Goal: Information Seeking & Learning: Find specific fact

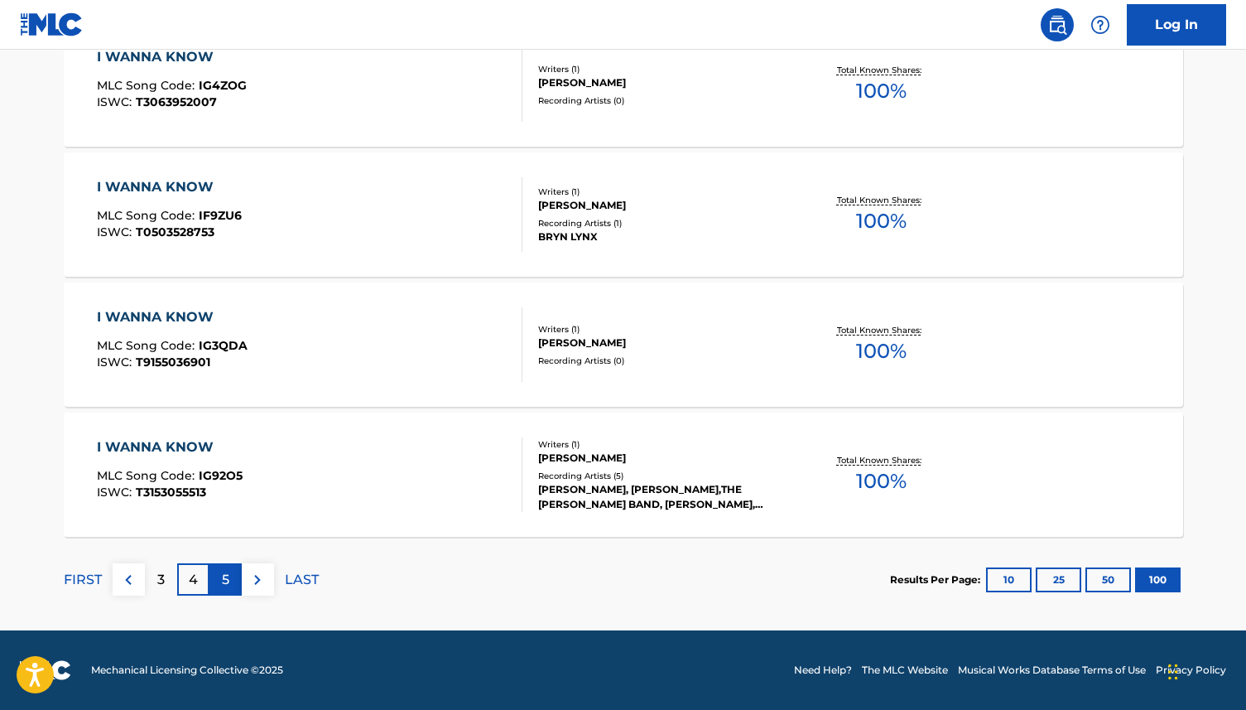
click at [229, 582] on p "5" at bounding box center [225, 580] width 7 height 20
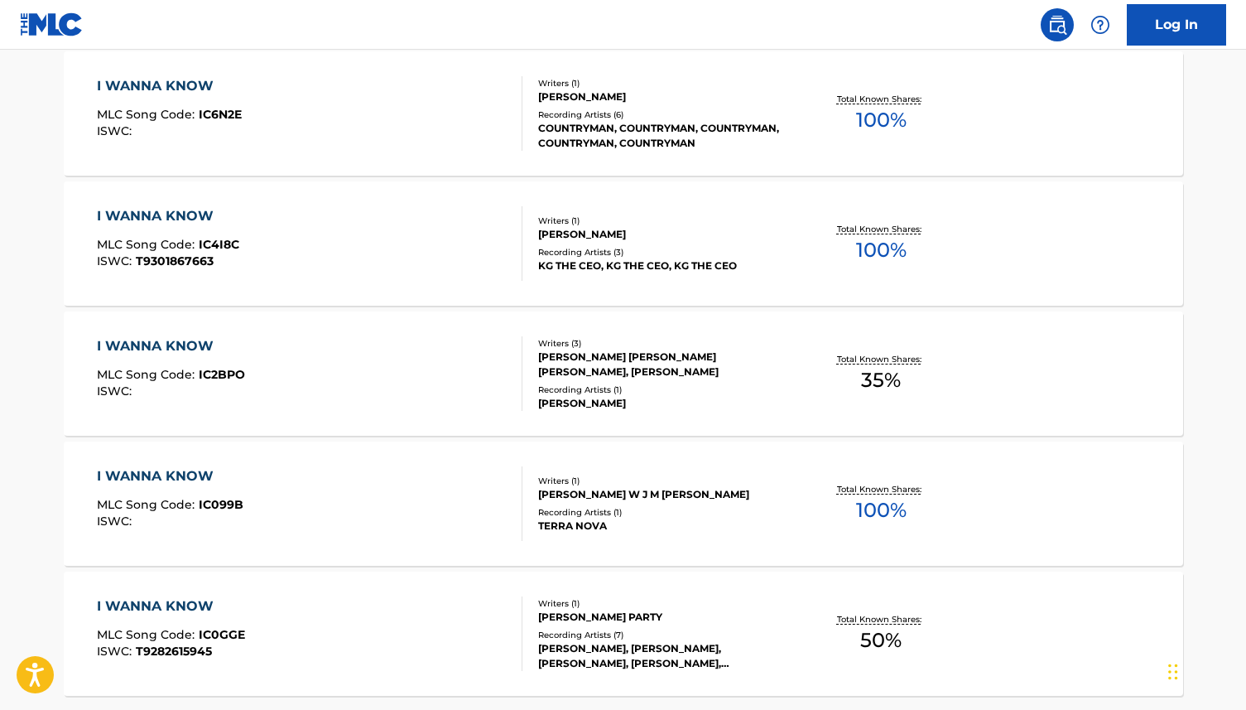
scroll to position [13020, 0]
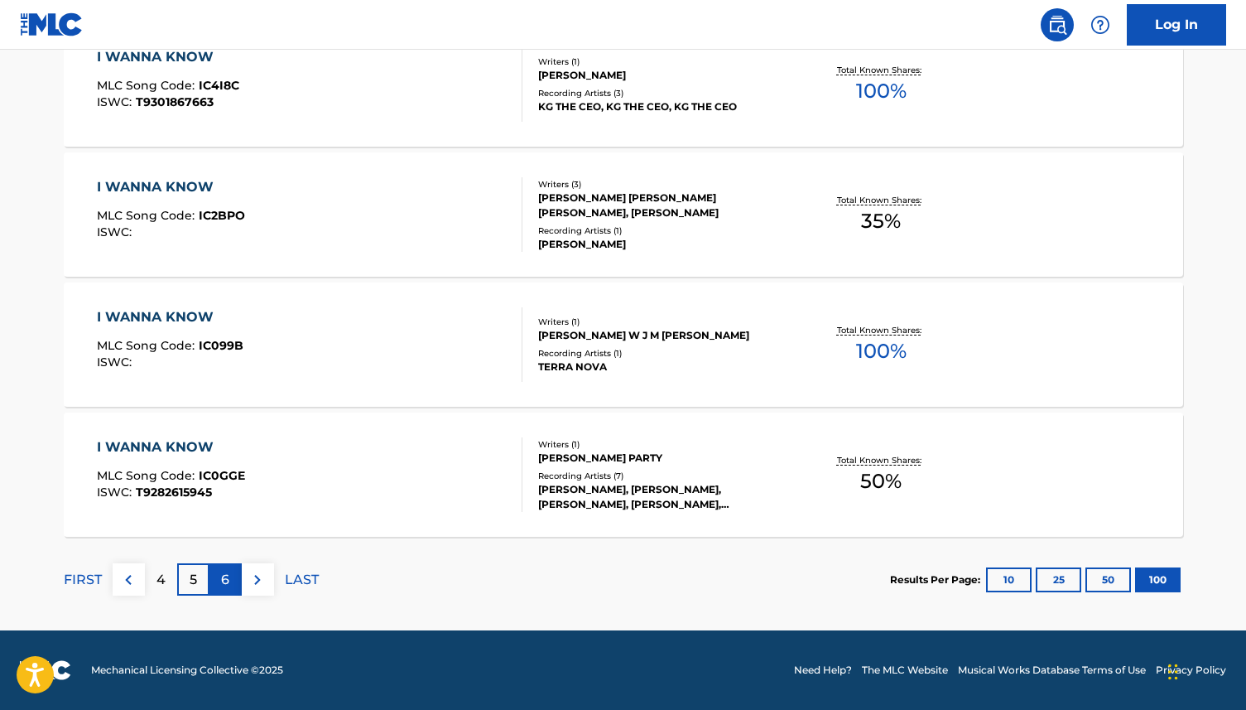
click at [221, 583] on p "6" at bounding box center [225, 580] width 8 height 20
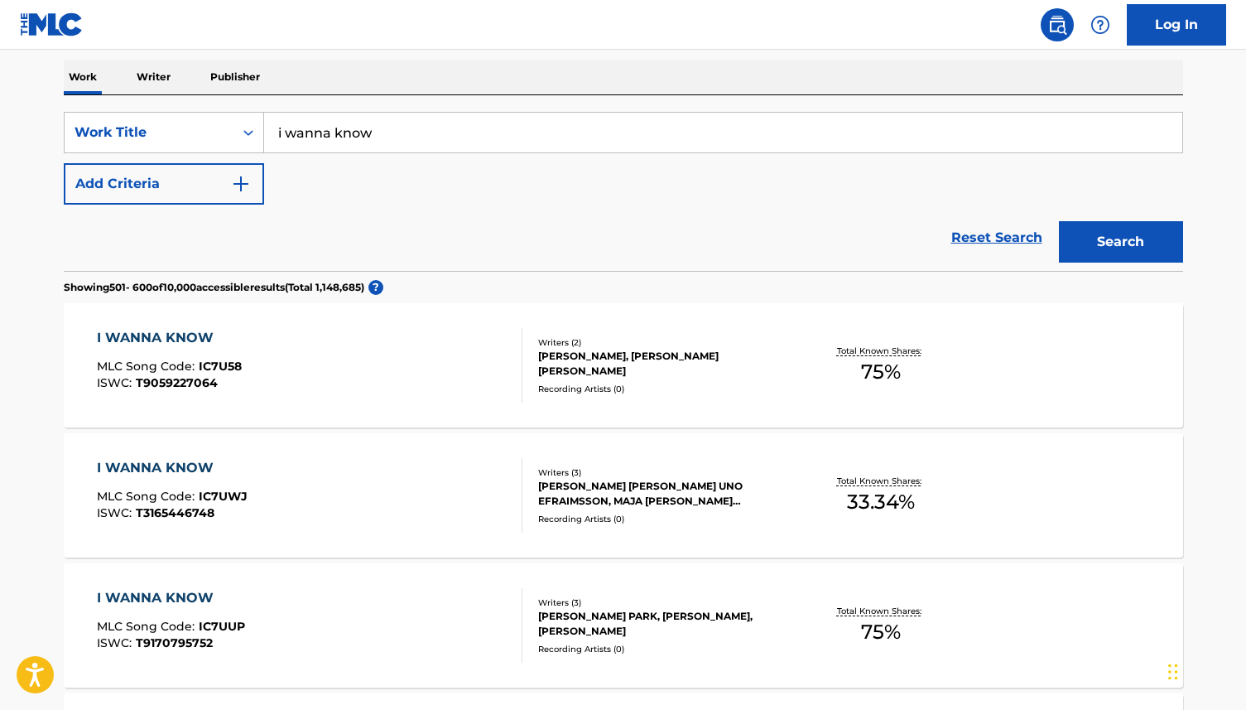
scroll to position [0, 0]
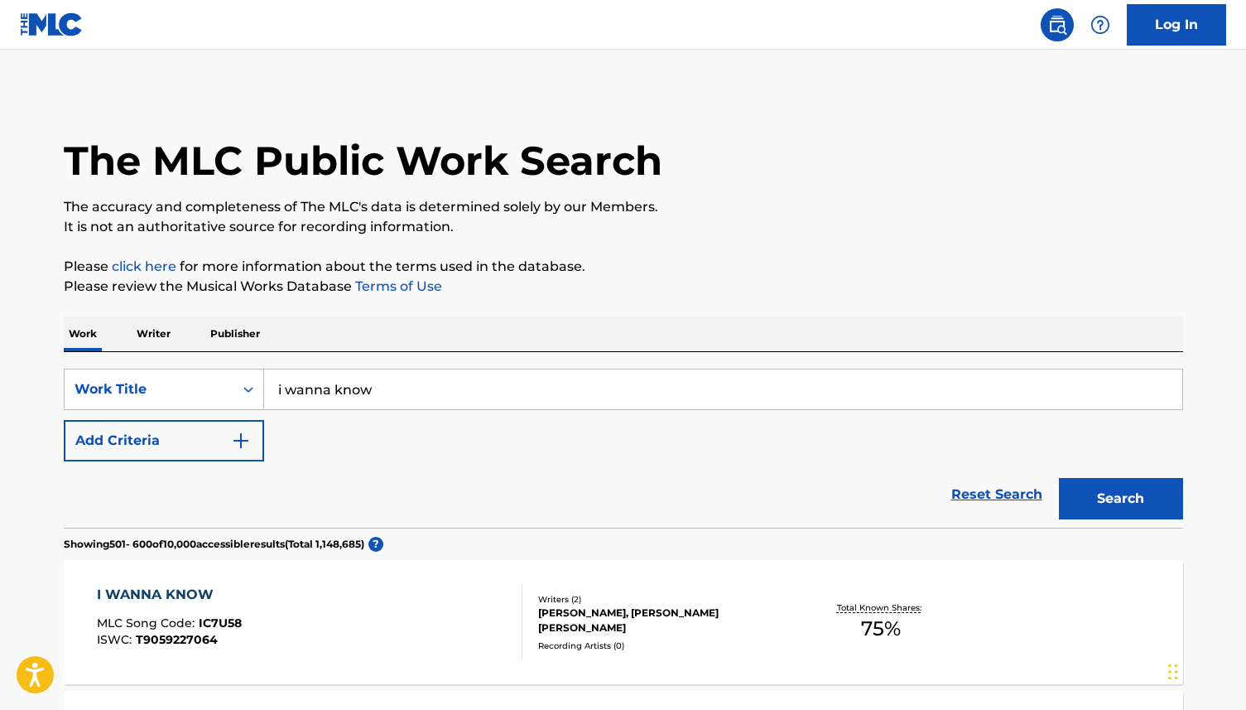
click at [152, 336] on p "Writer" at bounding box center [154, 333] width 44 height 35
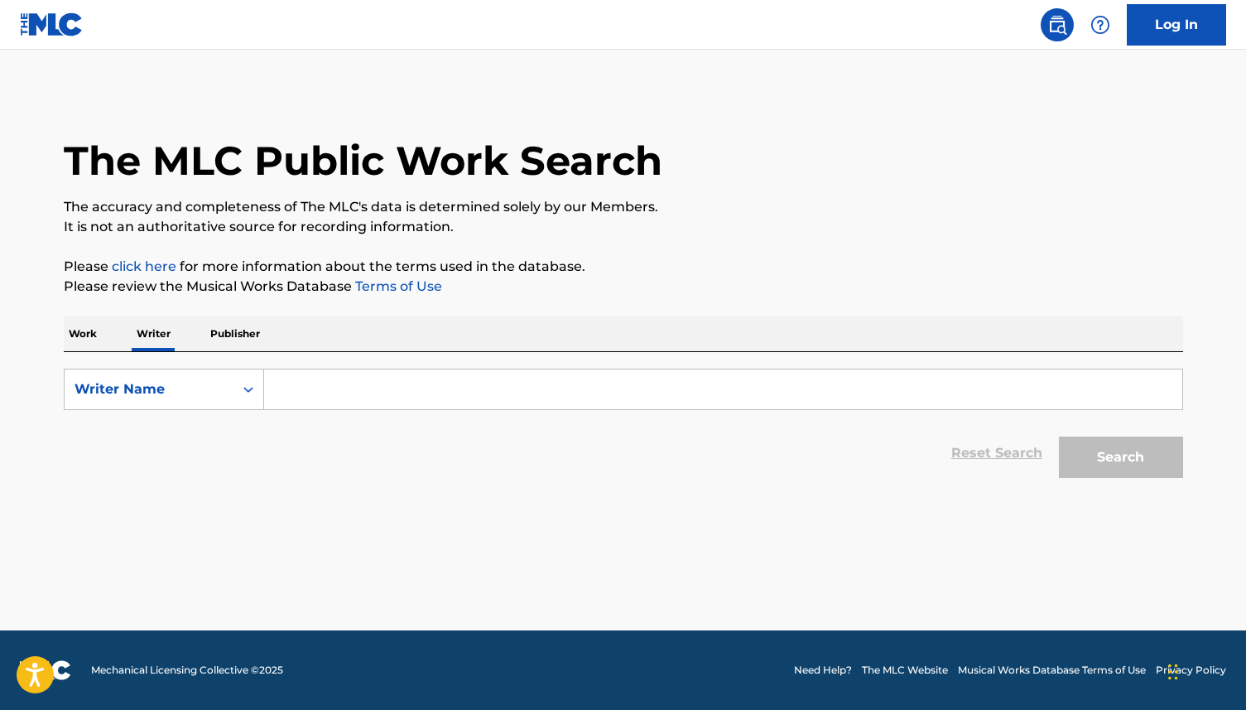
click at [341, 388] on input "Search Form" at bounding box center [723, 389] width 918 height 40
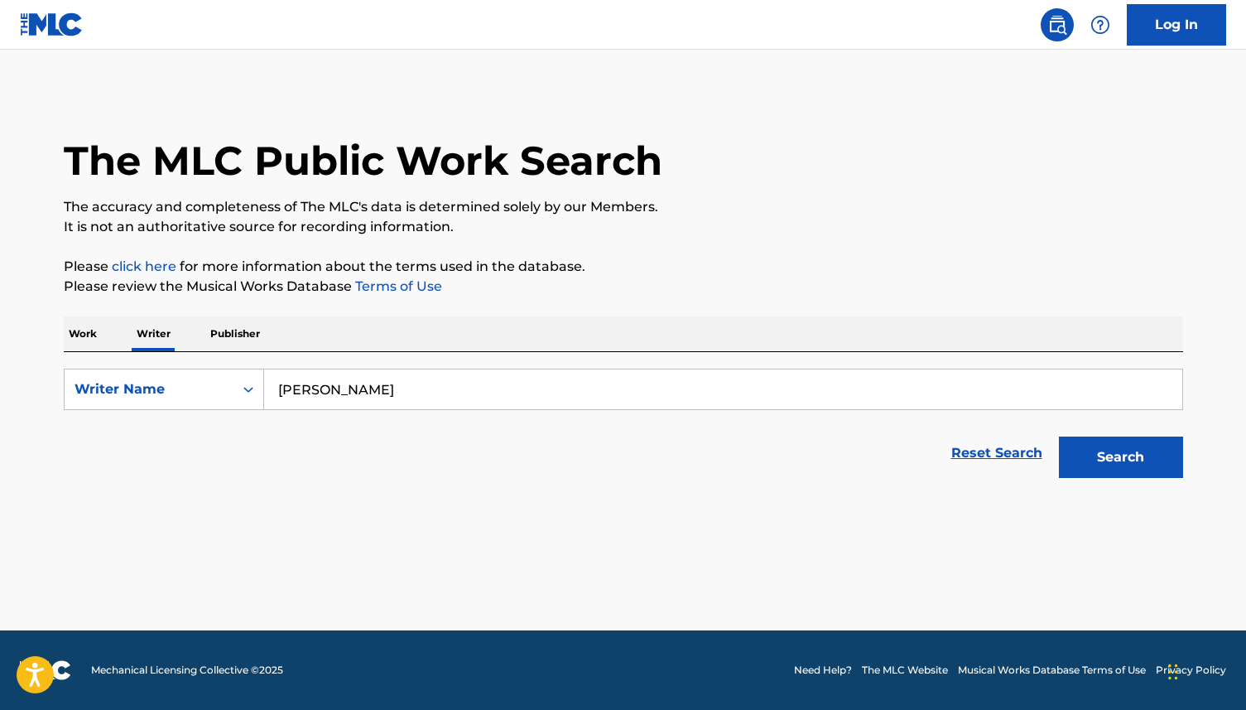
type input "[PERSON_NAME]"
click at [1059, 436] on button "Search" at bounding box center [1121, 456] width 124 height 41
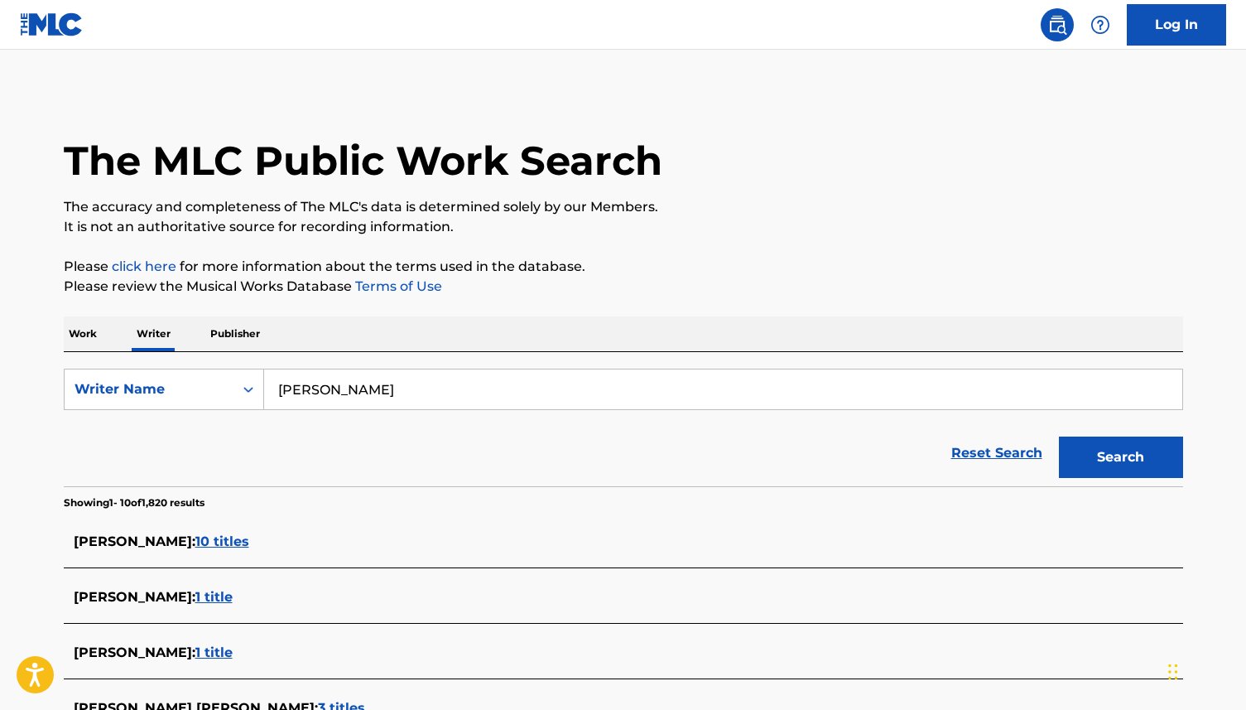
click at [230, 539] on span "10 titles" at bounding box center [222, 541] width 54 height 16
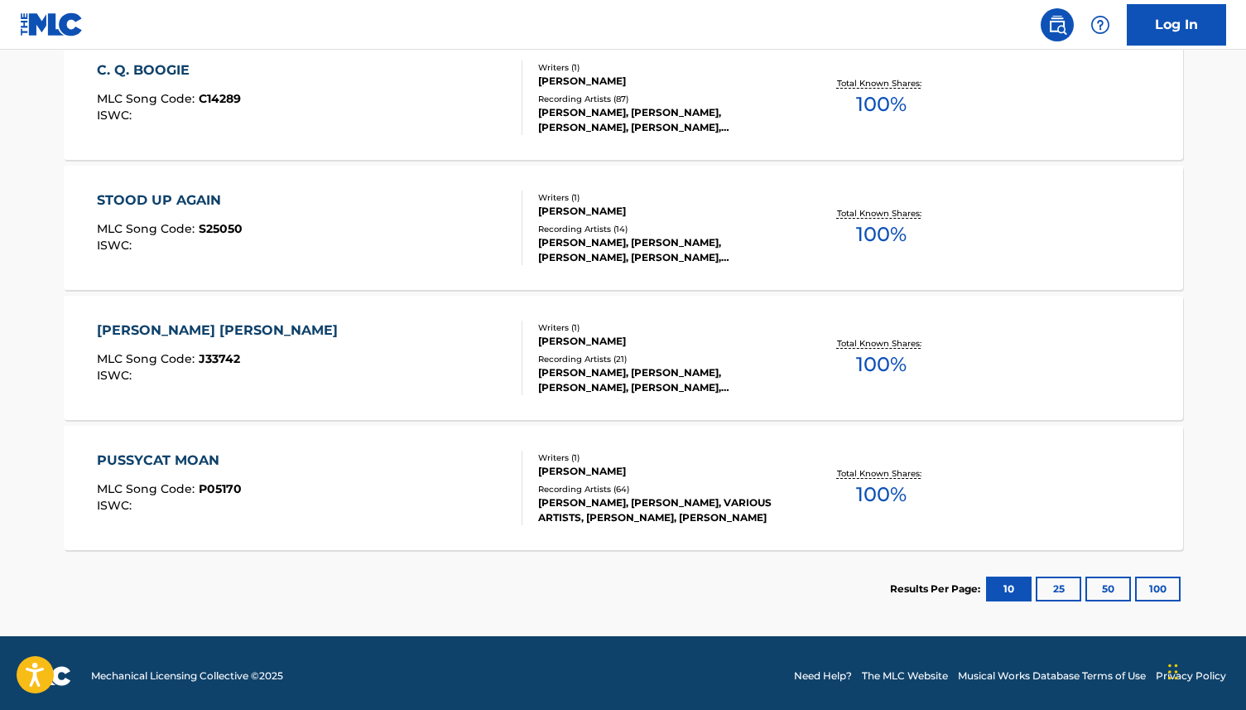
scroll to position [1310, 0]
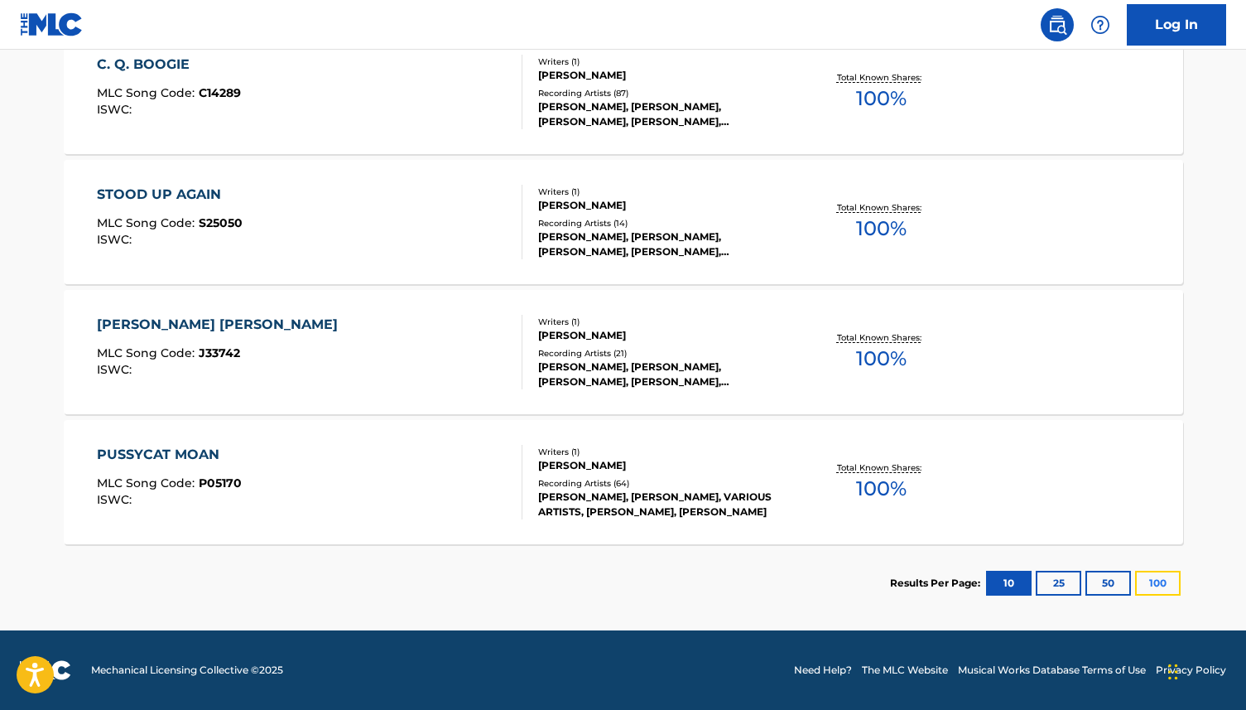
click at [1165, 585] on button "100" at bounding box center [1158, 583] width 46 height 25
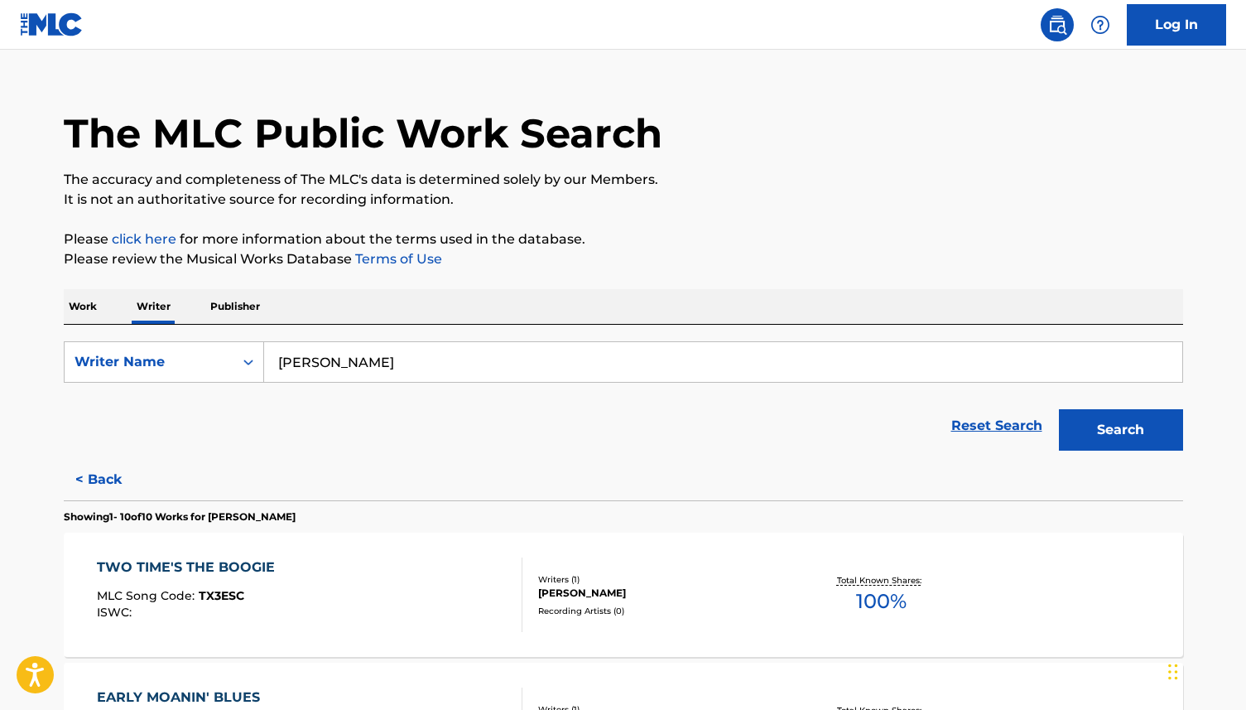
scroll to position [0, 0]
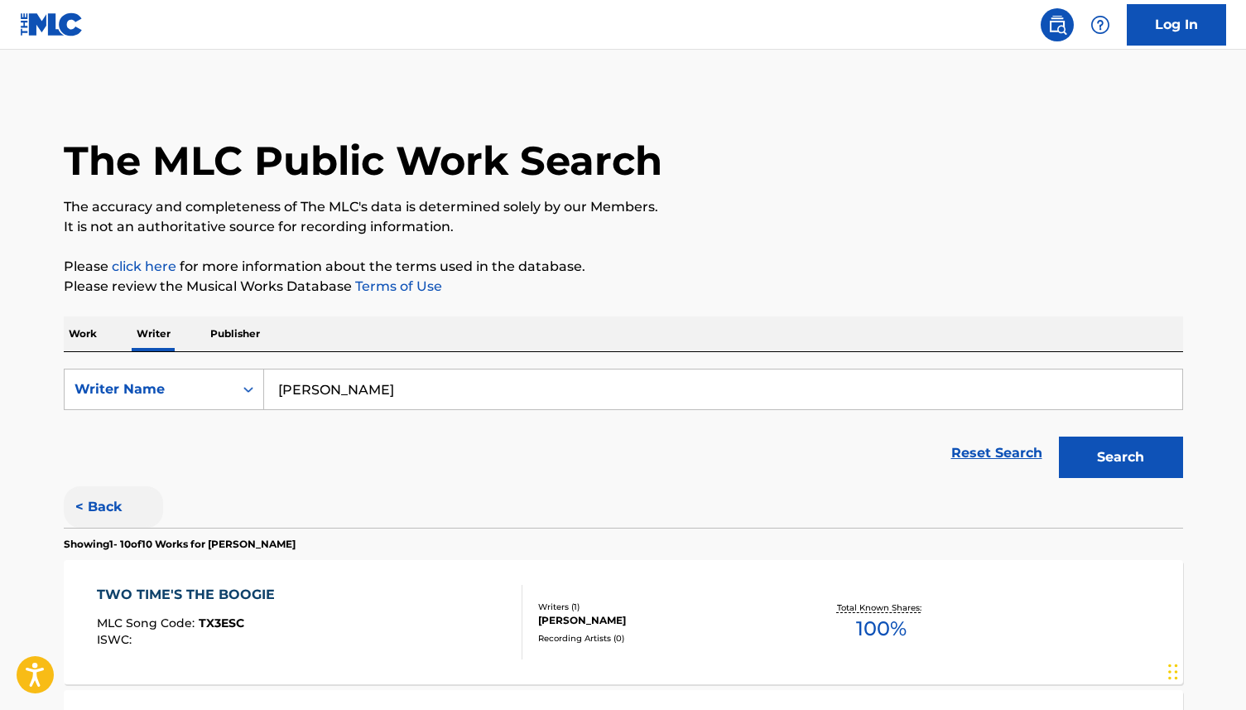
click at [100, 501] on button "< Back" at bounding box center [113, 506] width 99 height 41
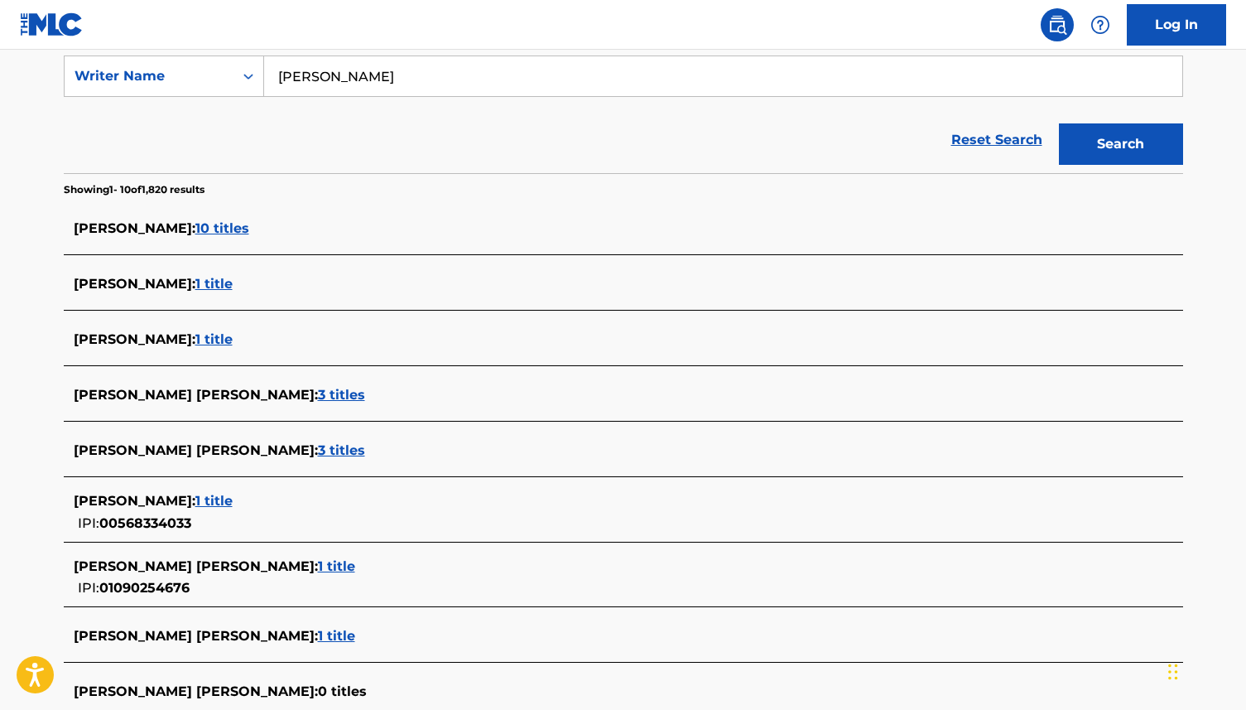
scroll to position [314, 0]
click at [233, 504] on span "1 title" at bounding box center [213, 500] width 37 height 16
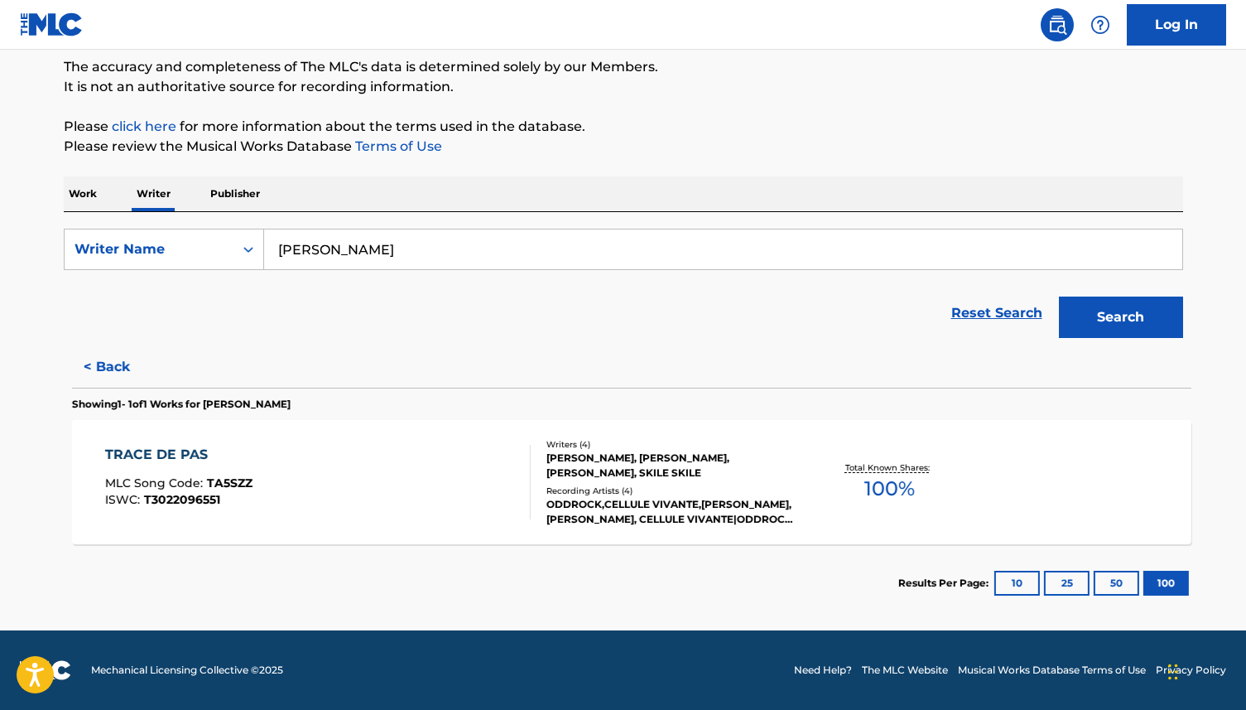
scroll to position [140, 0]
click at [108, 364] on button "< Back" at bounding box center [113, 366] width 99 height 41
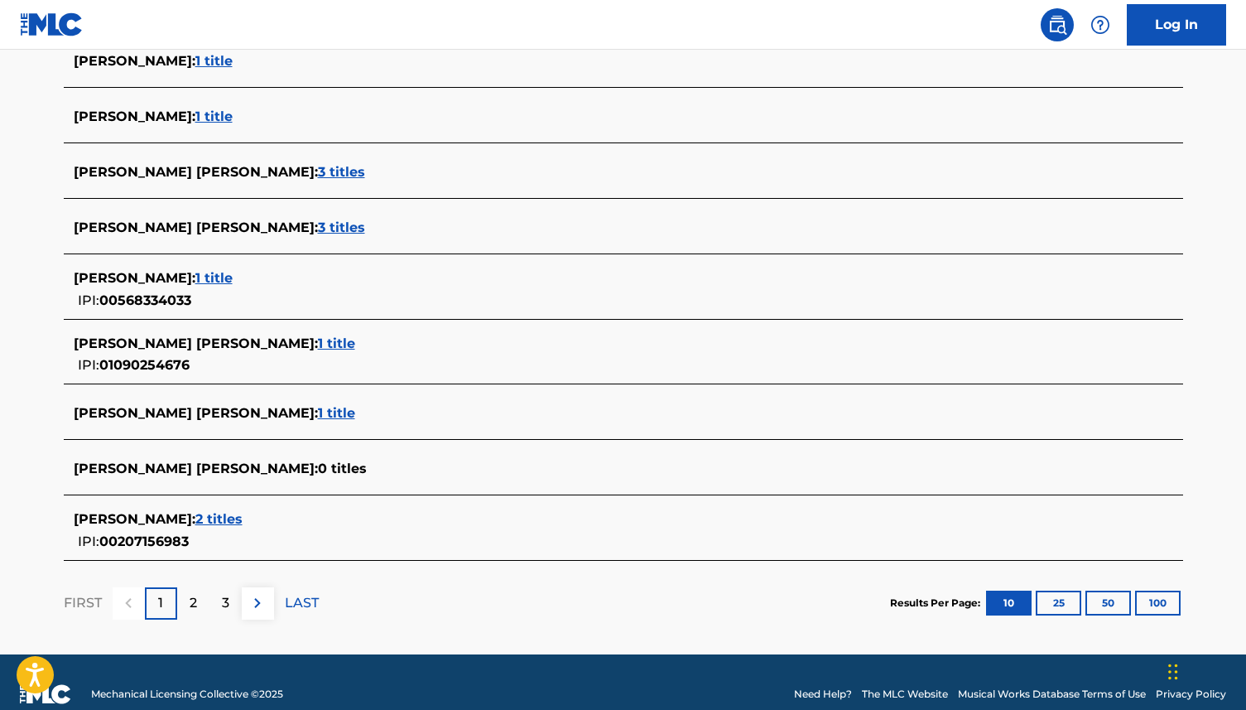
scroll to position [537, 0]
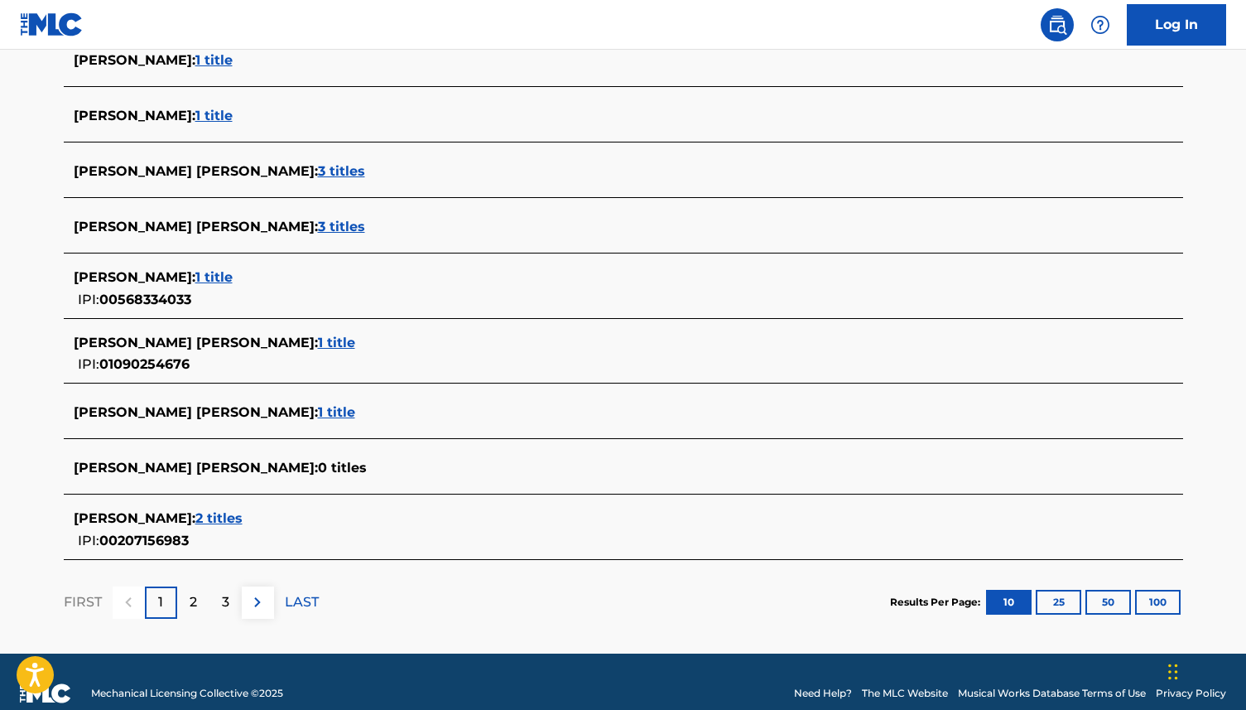
click at [222, 518] on span "2 titles" at bounding box center [218, 518] width 47 height 16
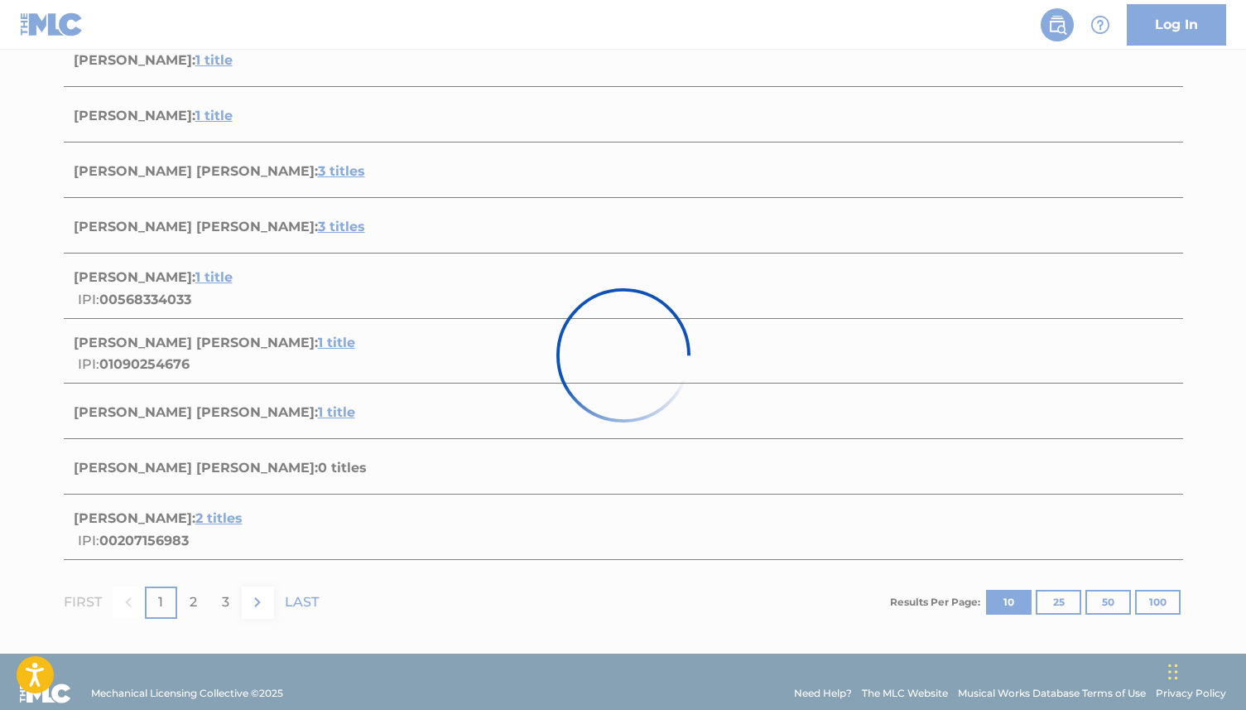
scroll to position [270, 0]
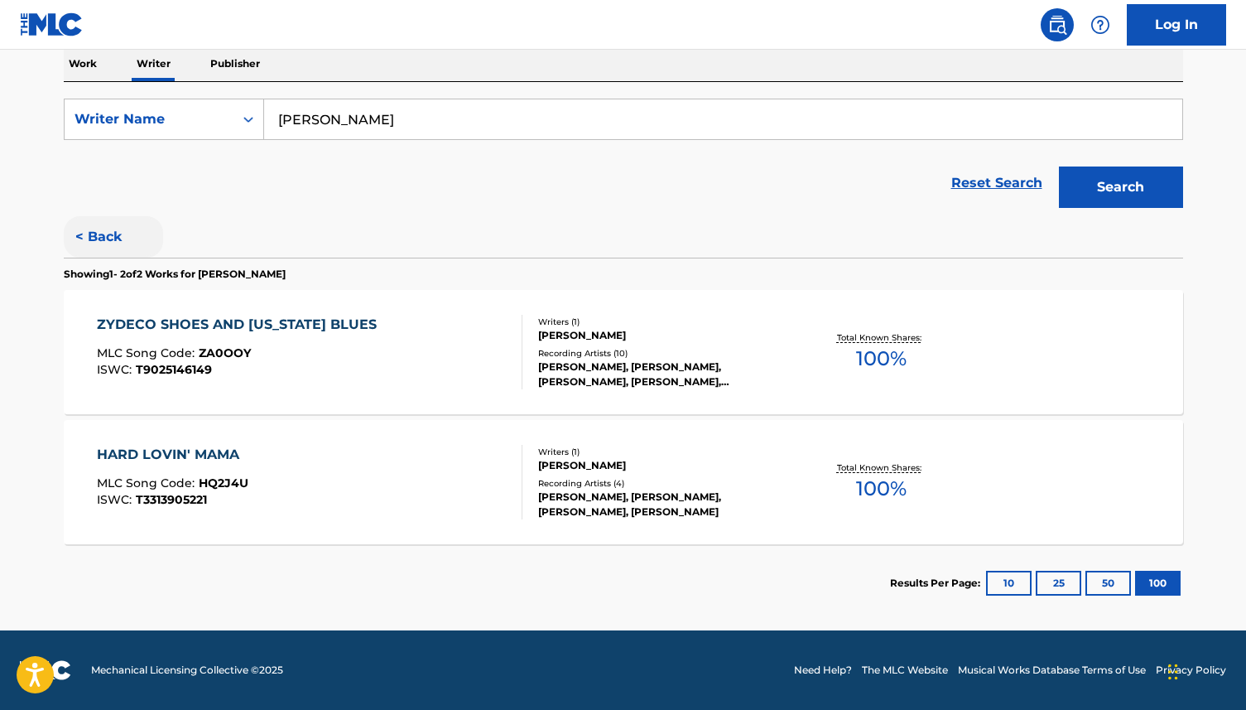
click at [110, 233] on button "< Back" at bounding box center [113, 236] width 99 height 41
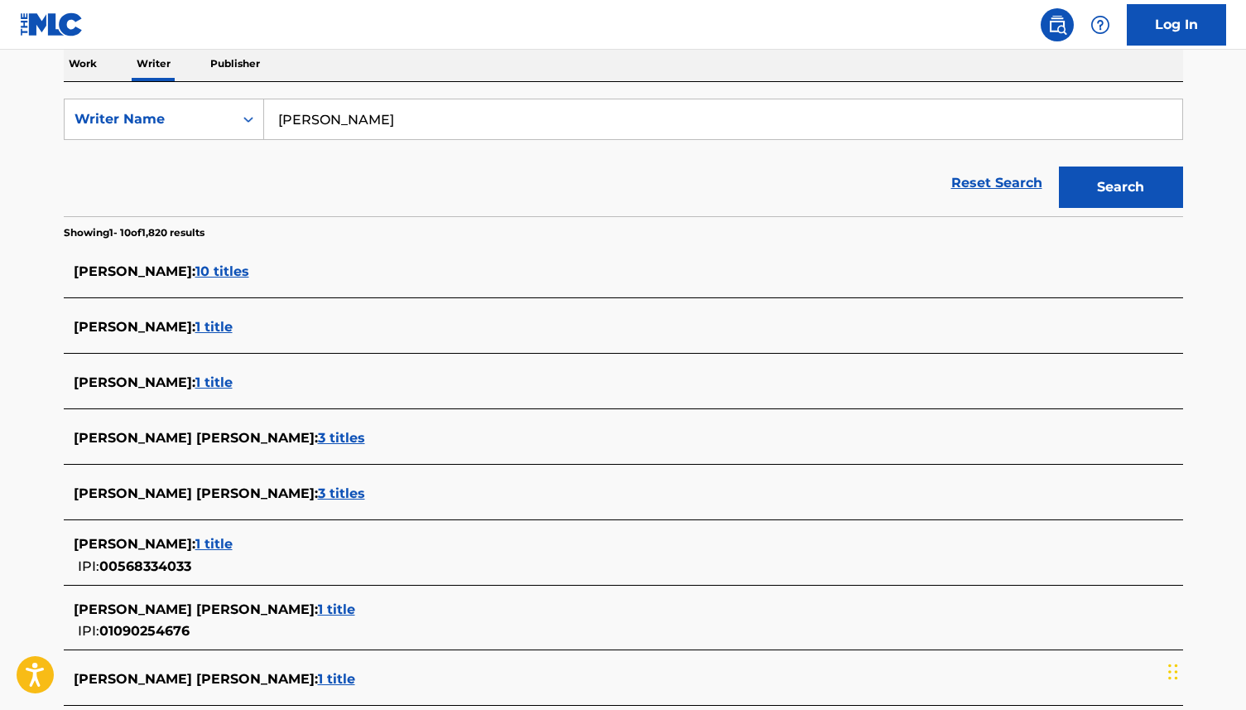
click at [233, 326] on span "1 title" at bounding box center [213, 327] width 37 height 16
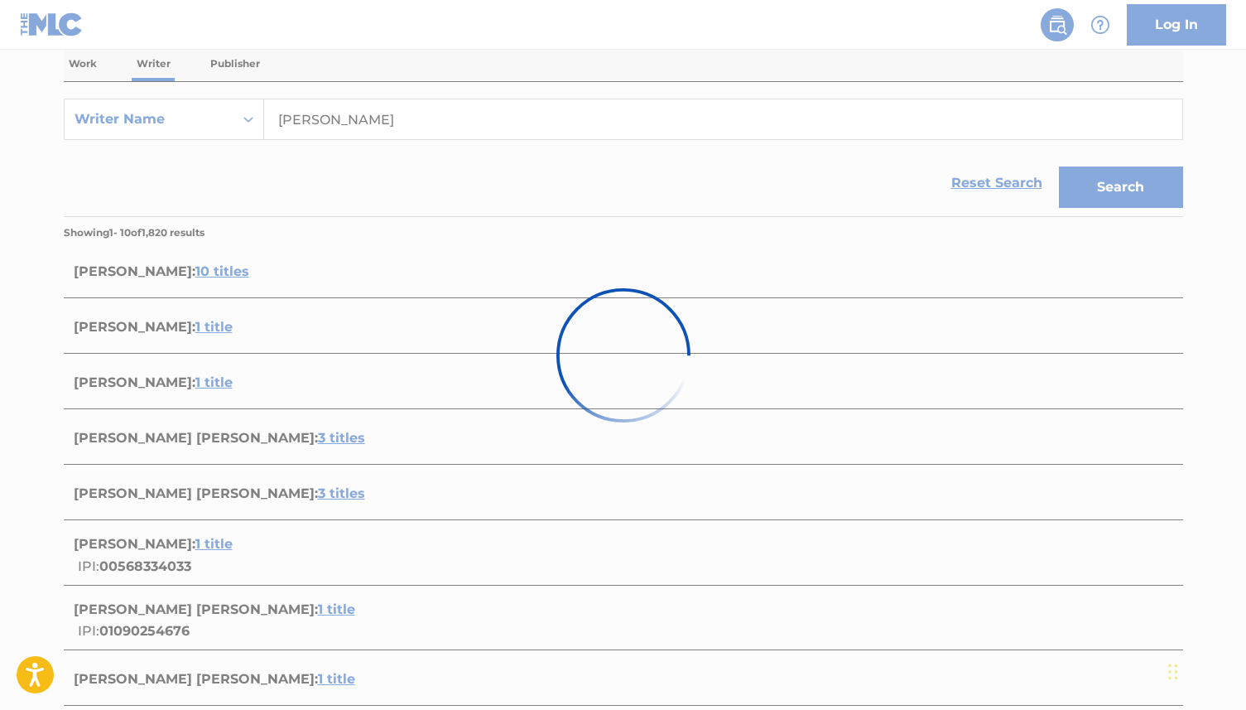
scroll to position [140, 0]
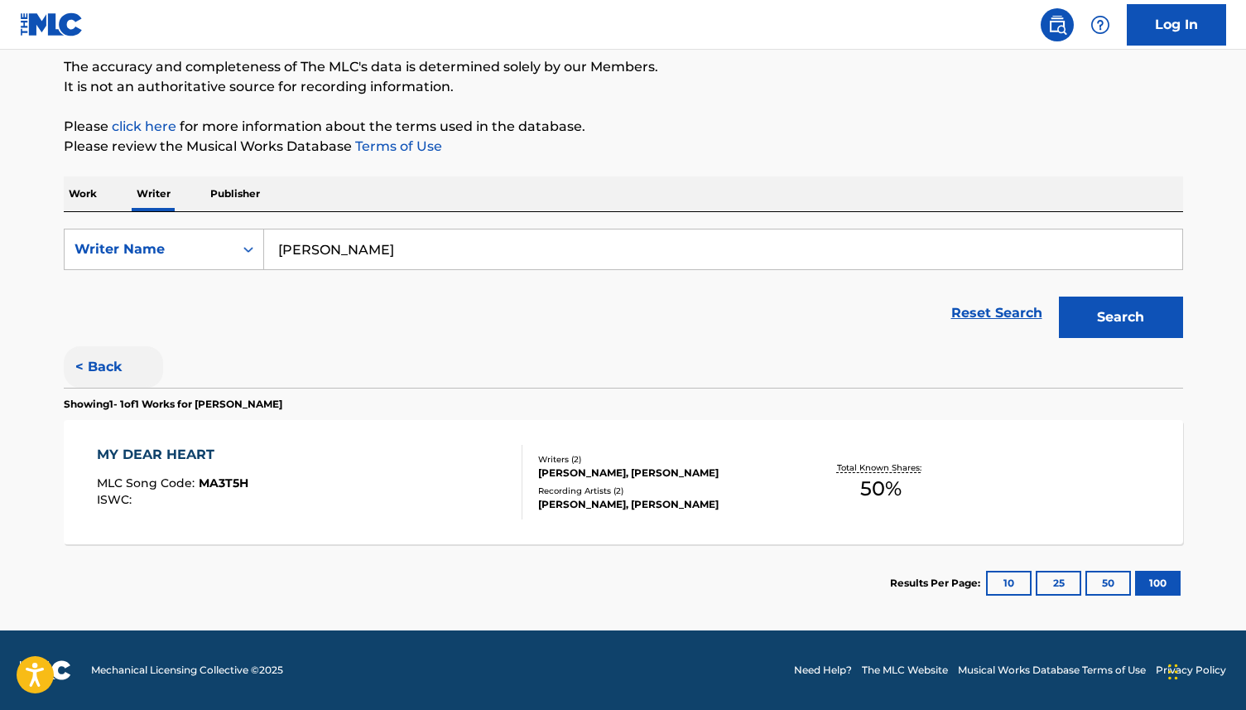
click at [105, 367] on button "< Back" at bounding box center [113, 366] width 99 height 41
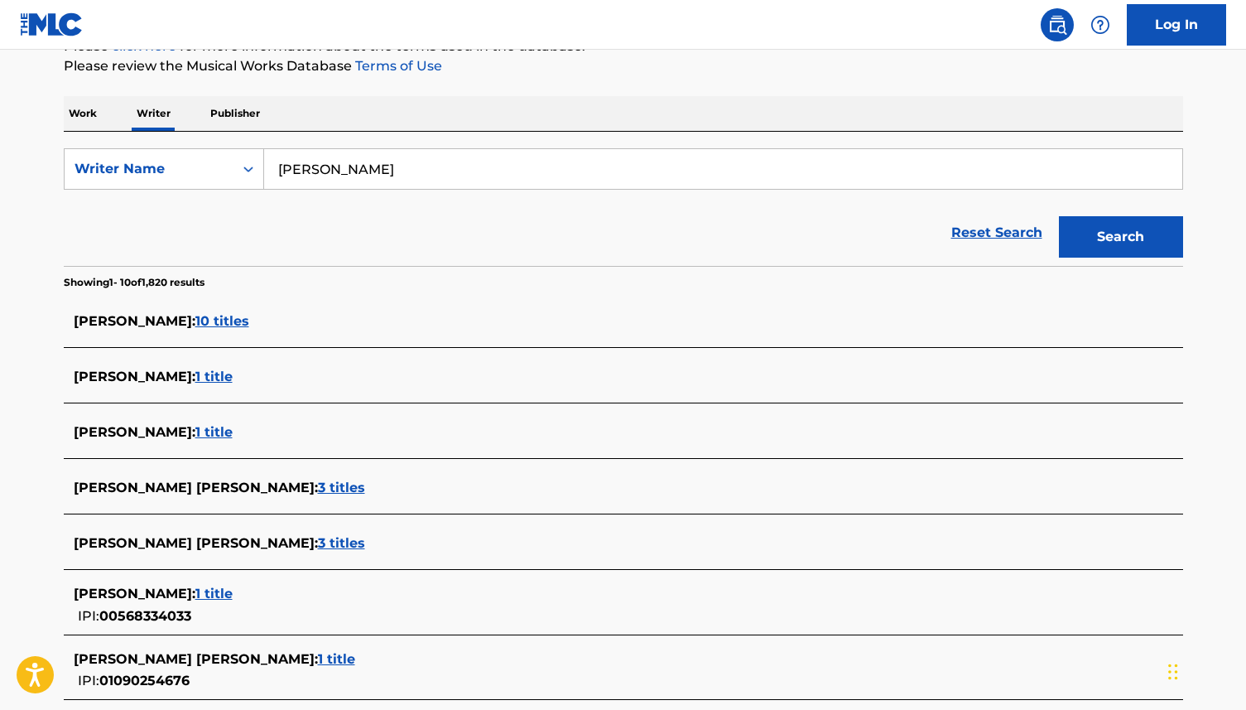
scroll to position [227, 0]
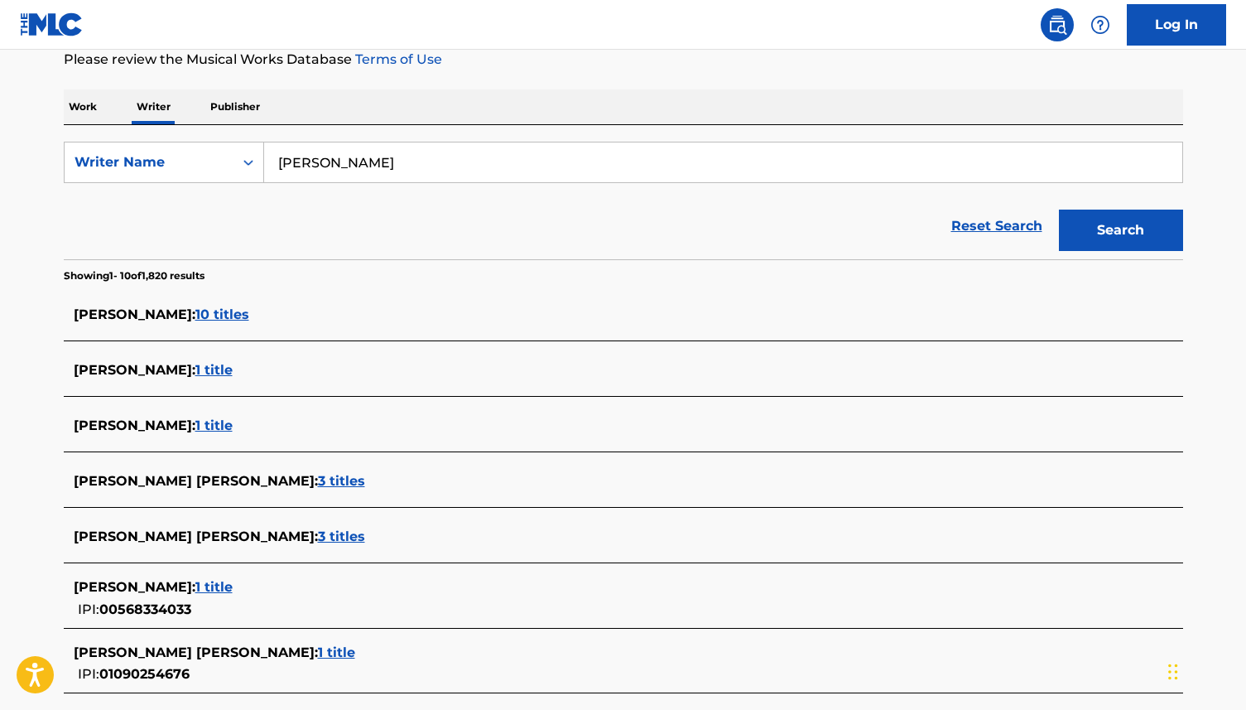
click at [318, 485] on span "3 titles" at bounding box center [341, 481] width 47 height 16
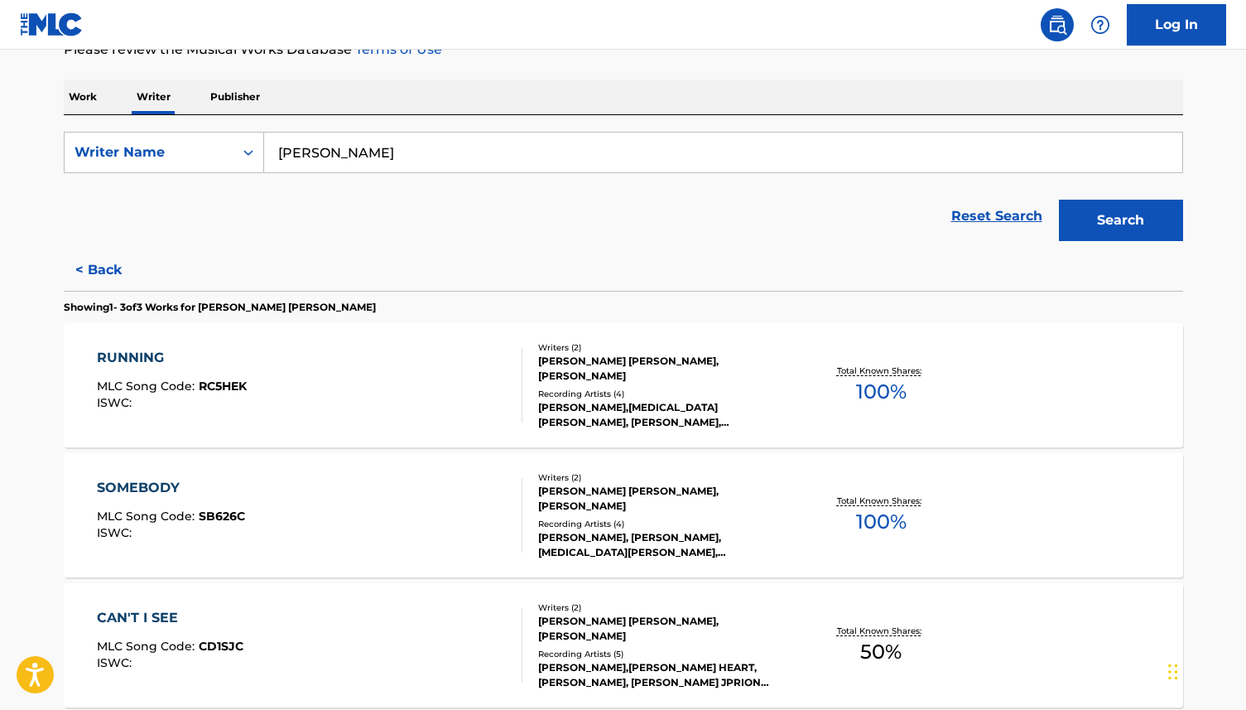
scroll to position [228, 0]
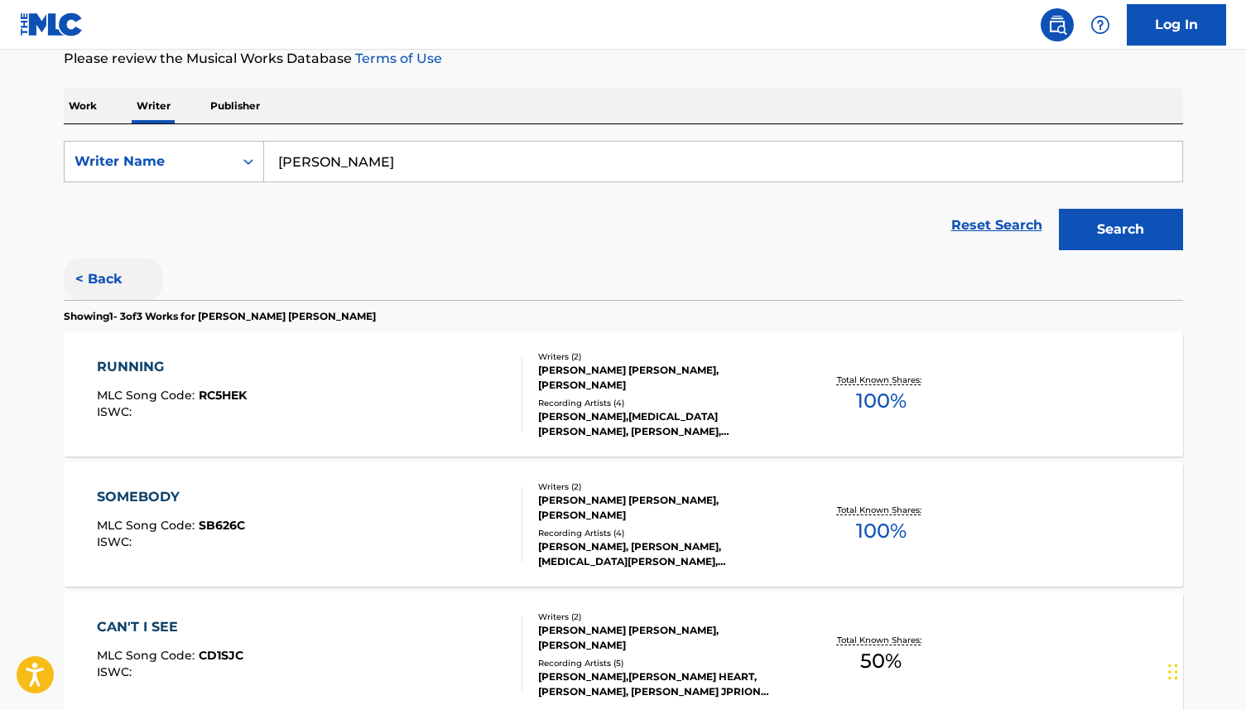
click at [110, 272] on button "< Back" at bounding box center [113, 278] width 99 height 41
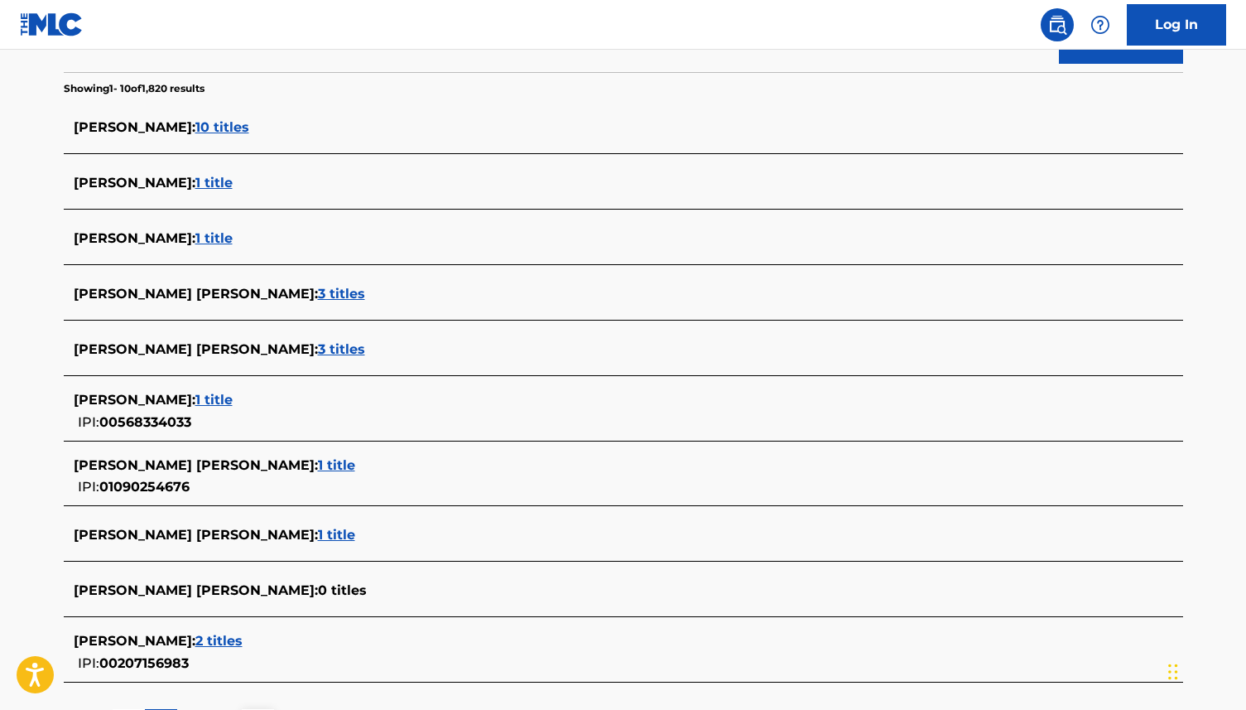
scroll to position [559, 0]
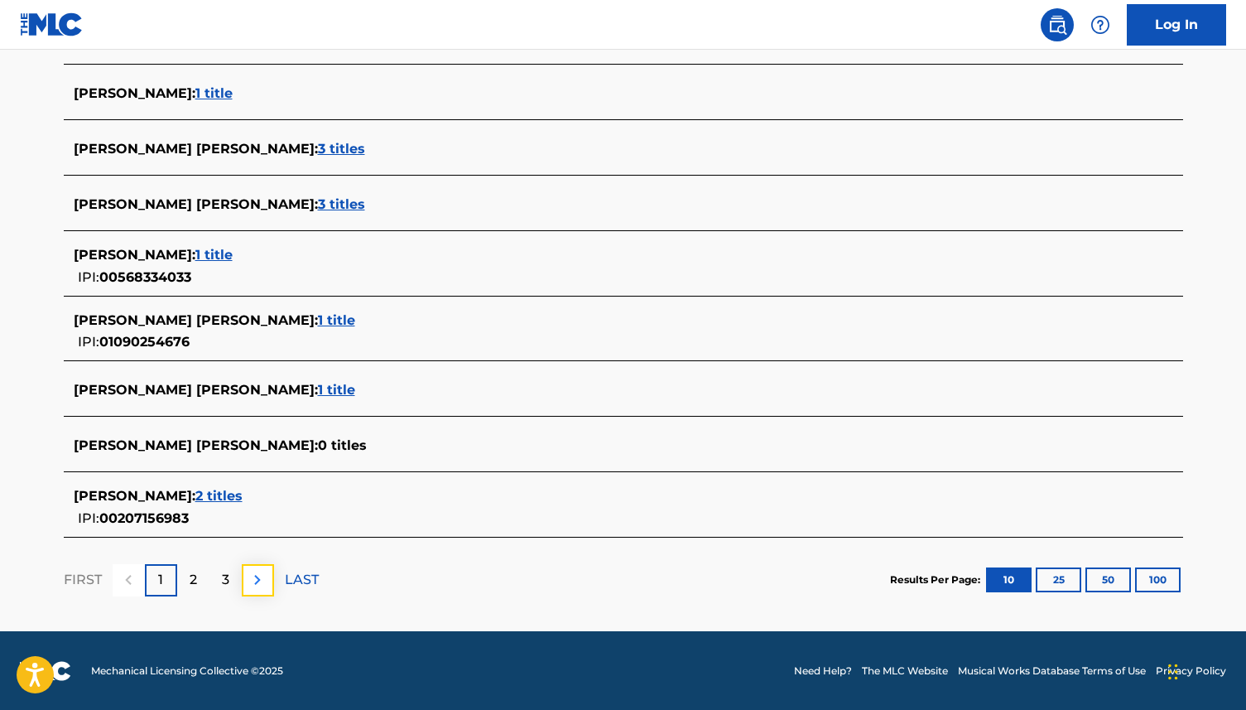
click at [253, 576] on img at bounding box center [258, 580] width 20 height 20
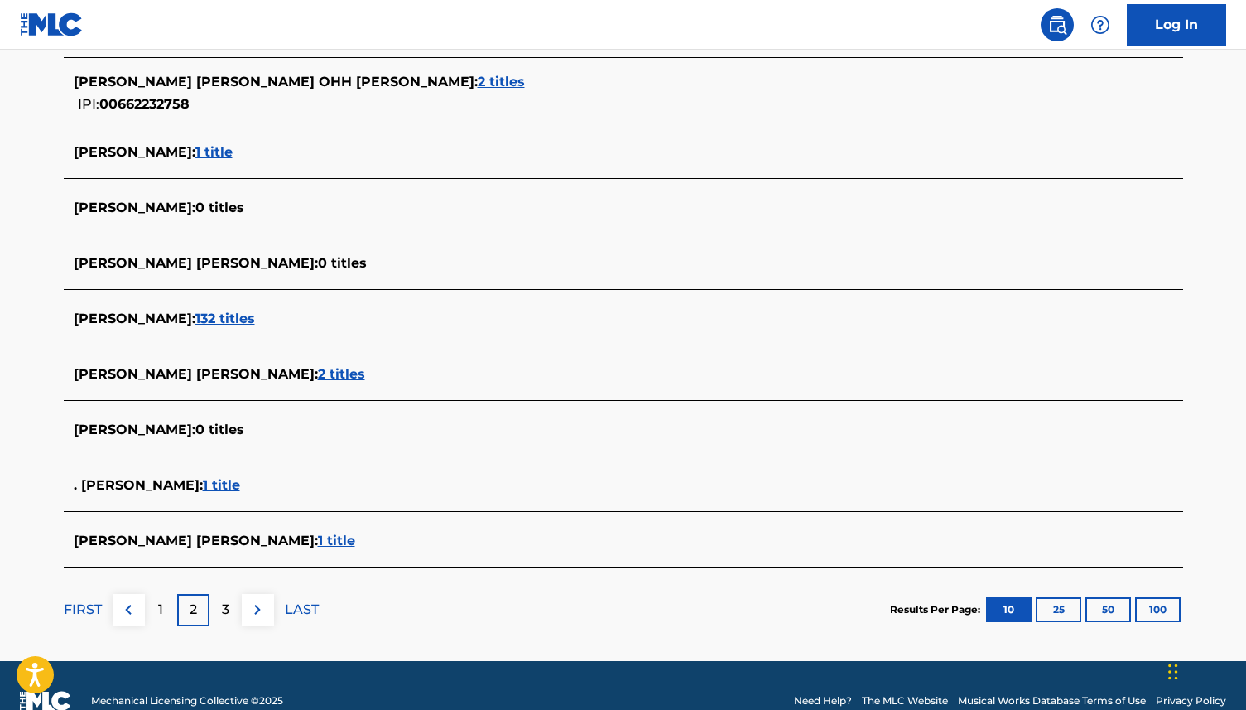
scroll to position [513, 0]
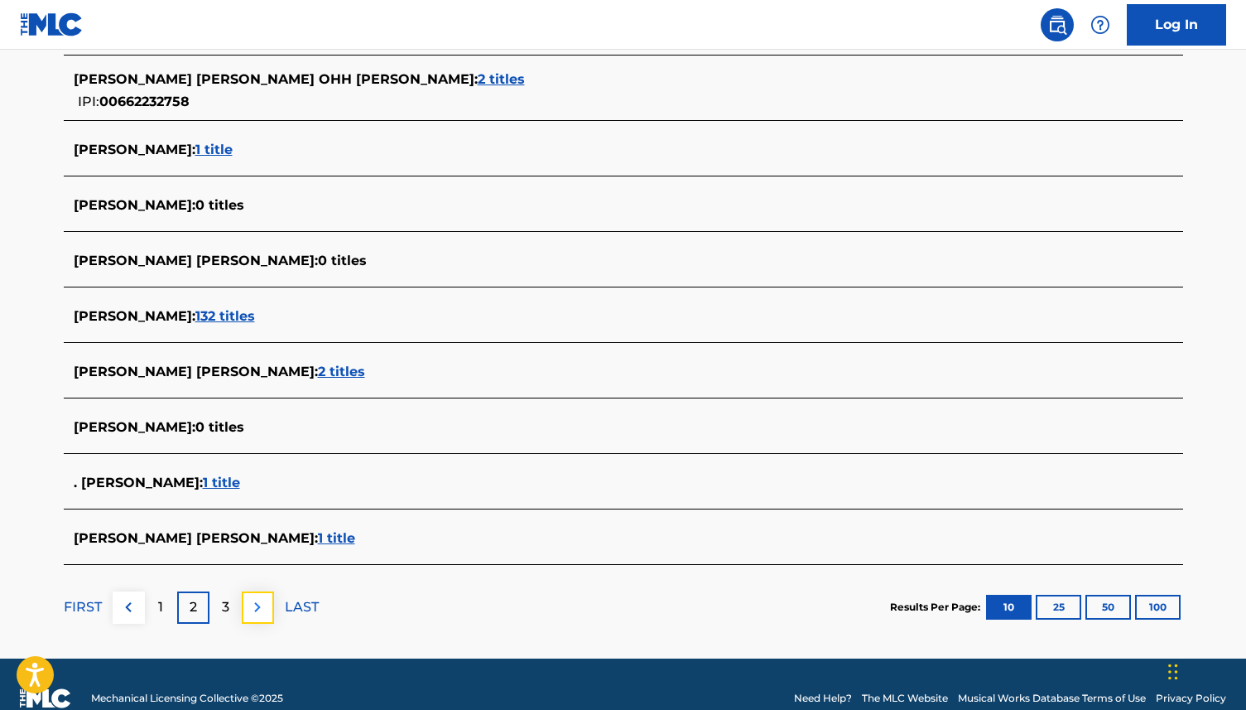
click at [258, 612] on img at bounding box center [258, 607] width 20 height 20
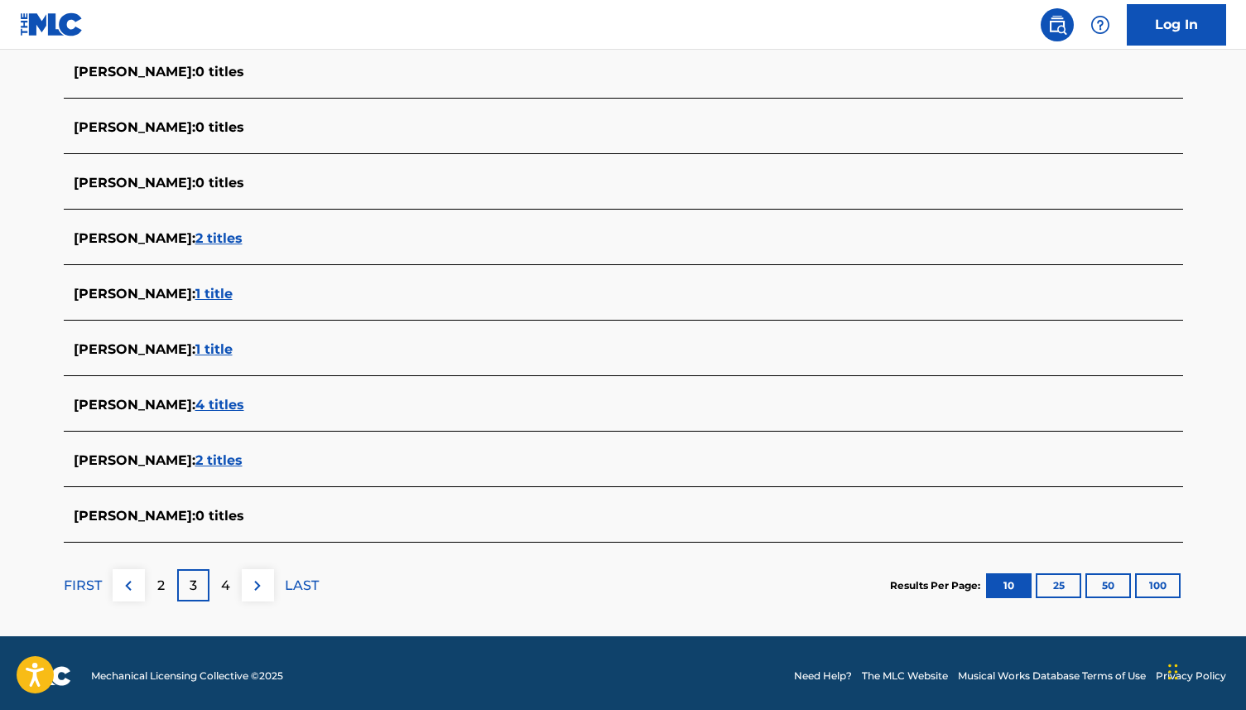
scroll to position [531, 0]
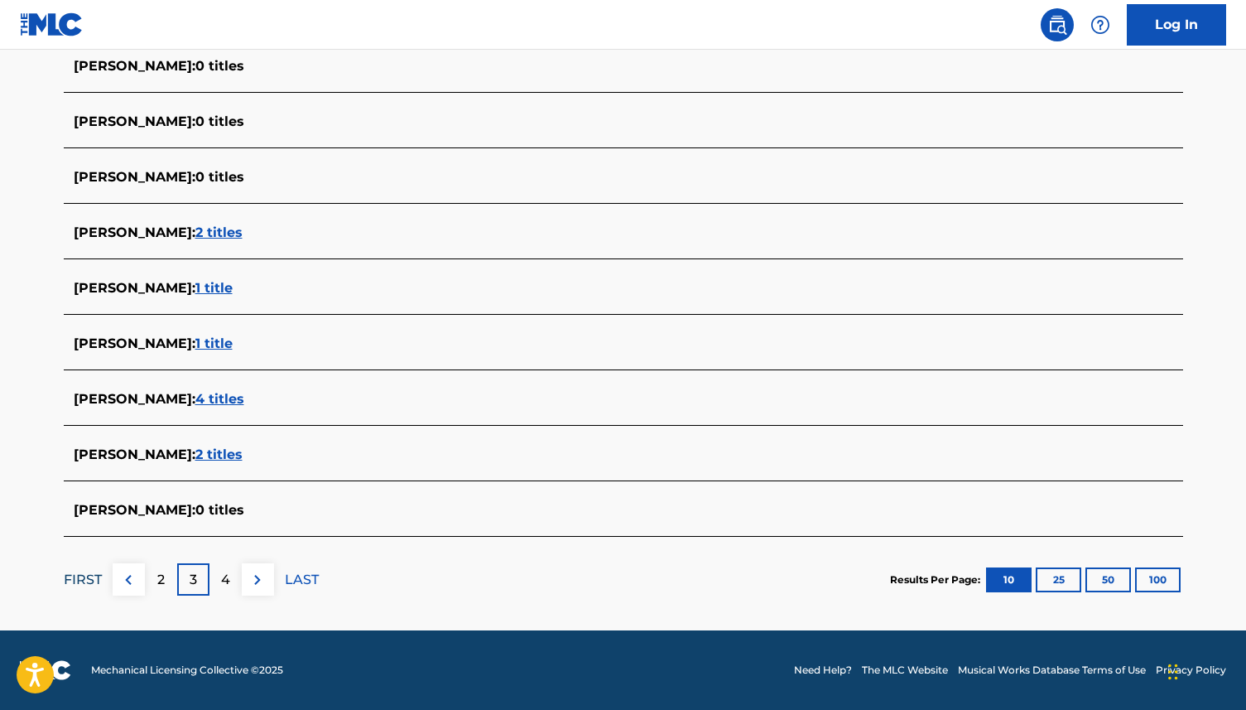
click at [94, 581] on p "FIRST" at bounding box center [83, 580] width 38 height 20
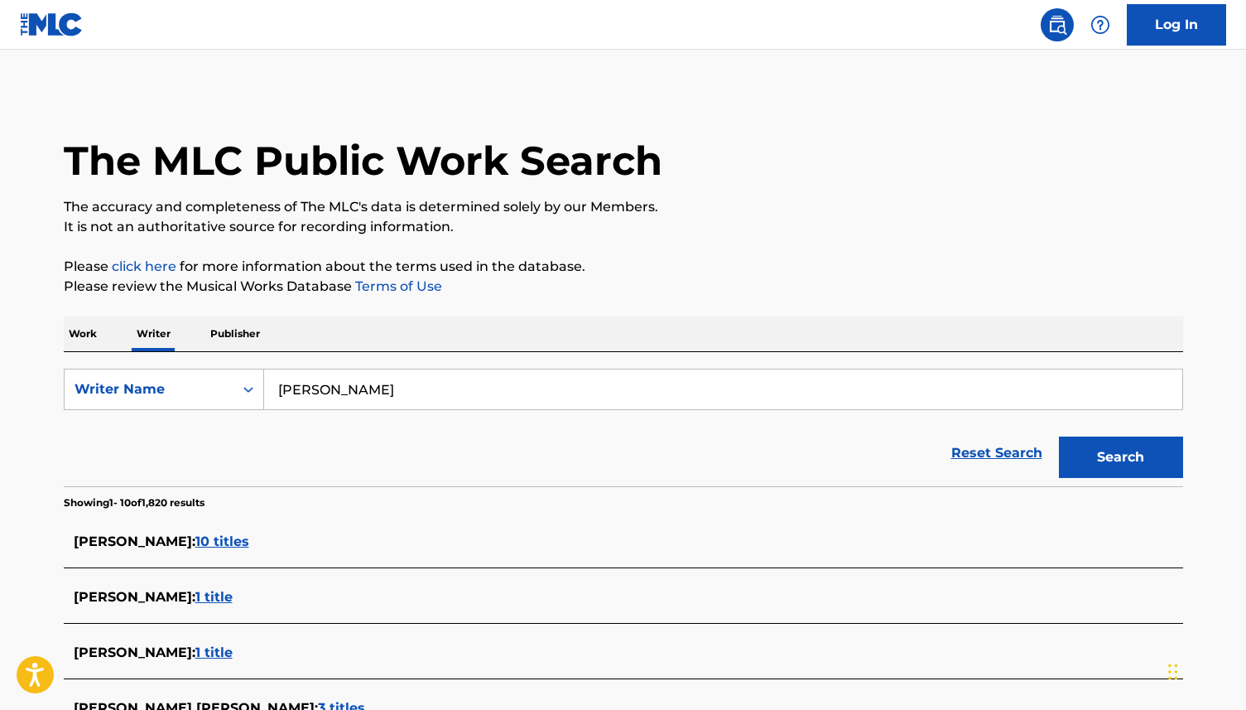
click at [225, 547] on span "10 titles" at bounding box center [222, 541] width 54 height 16
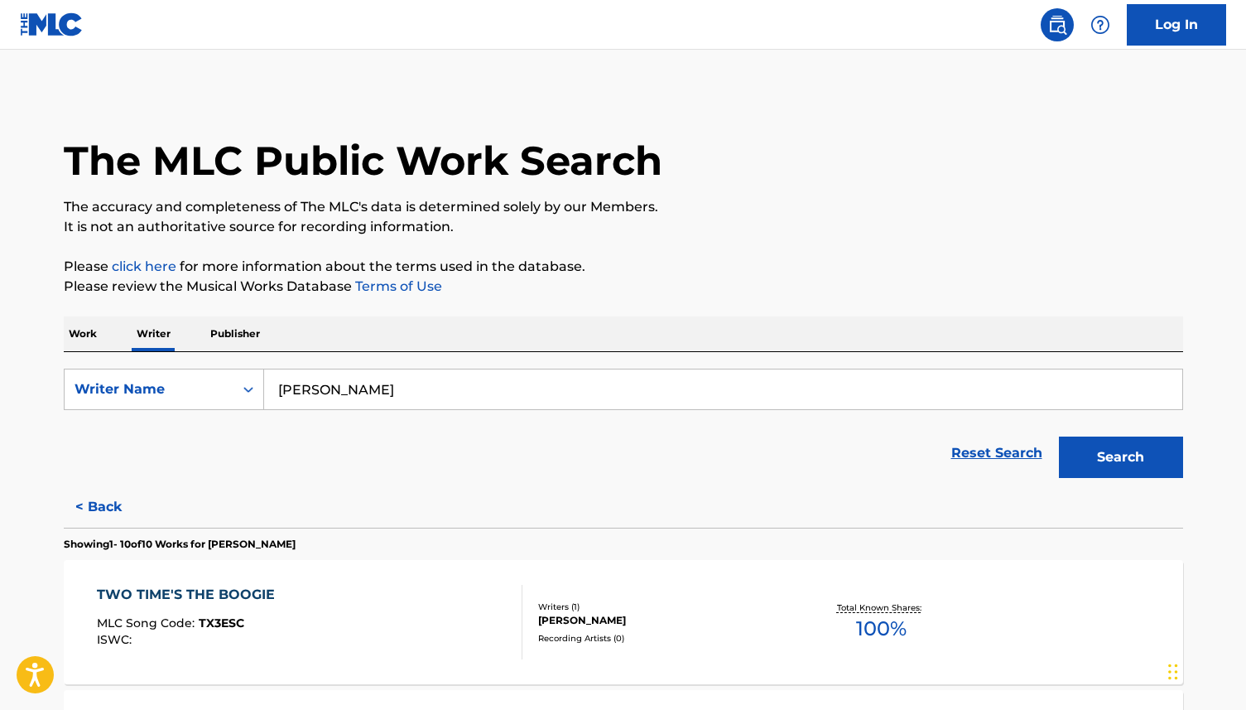
drag, startPoint x: 389, startPoint y: 384, endPoint x: 274, endPoint y: 390, distance: 115.3
click at [274, 390] on input "[PERSON_NAME]" at bounding box center [723, 389] width 918 height 40
type input "[PERSON_NAME]"
click at [1059, 436] on button "Search" at bounding box center [1121, 456] width 124 height 41
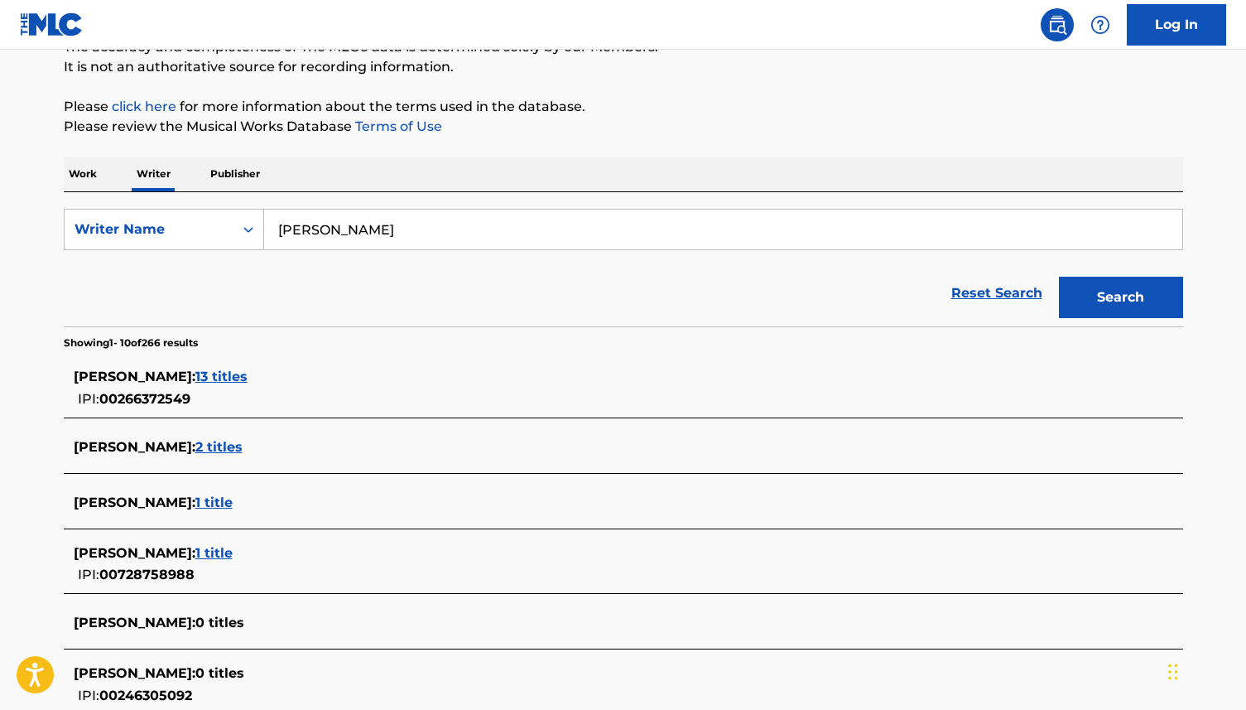
scroll to position [559, 0]
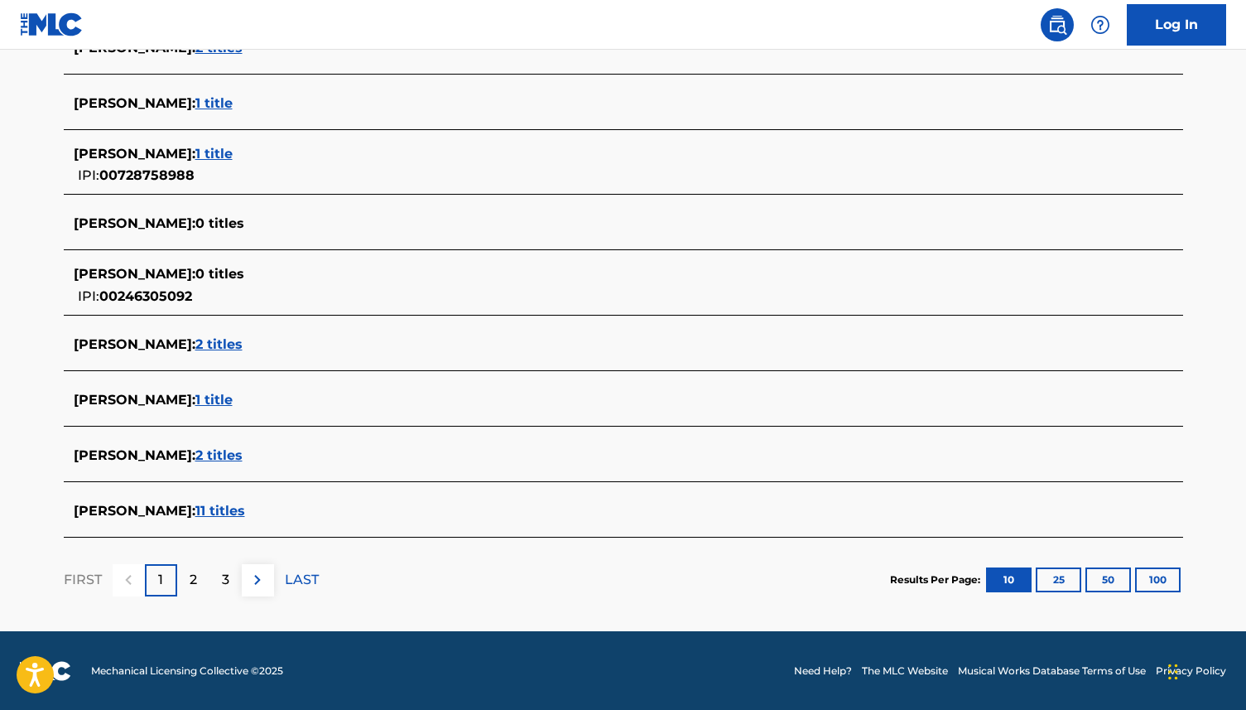
click at [195, 513] on span "11 titles" at bounding box center [220, 511] width 50 height 16
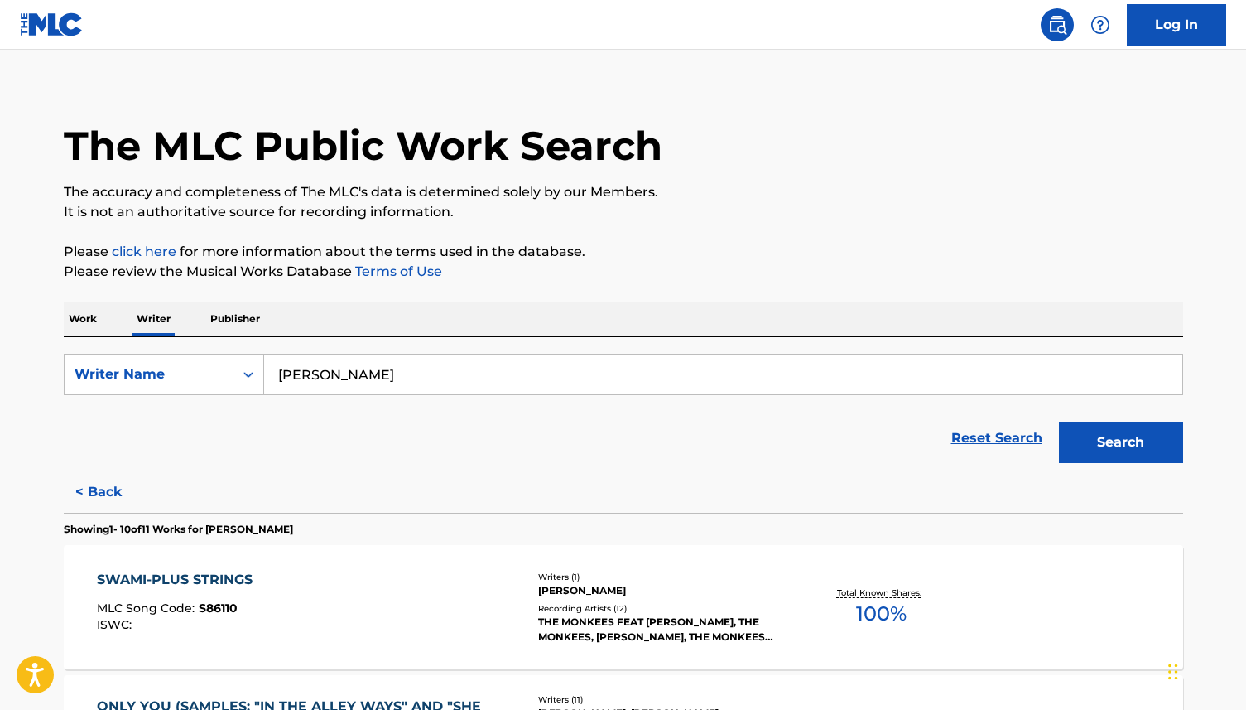
scroll to position [0, 0]
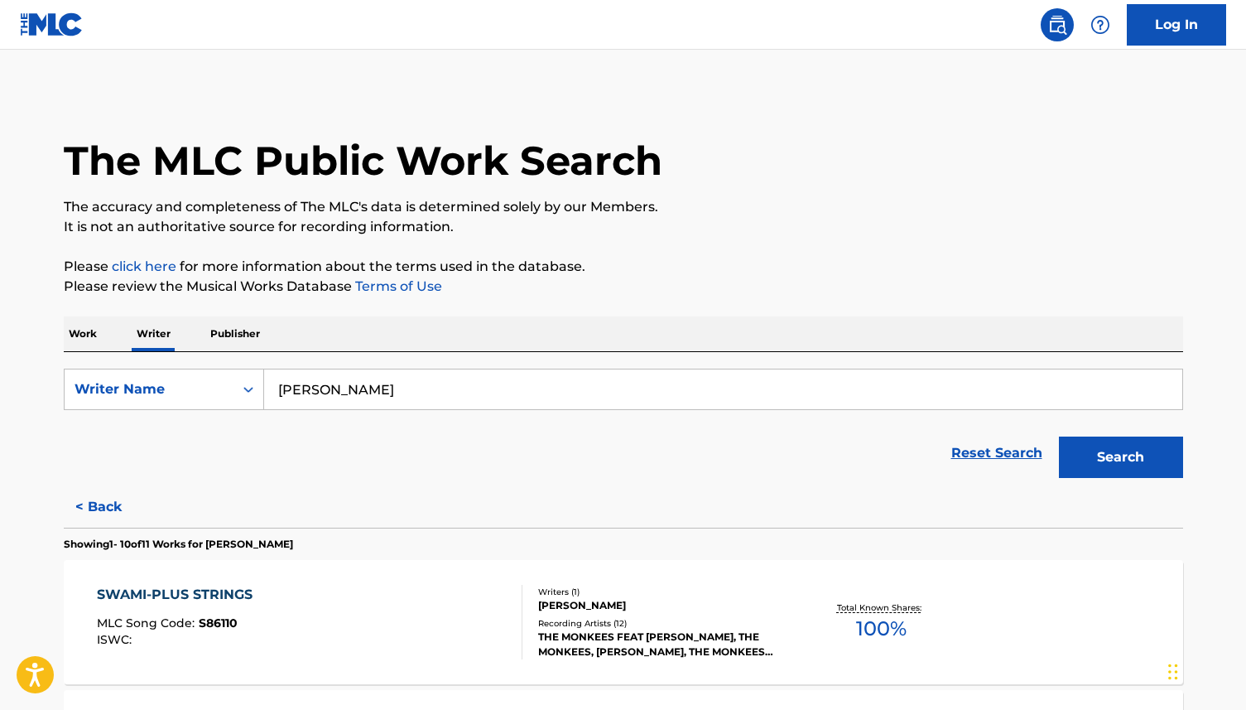
click at [91, 339] on p "Work" at bounding box center [83, 333] width 38 height 35
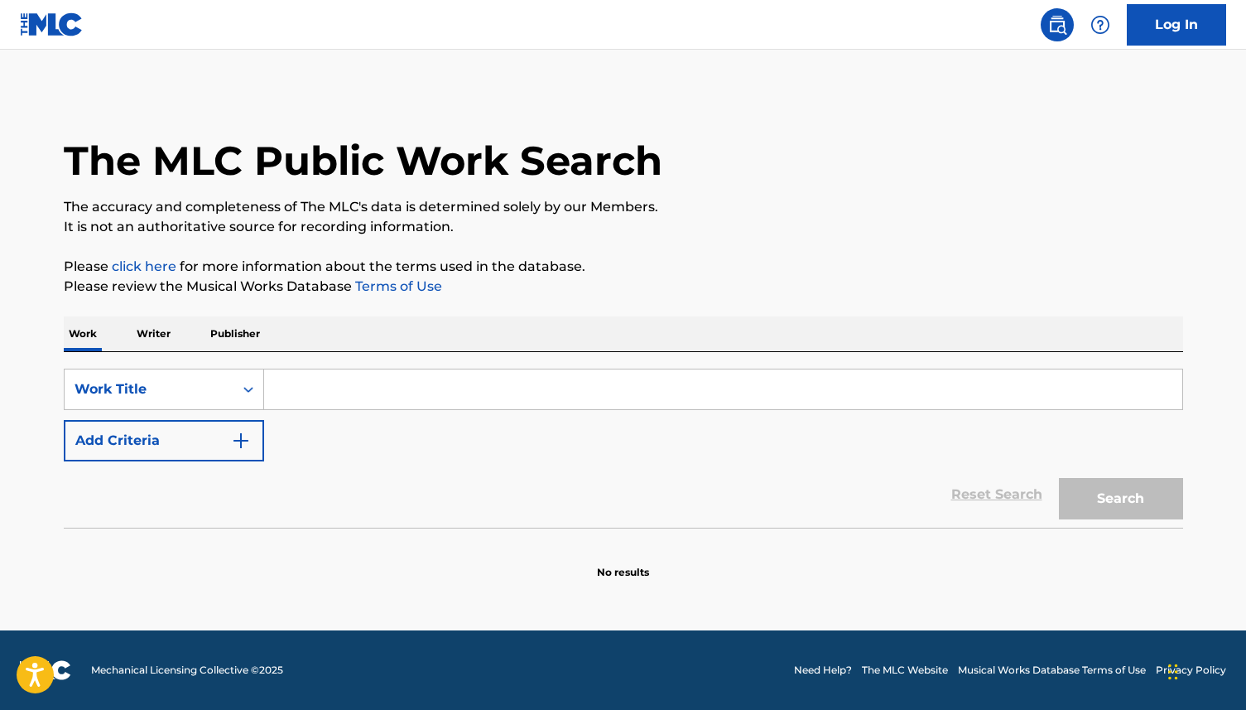
click at [287, 393] on input "Search Form" at bounding box center [723, 389] width 918 height 40
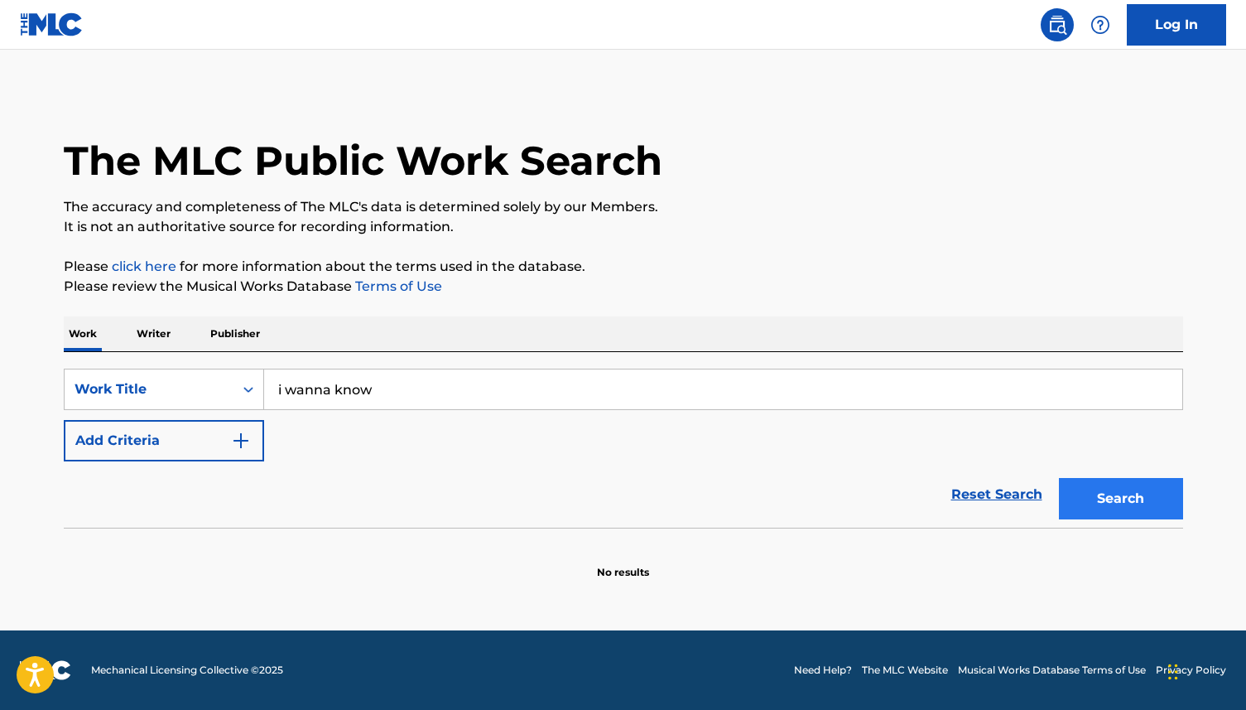
type input "i wanna know"
click at [1137, 504] on button "Search" at bounding box center [1121, 498] width 124 height 41
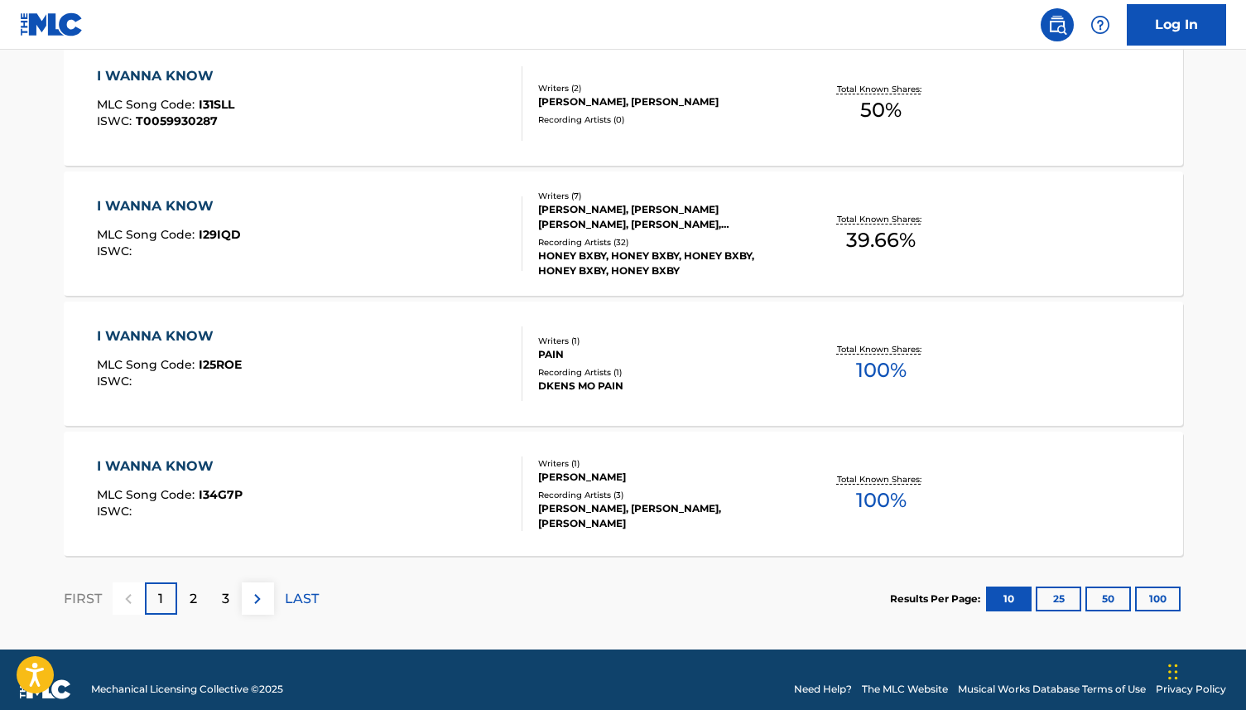
scroll to position [1318, 0]
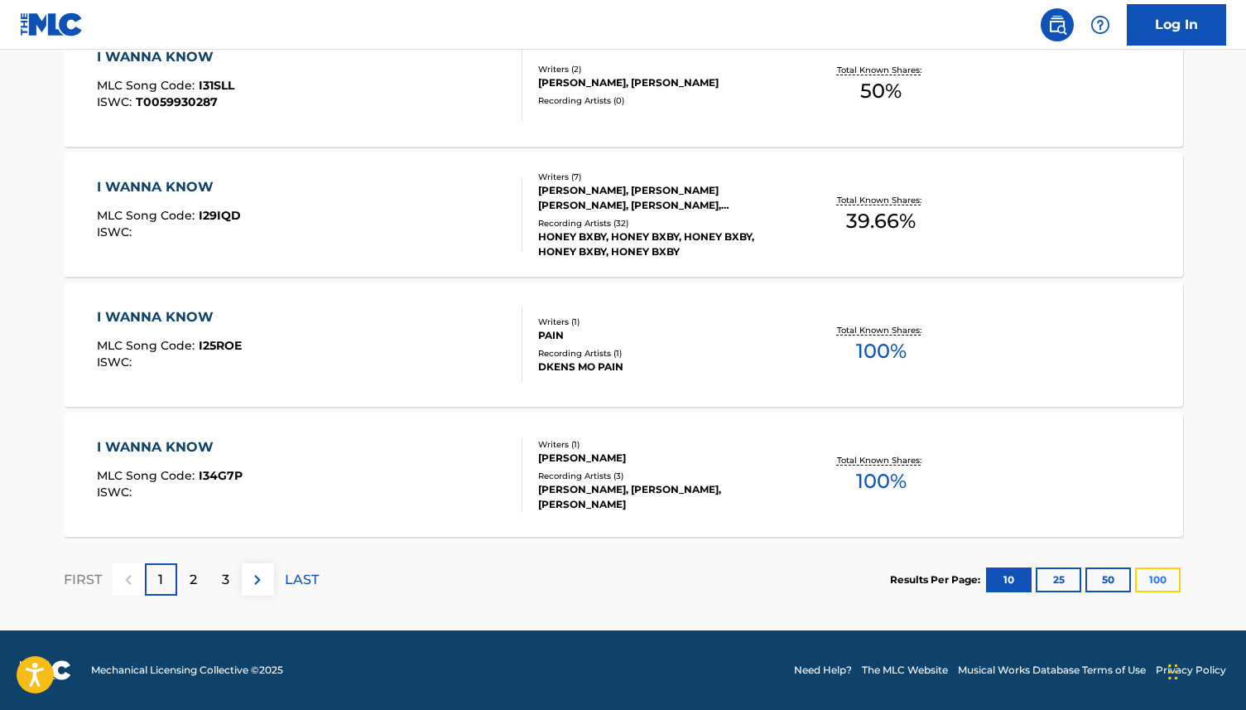
click at [1148, 575] on button "100" at bounding box center [1158, 579] width 46 height 25
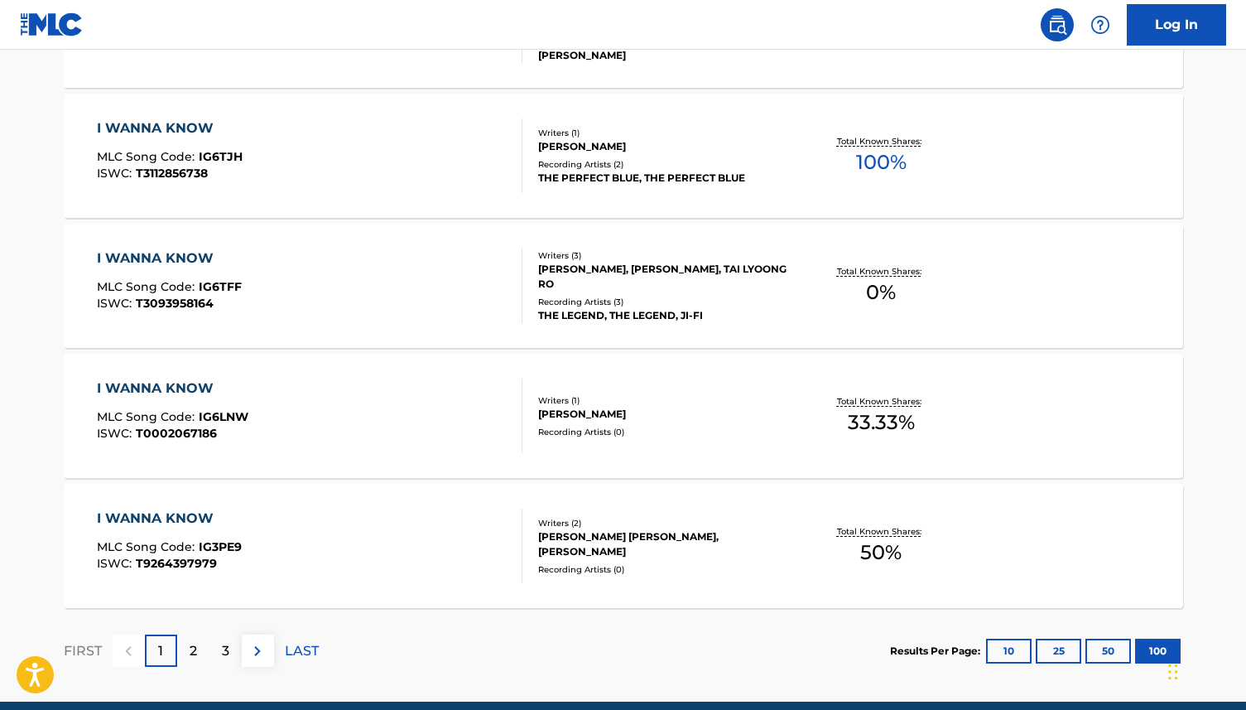
scroll to position [13020, 0]
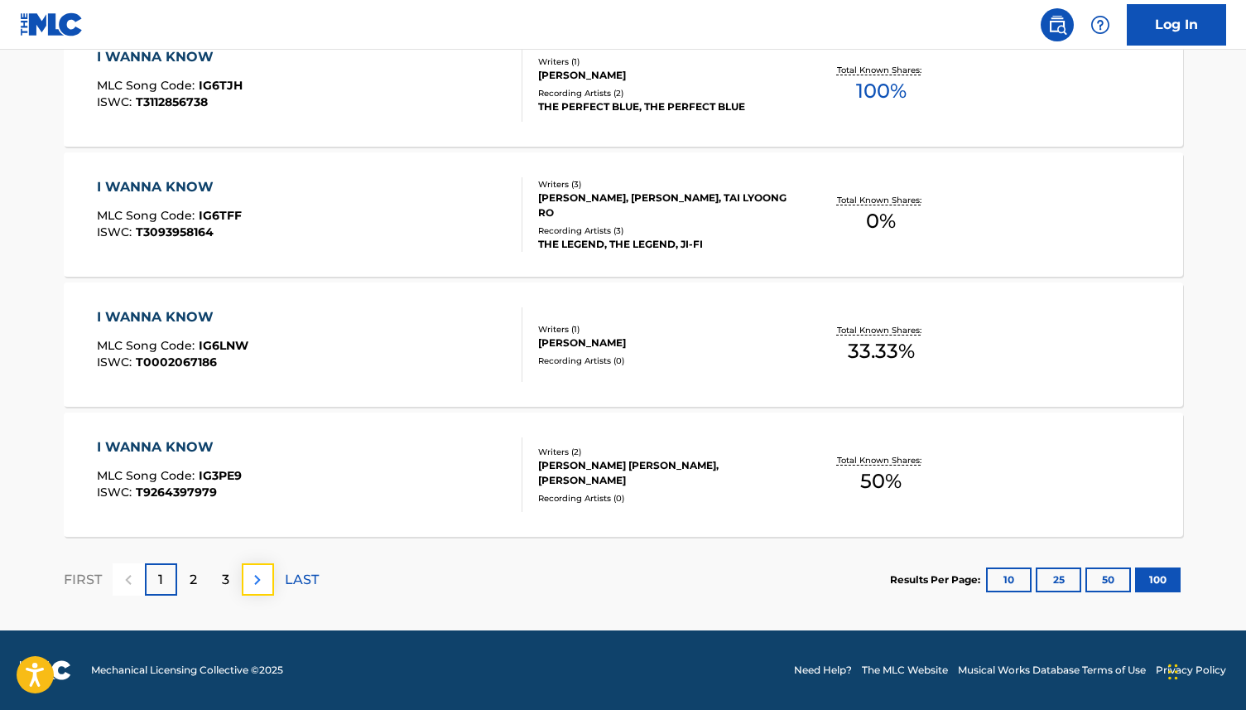
click at [271, 582] on button at bounding box center [258, 579] width 32 height 32
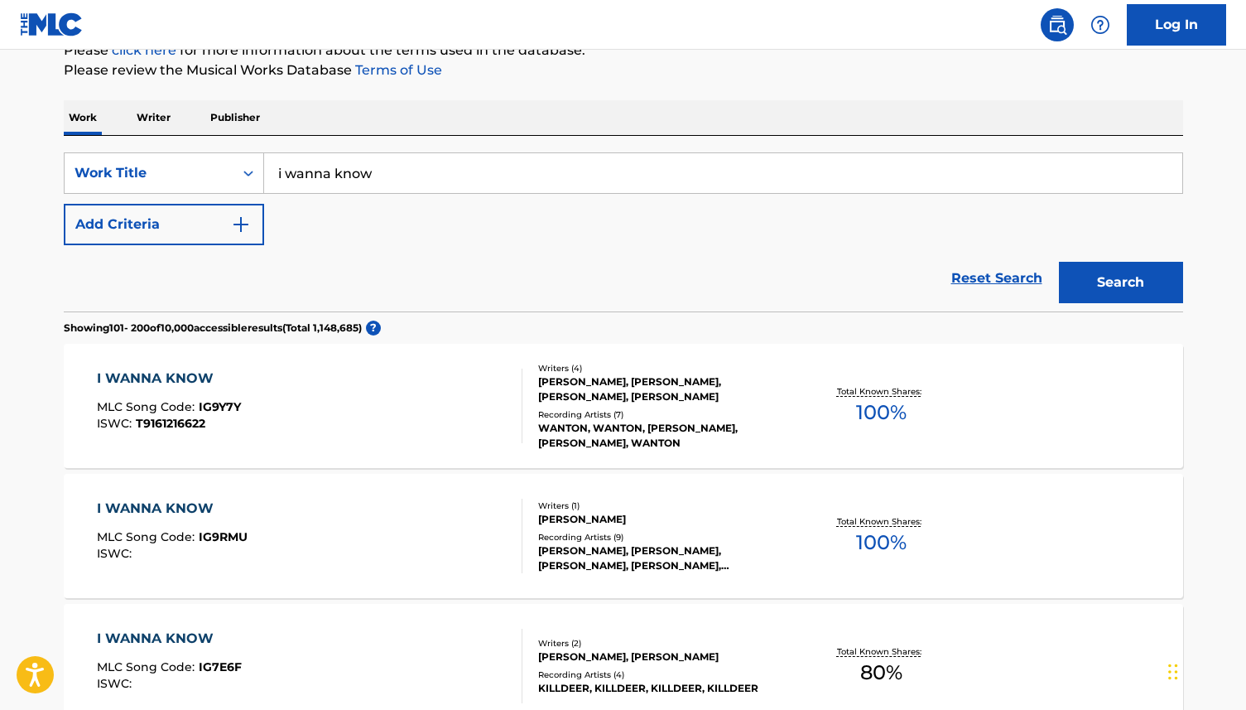
scroll to position [148, 0]
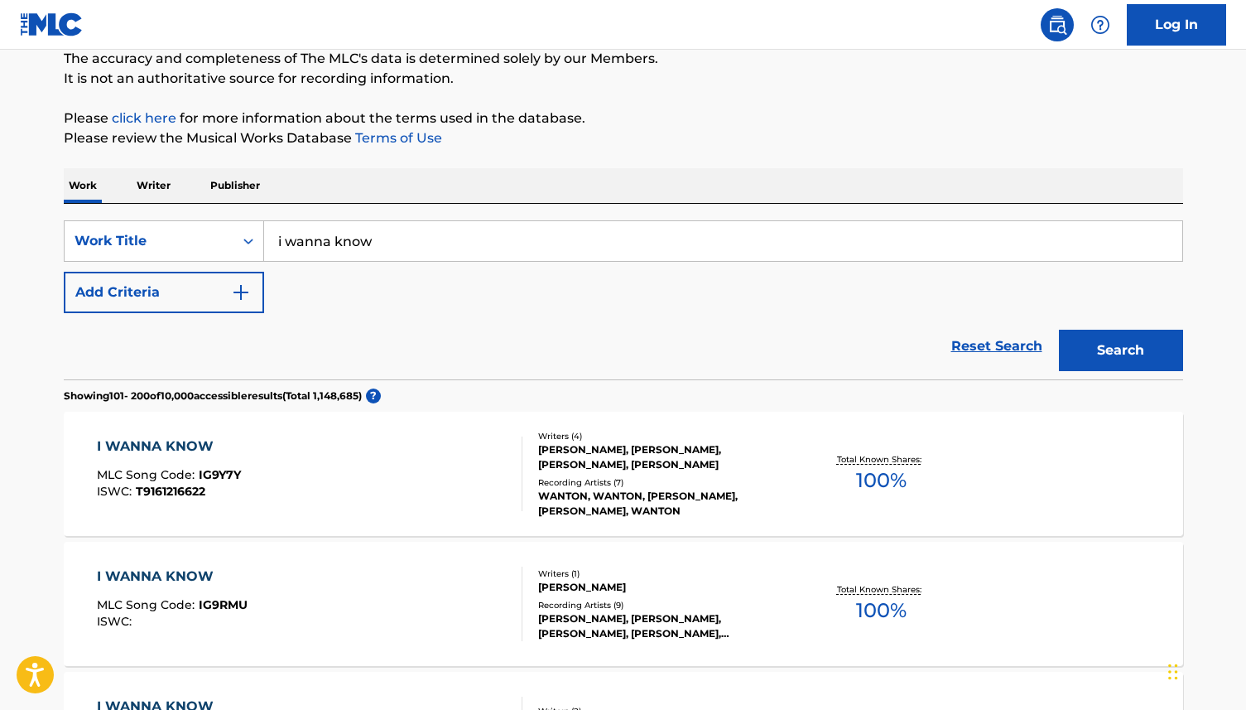
click at [162, 190] on p "Writer" at bounding box center [154, 185] width 44 height 35
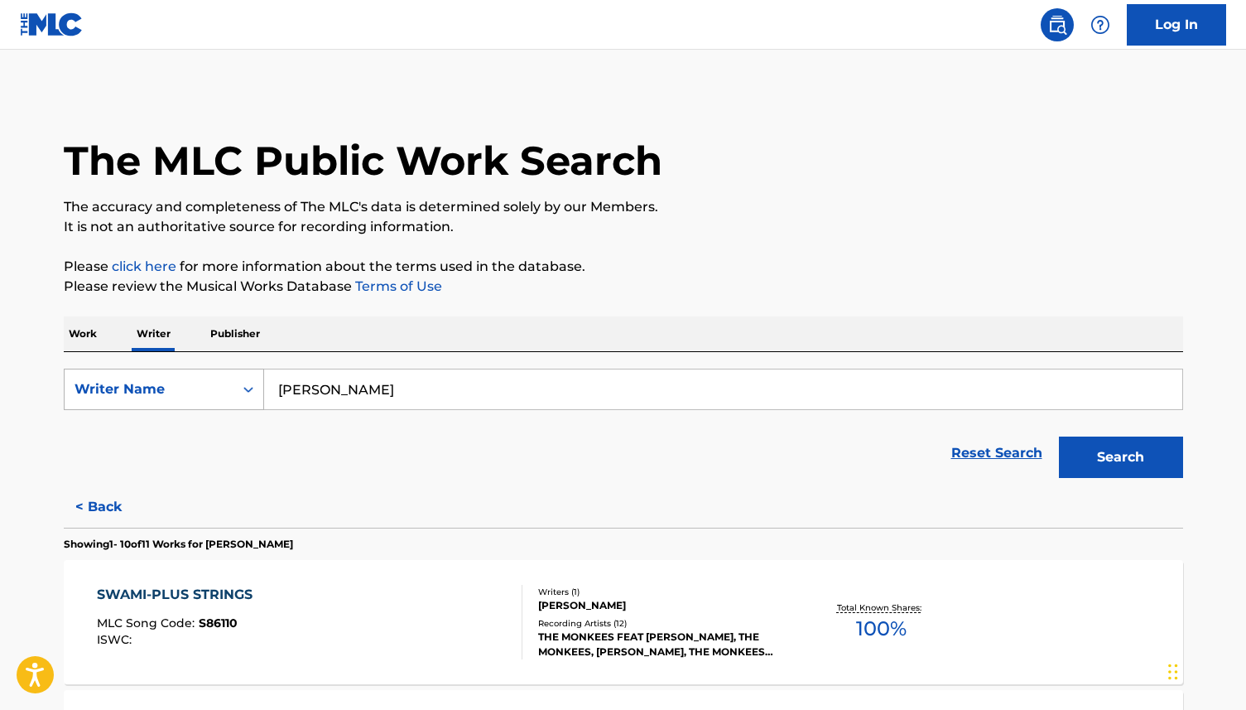
drag, startPoint x: 335, startPoint y: 388, endPoint x: 253, endPoint y: 390, distance: 82.0
click at [253, 391] on div "SearchWithCriteriaa25e6708-db3c-459b-b2ed-a1fa678e6db6 Writer Name [PERSON_NAME]" at bounding box center [624, 389] width 1120 height 41
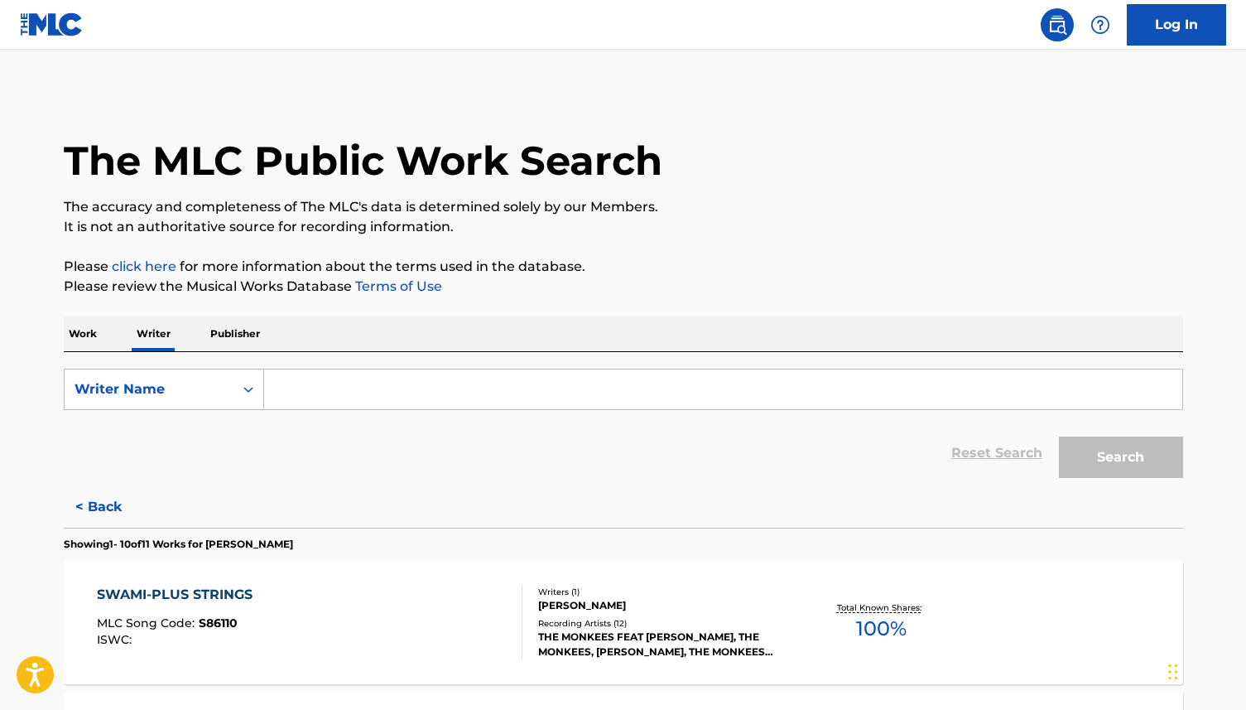
click at [295, 387] on input "Search Form" at bounding box center [723, 389] width 918 height 40
click at [1059, 436] on button "Search" at bounding box center [1121, 456] width 124 height 41
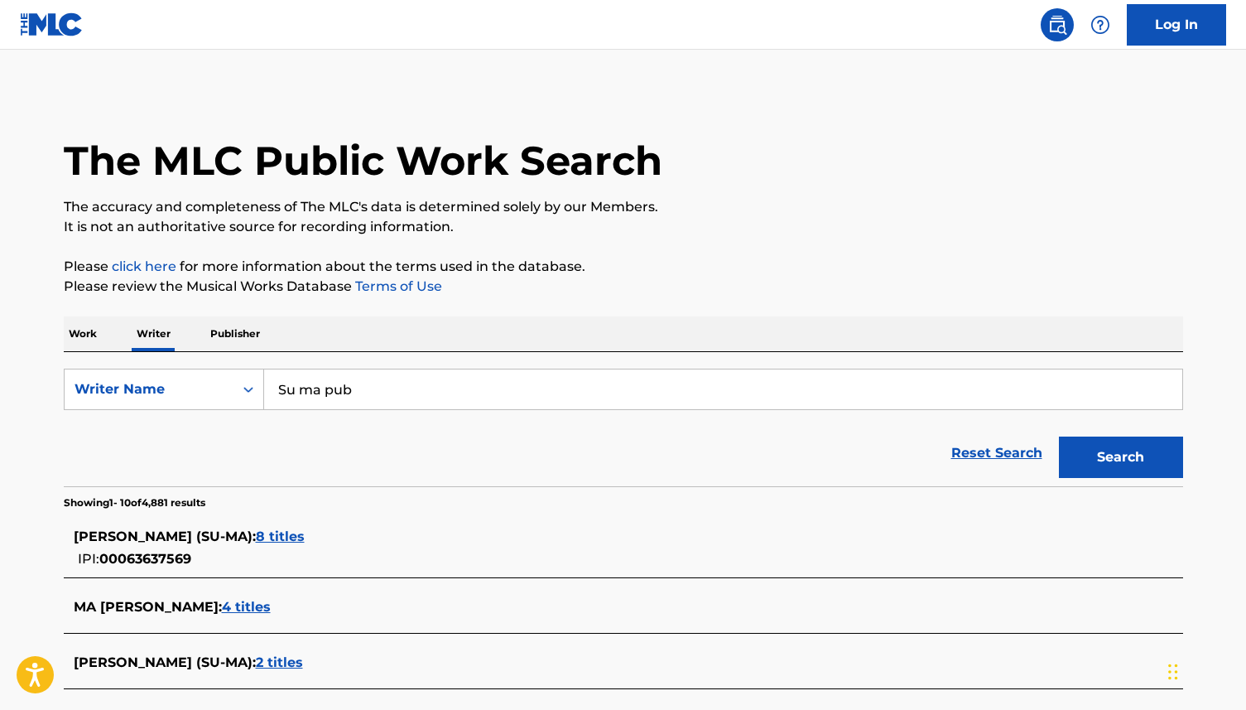
type input "Su ma publishing"
click at [1106, 458] on button "Search" at bounding box center [1121, 456] width 124 height 41
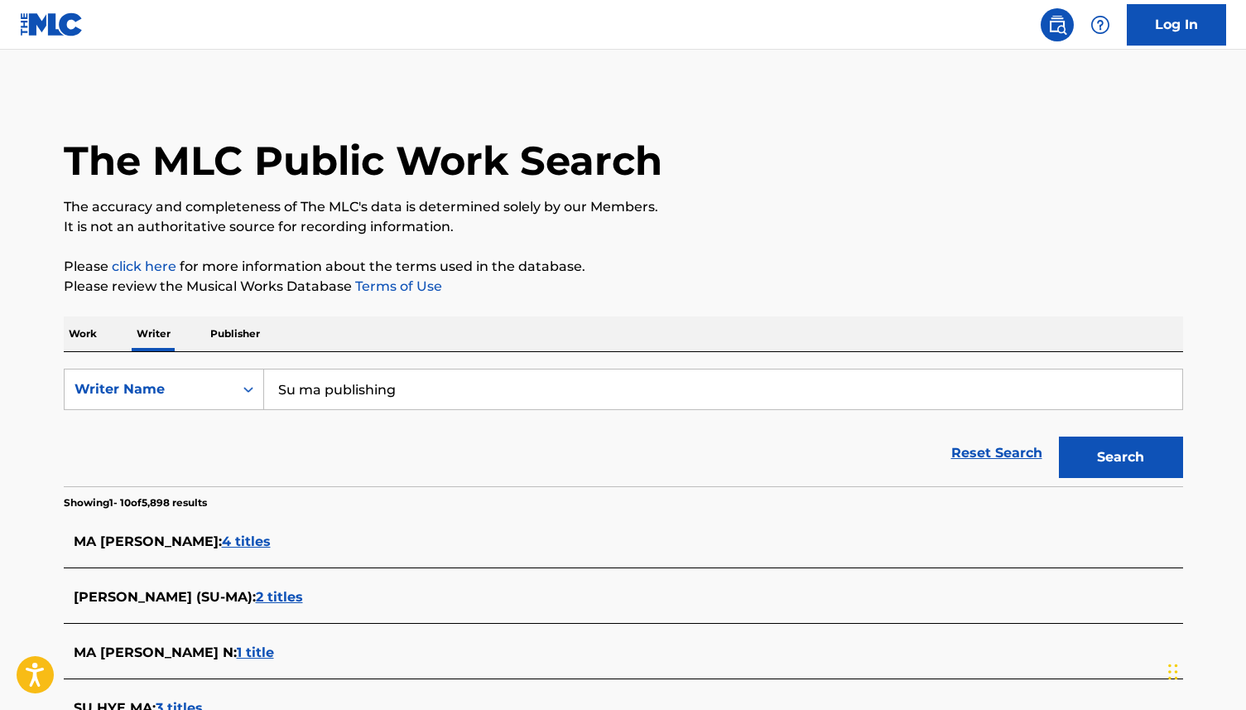
click at [82, 335] on p "Work" at bounding box center [83, 333] width 38 height 35
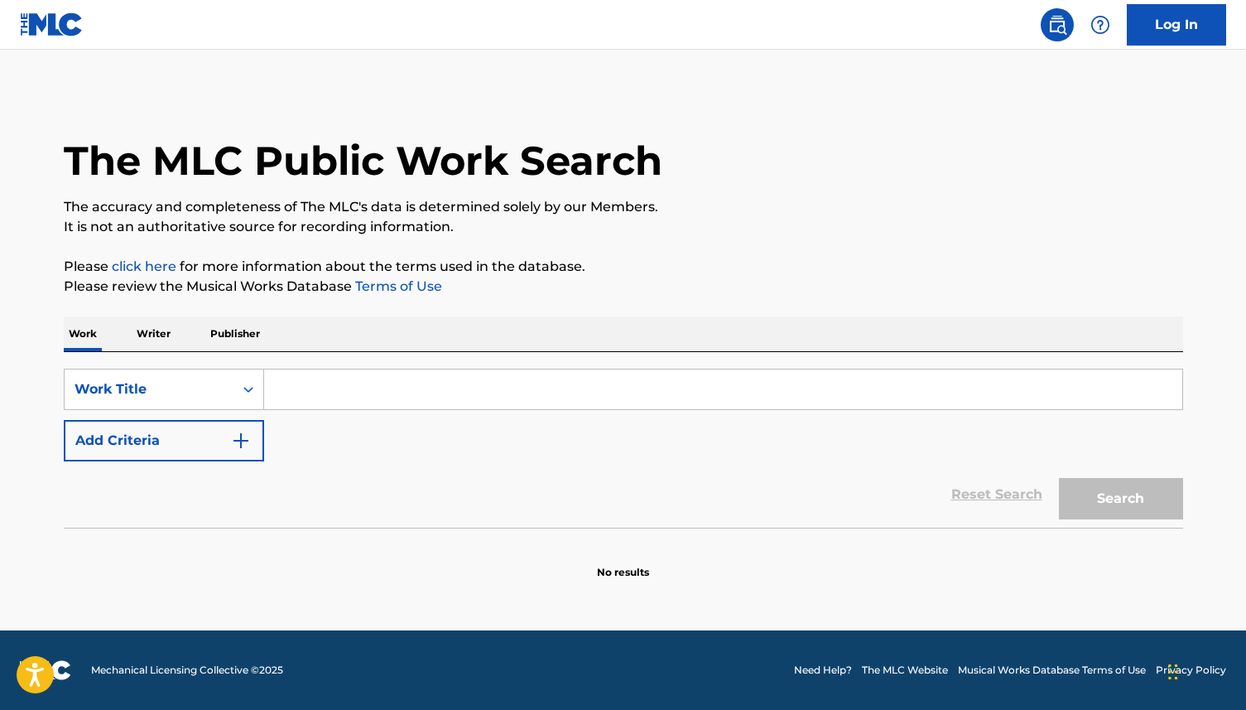
click at [287, 398] on input "Search Form" at bounding box center [723, 389] width 918 height 40
type input "i wanna know"
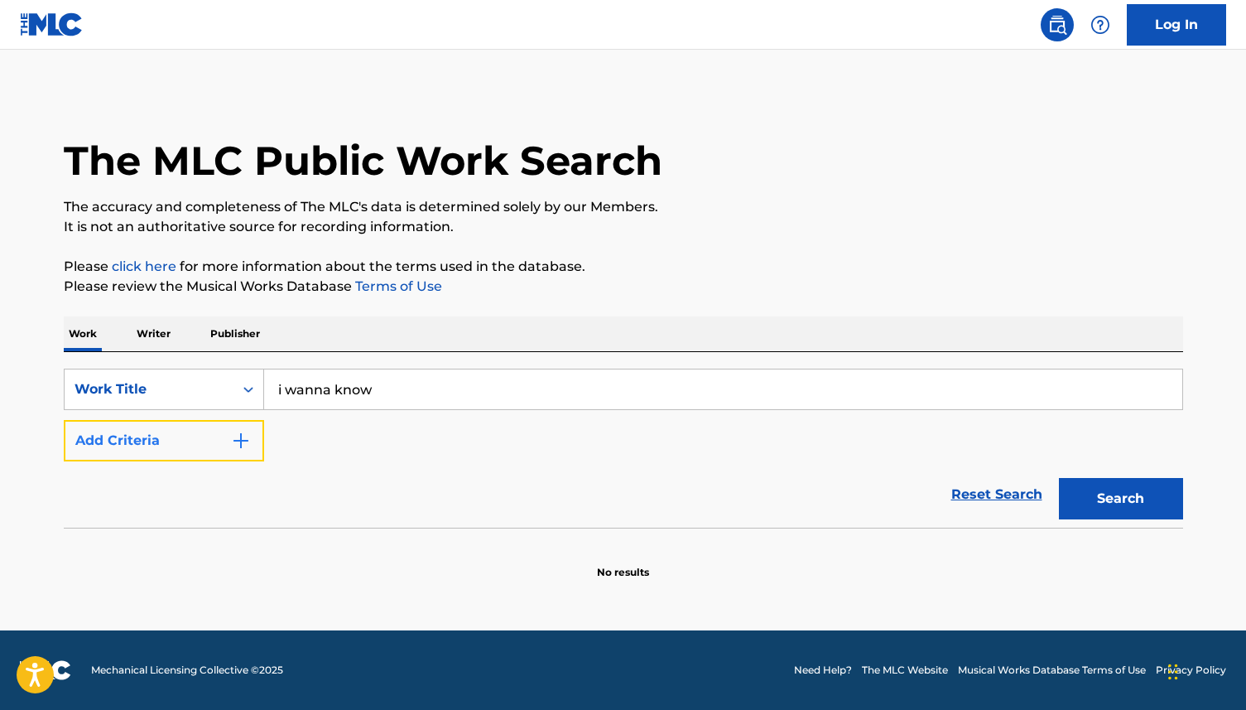
click at [245, 441] on img "Search Form" at bounding box center [241, 441] width 20 height 20
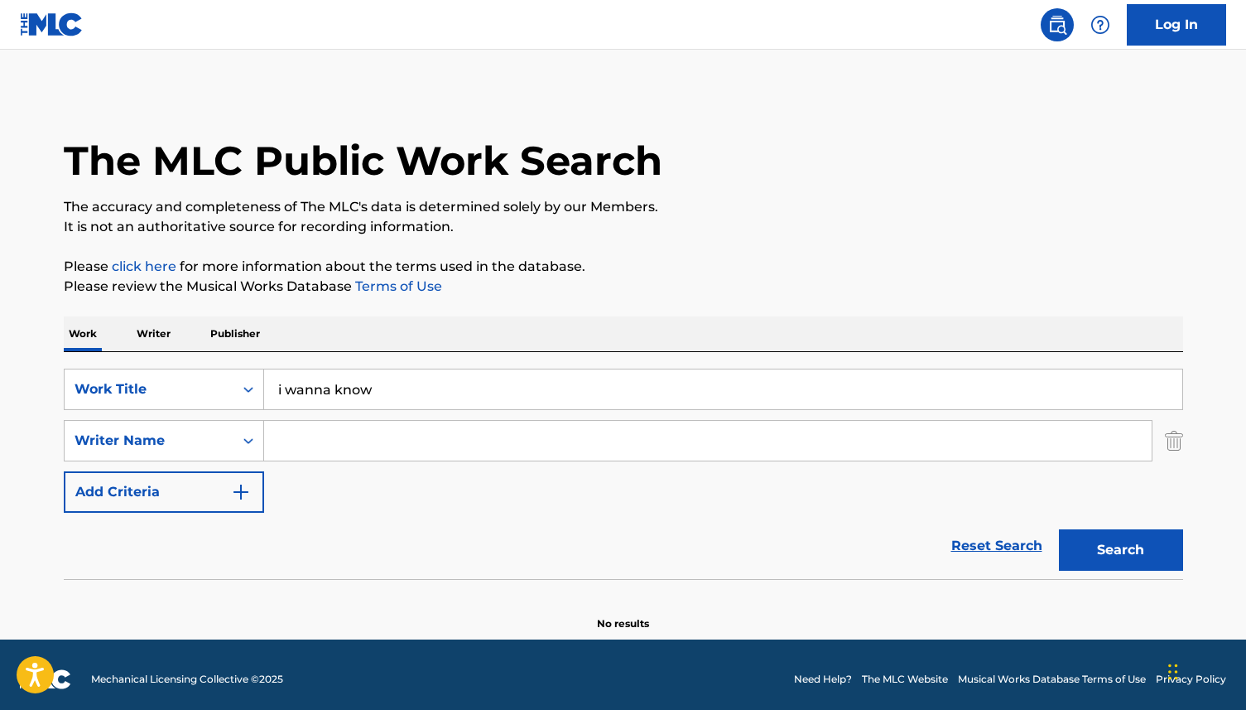
click at [308, 446] on input "Search Form" at bounding box center [708, 441] width 888 height 40
click at [239, 488] on img "Search Form" at bounding box center [241, 492] width 20 height 20
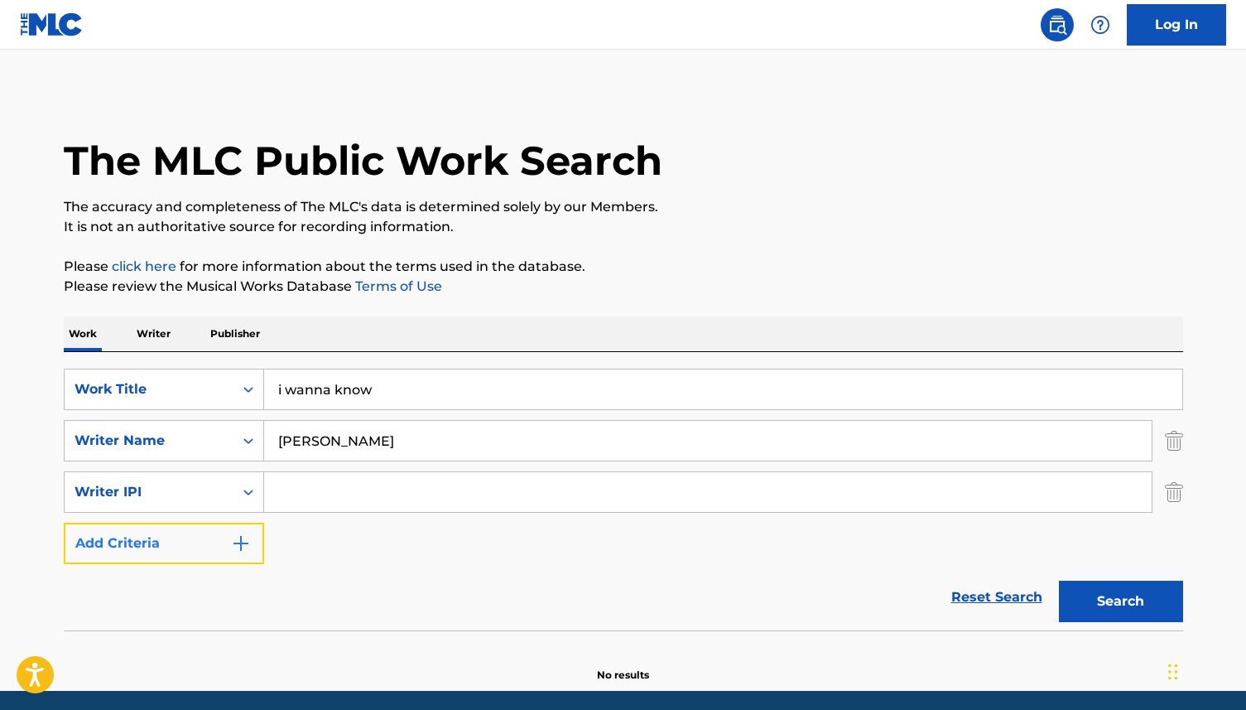
click at [243, 546] on img "Search Form" at bounding box center [241, 543] width 20 height 20
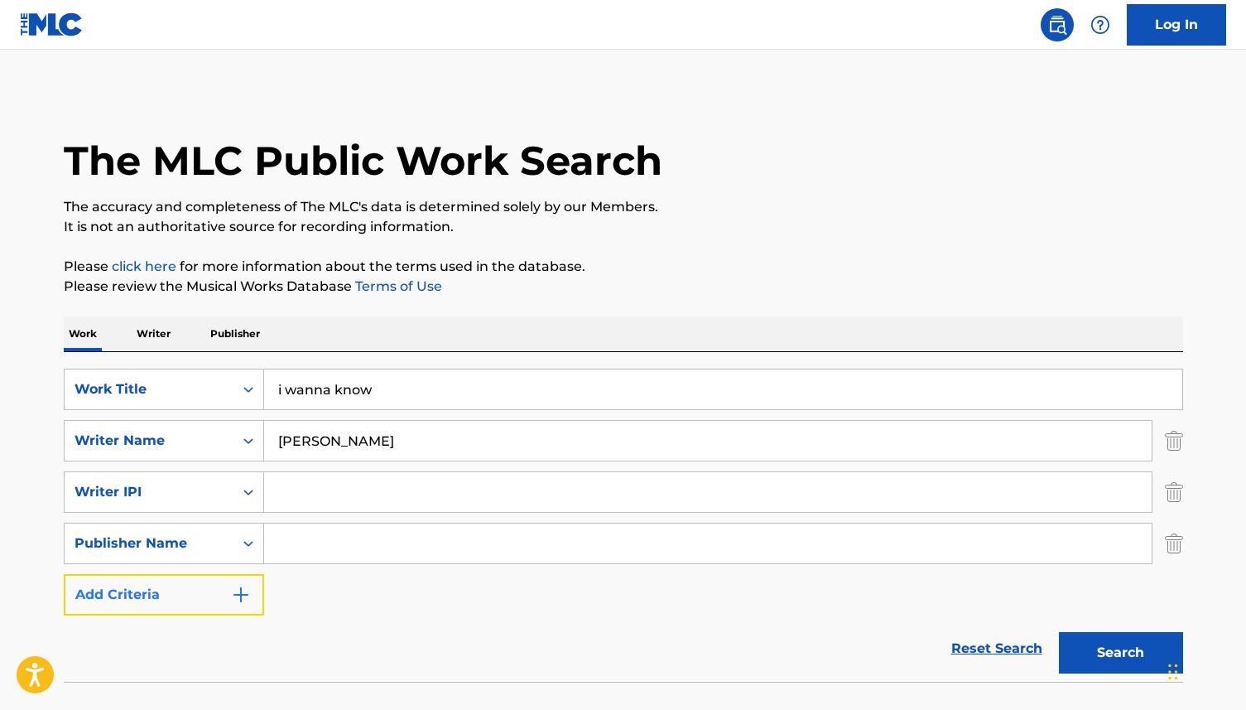
click at [250, 590] on button "Add Criteria" at bounding box center [164, 594] width 200 height 41
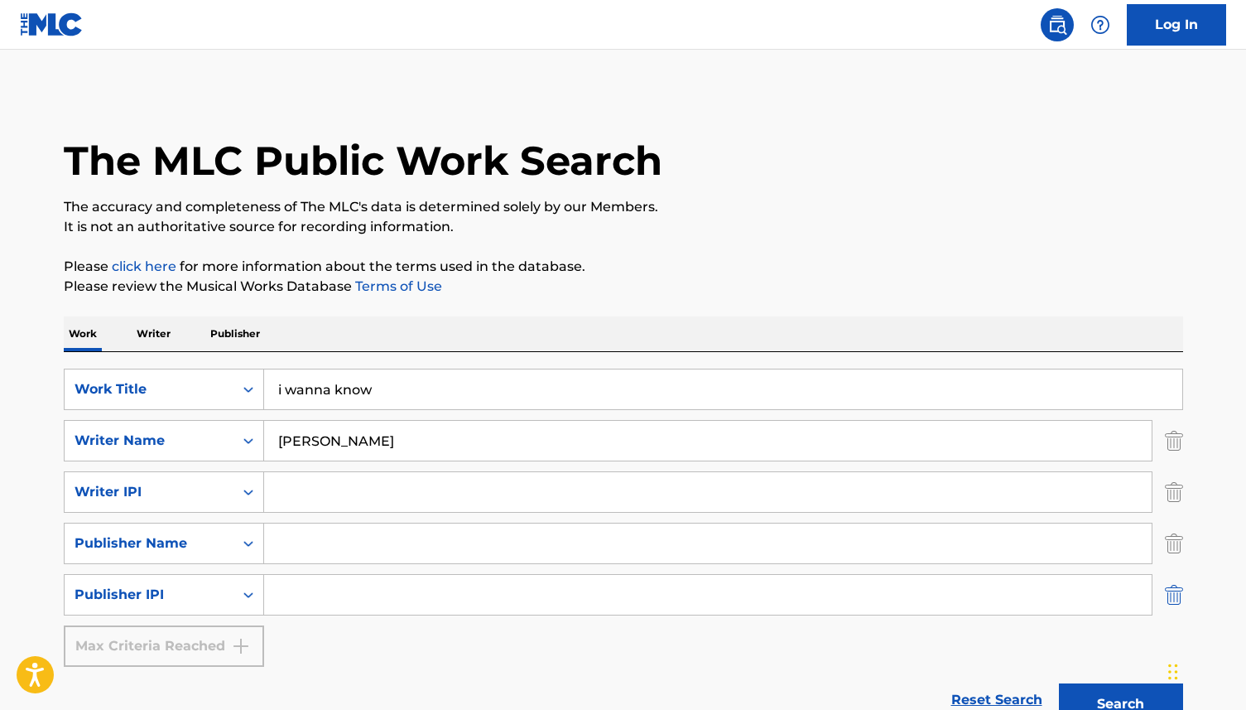
click at [1169, 595] on img "Search Form" at bounding box center [1174, 594] width 18 height 41
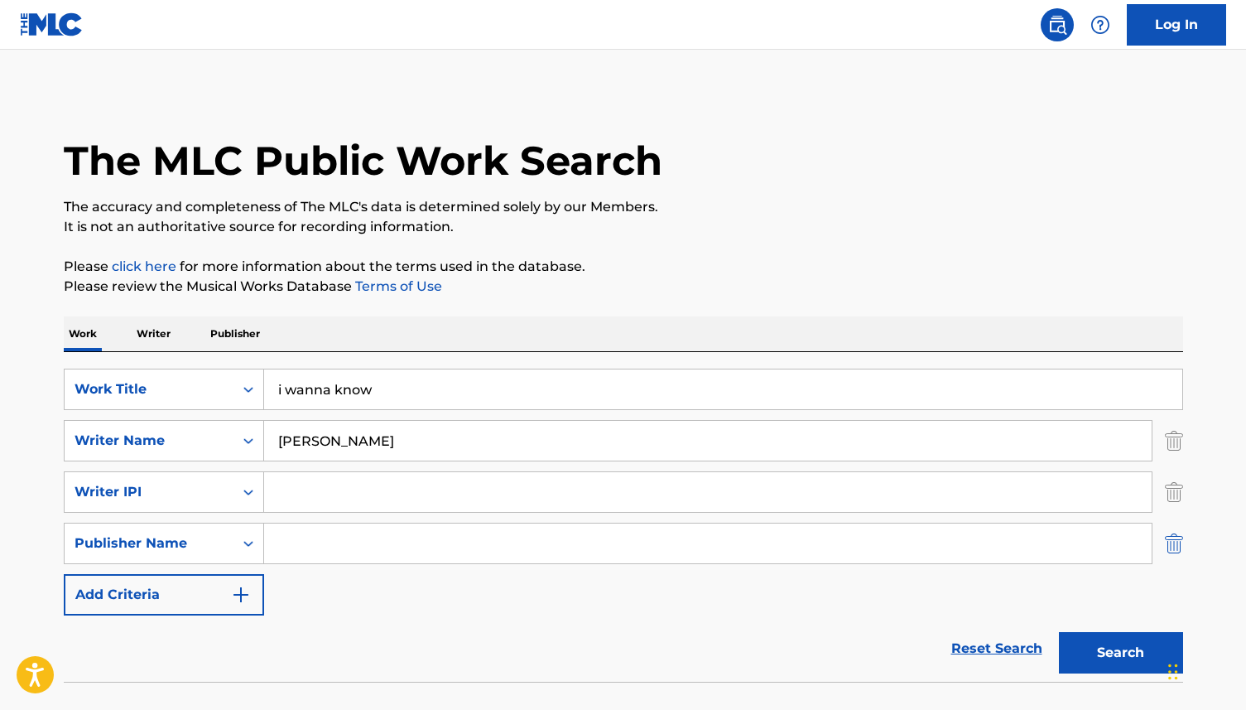
click at [1180, 553] on img "Search Form" at bounding box center [1174, 543] width 18 height 41
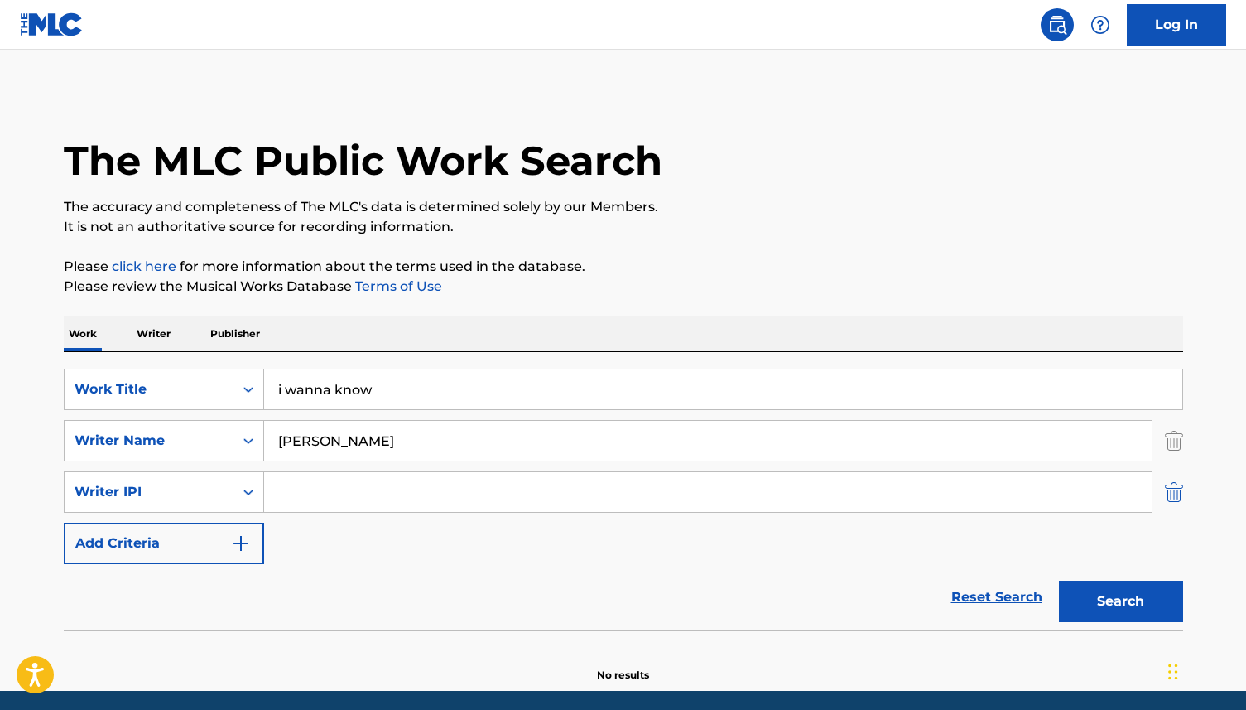
click at [1174, 495] on img "Search Form" at bounding box center [1174, 491] width 18 height 41
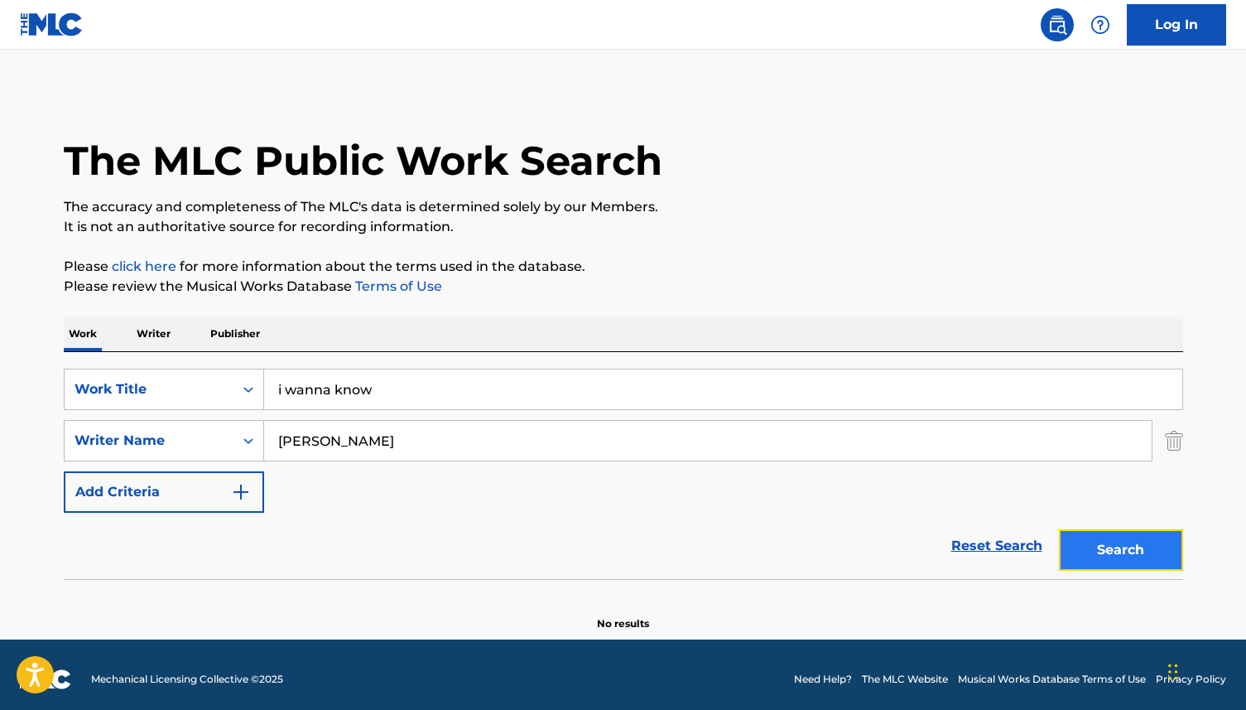
click at [1159, 557] on button "Search" at bounding box center [1121, 549] width 124 height 41
drag, startPoint x: 315, startPoint y: 442, endPoint x: 284, endPoint y: 441, distance: 30.7
click at [284, 441] on input "[PERSON_NAME]" at bounding box center [708, 441] width 888 height 40
type input "[PERSON_NAME]"
click at [1059, 529] on button "Search" at bounding box center [1121, 549] width 124 height 41
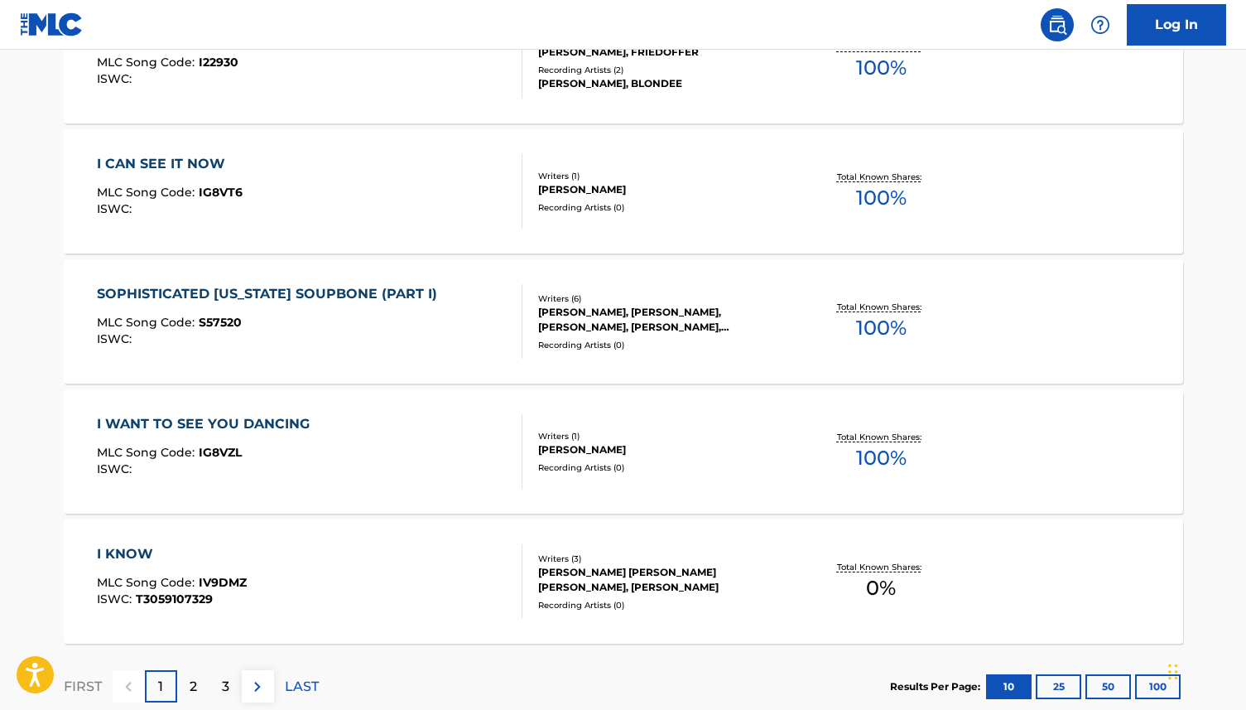
scroll to position [1369, 0]
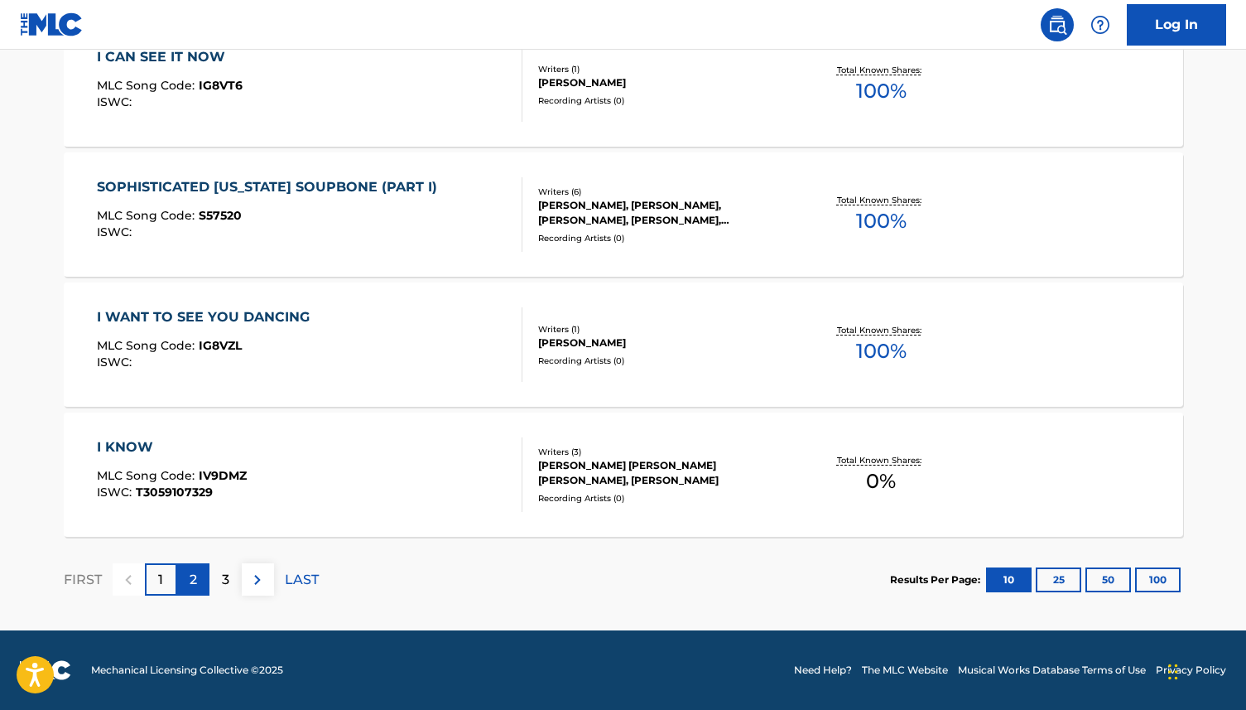
click at [190, 582] on p "2" at bounding box center [193, 580] width 7 height 20
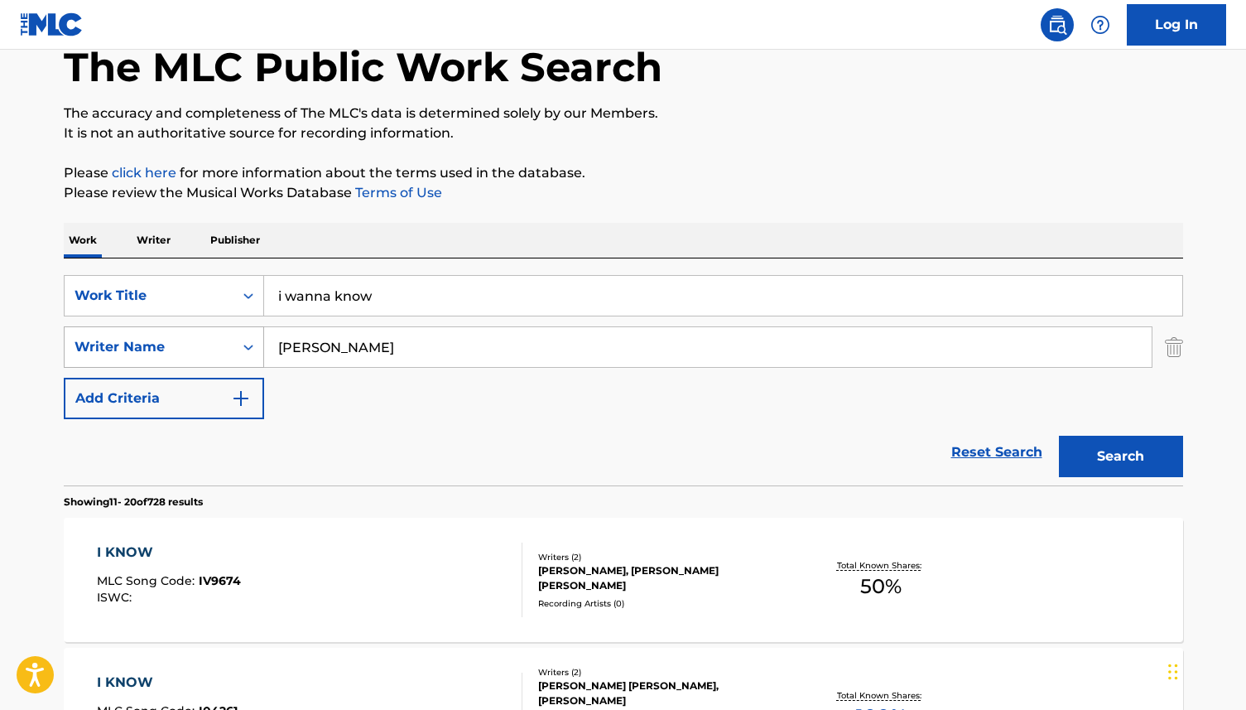
scroll to position [0, 0]
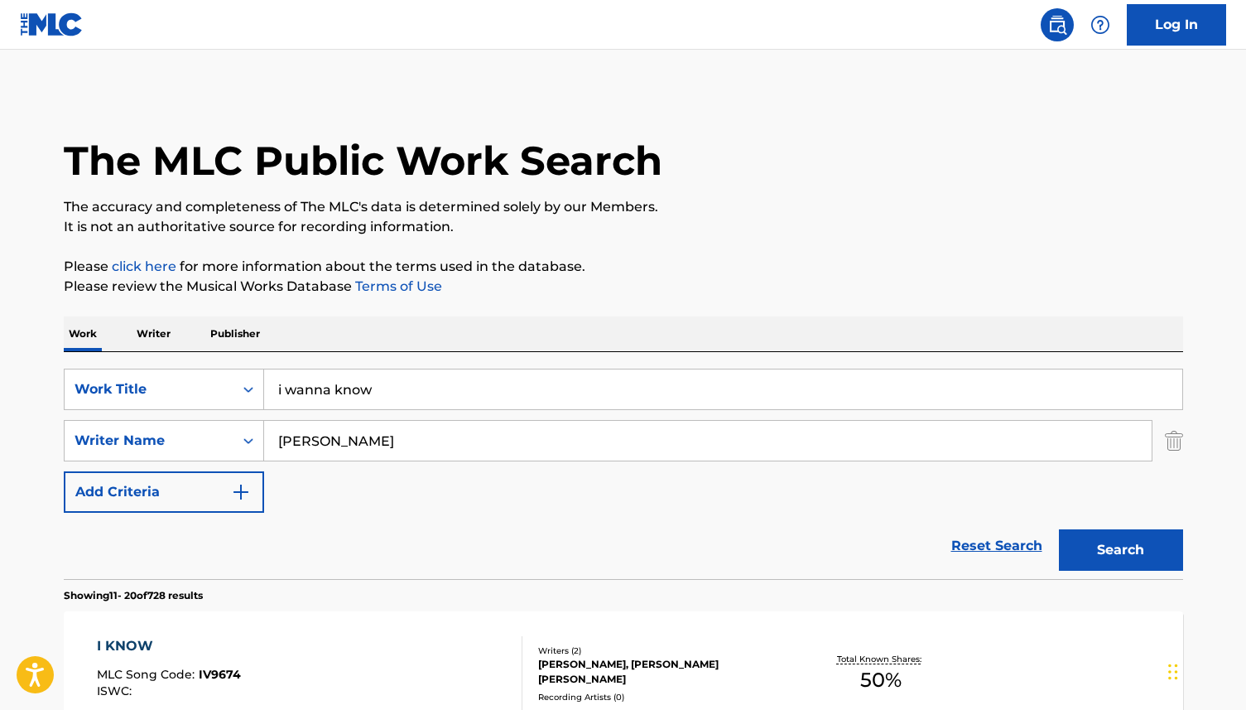
click at [390, 393] on input "i wanna know" at bounding box center [723, 389] width 918 height 40
drag, startPoint x: 388, startPoint y: 390, endPoint x: 258, endPoint y: 385, distance: 130.1
click at [258, 386] on div "SearchWithCriteriaac7d588b-3607-4198-82c5-0c35079e676f Work Title i wanna know" at bounding box center [624, 389] width 1120 height 41
type input "where leads me"
drag, startPoint x: 351, startPoint y: 443, endPoint x: 270, endPoint y: 441, distance: 81.2
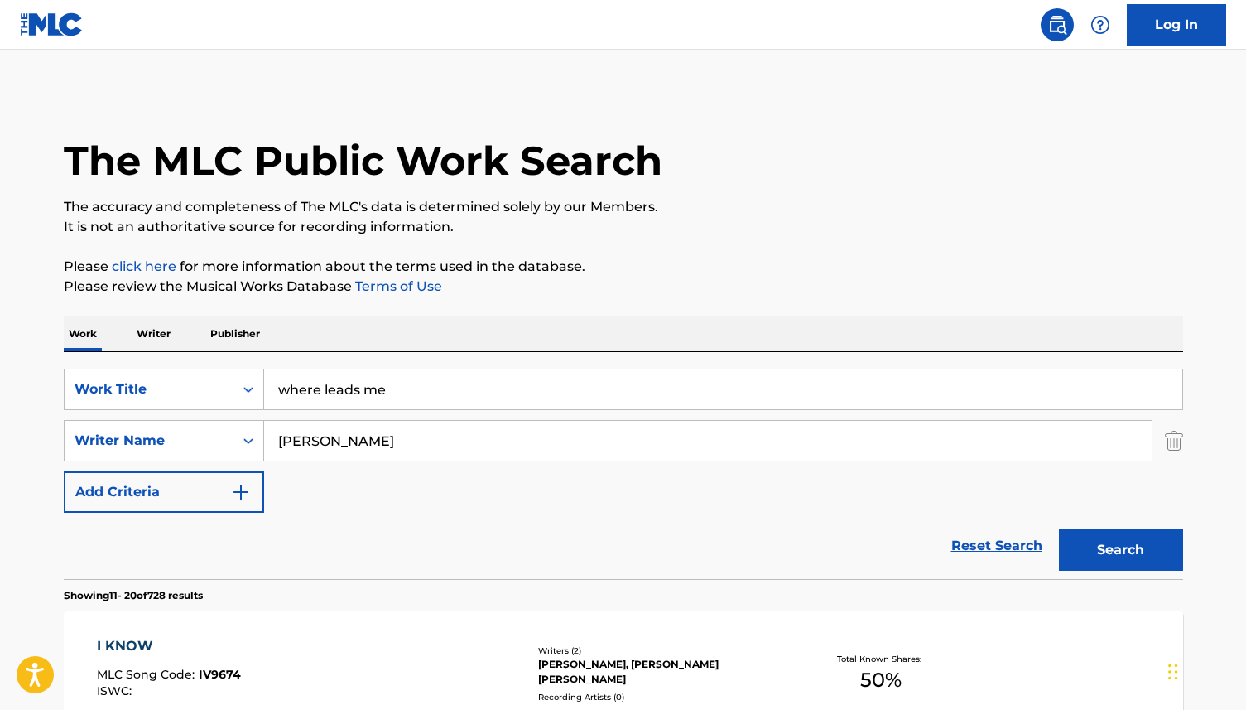
click at [270, 441] on input "[PERSON_NAME]" at bounding box center [708, 441] width 888 height 40
type input "[PERSON_NAME]"
click at [1106, 557] on button "Search" at bounding box center [1121, 549] width 124 height 41
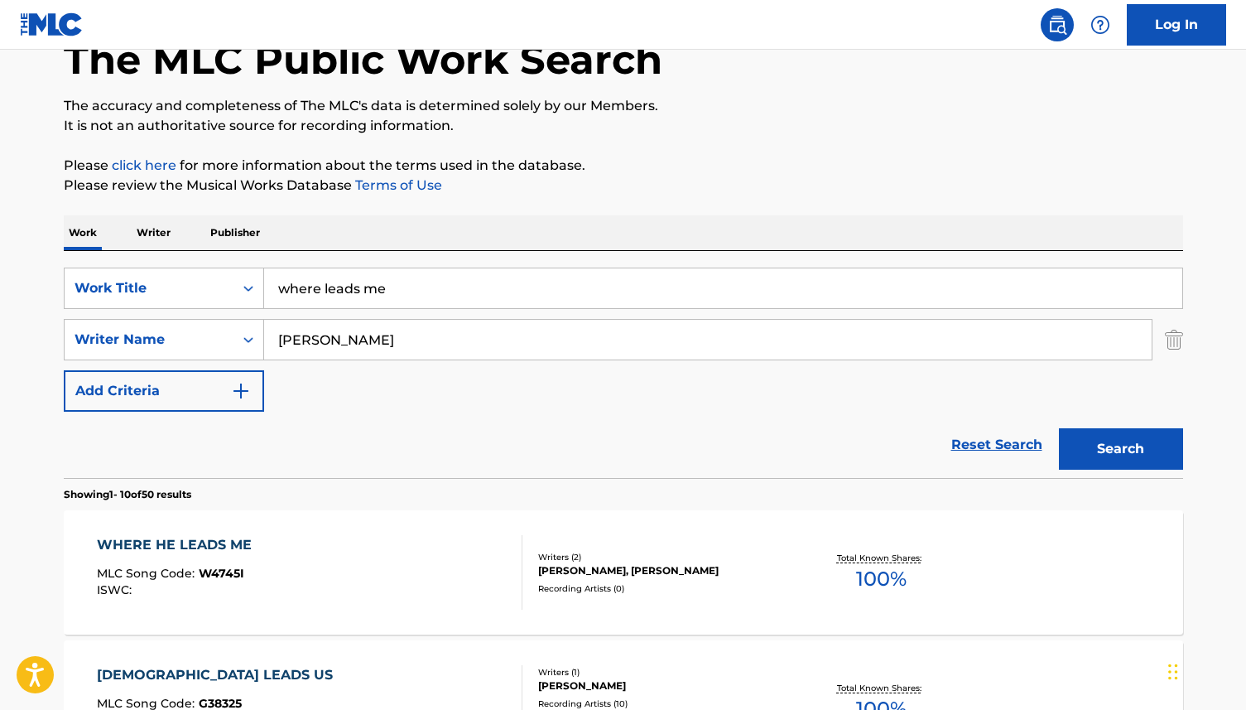
scroll to position [110, 0]
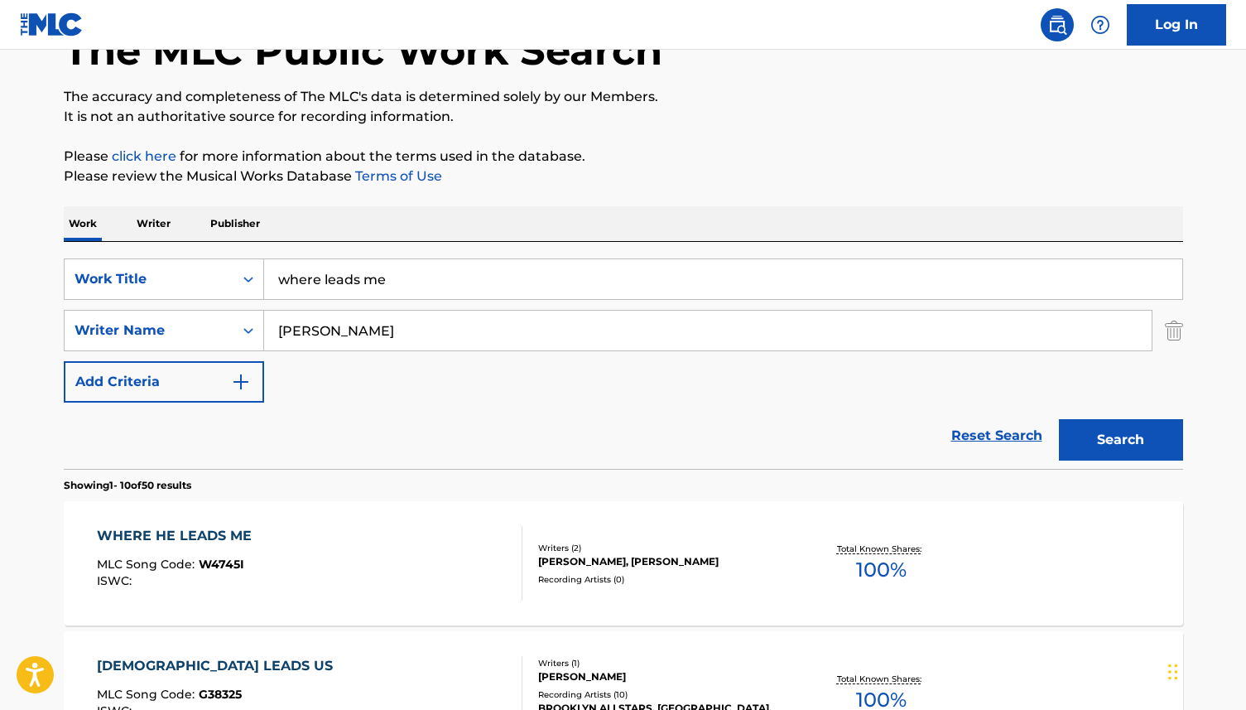
click at [230, 537] on div "WHERE HE LEADS ME" at bounding box center [178, 536] width 163 height 20
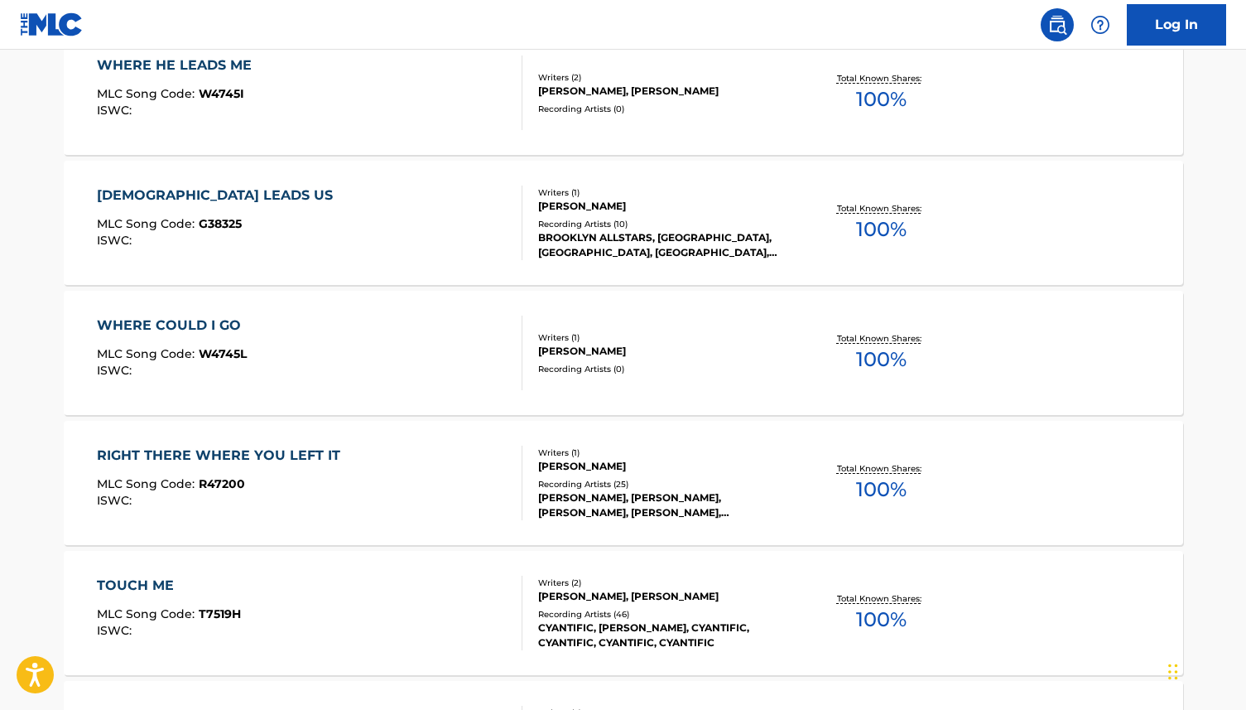
scroll to position [110, 0]
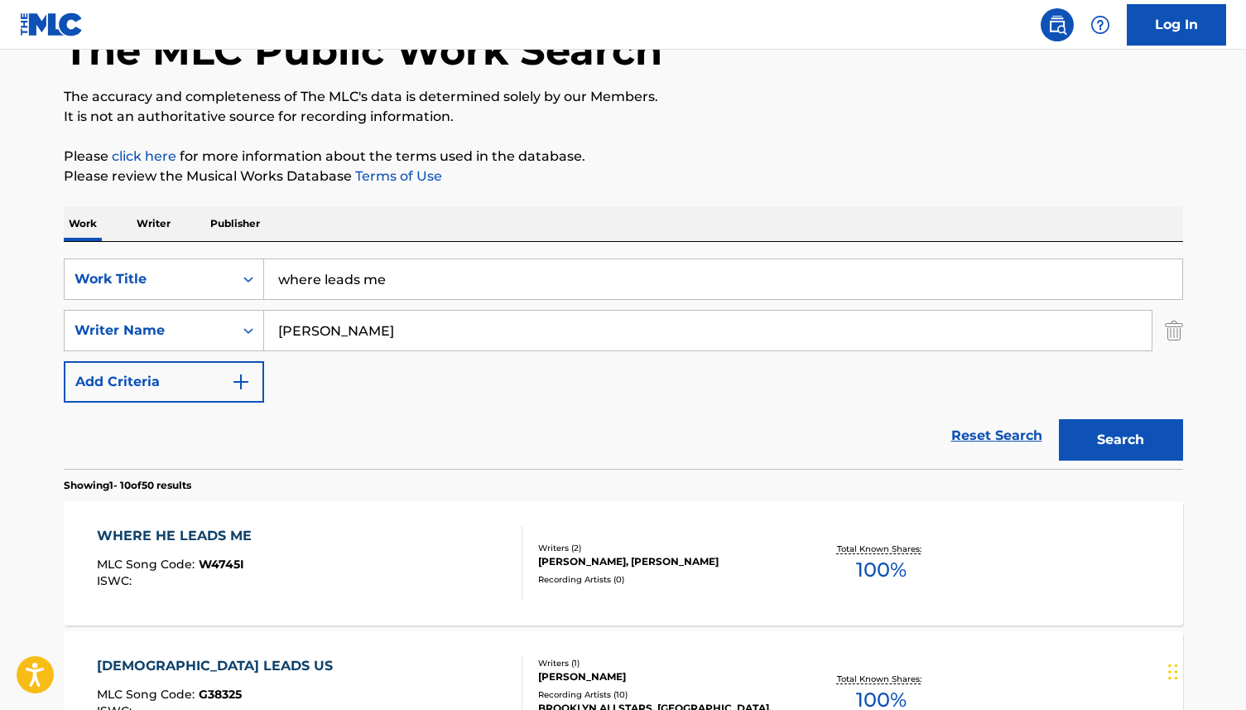
click at [186, 535] on div "WHERE HE LEADS ME" at bounding box center [178, 536] width 163 height 20
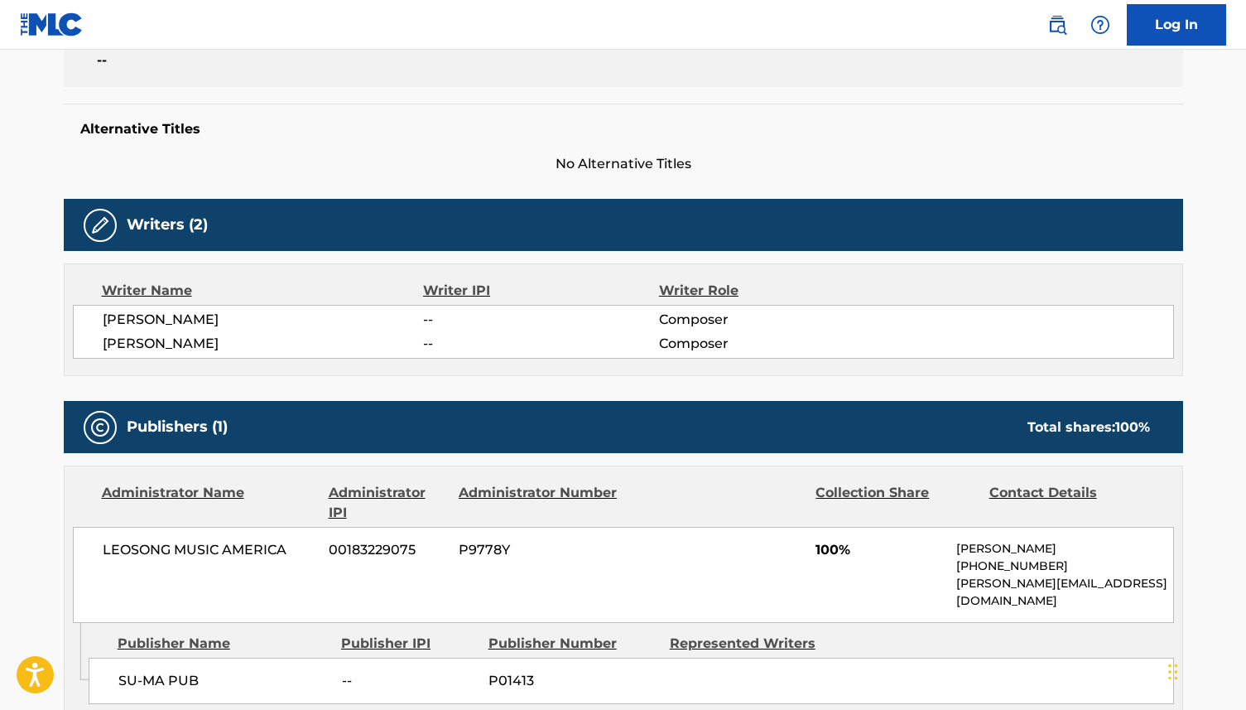
scroll to position [381, 0]
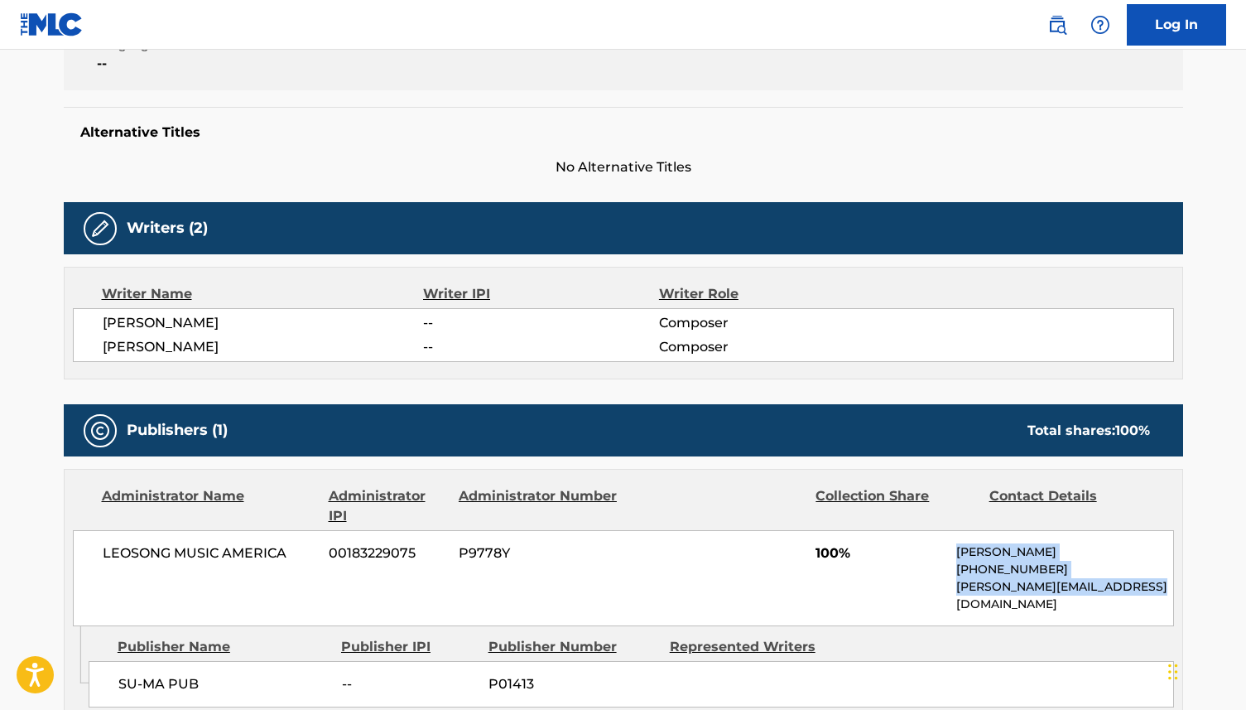
drag, startPoint x: 958, startPoint y: 547, endPoint x: 1165, endPoint y: 583, distance: 210.1
click at [1165, 583] on div "[PERSON_NAME] [PHONE_NUMBER] [PERSON_NAME][EMAIL_ADDRESS][DOMAIN_NAME]" at bounding box center [1065, 578] width 216 height 70
copy div "[PERSON_NAME] [PHONE_NUMBER] [PERSON_NAME][EMAIL_ADDRESS][DOMAIN_NAME]"
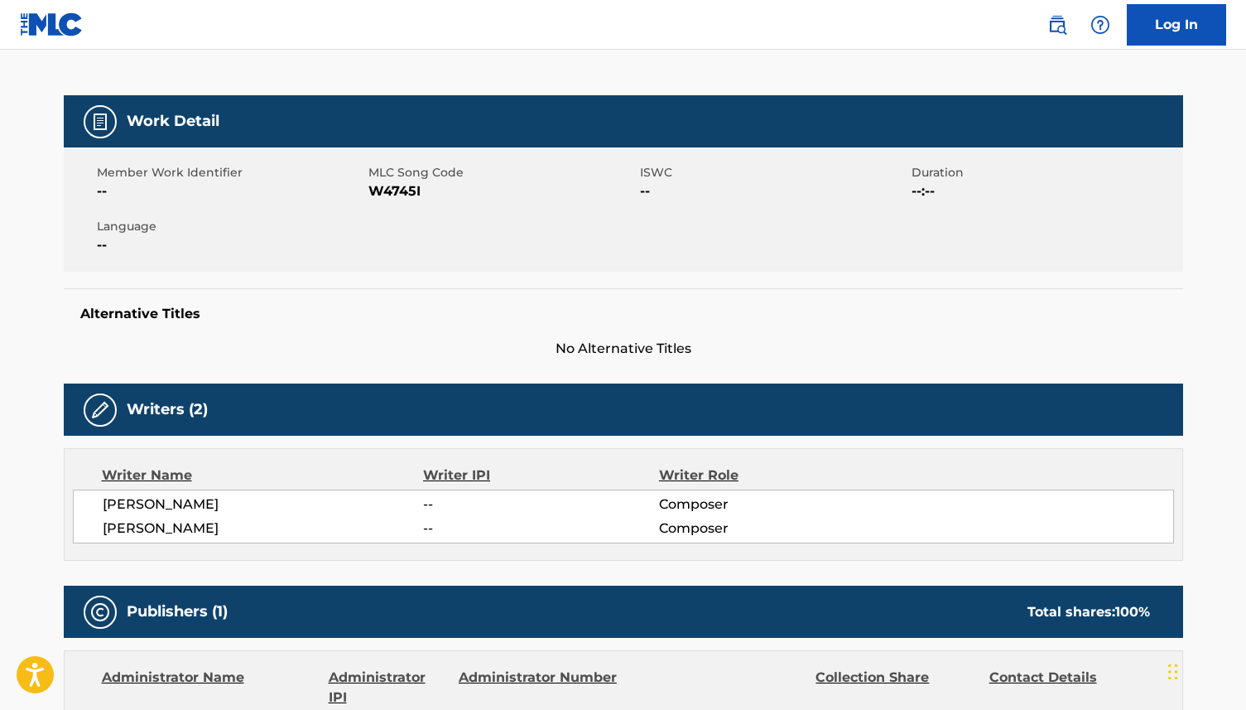
scroll to position [0, 0]
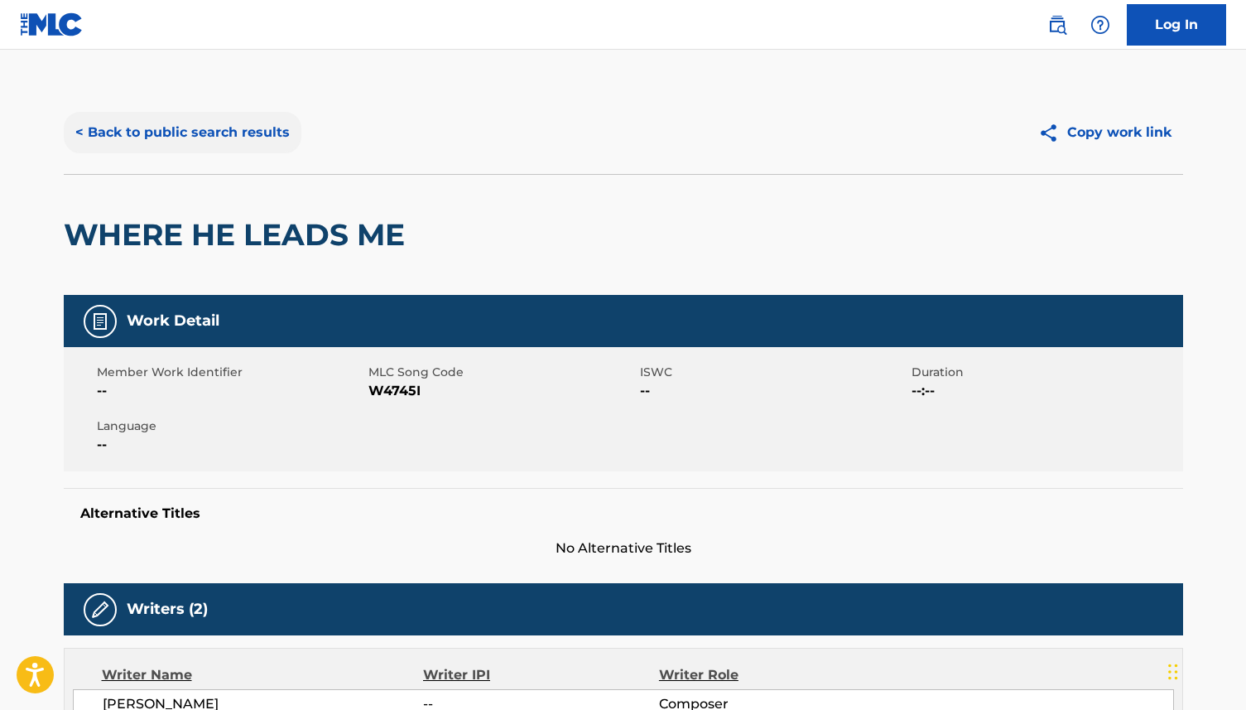
click at [152, 127] on button "< Back to public search results" at bounding box center [183, 132] width 238 height 41
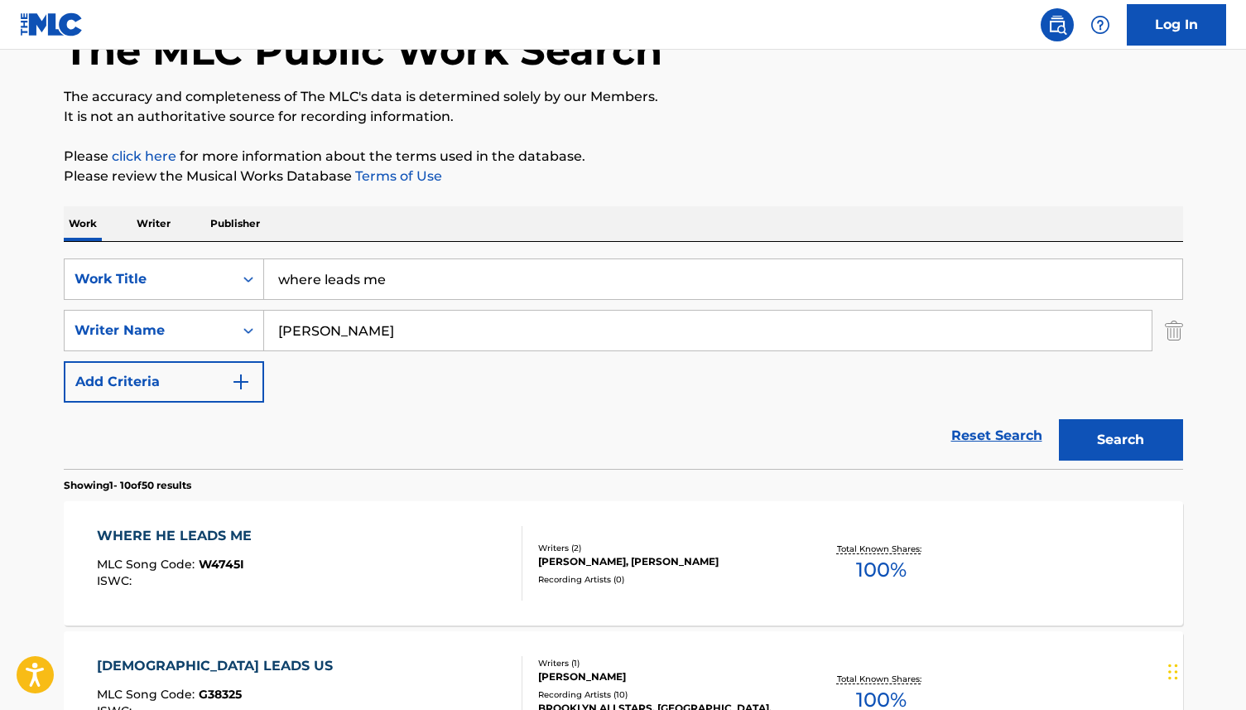
drag, startPoint x: 387, startPoint y: 330, endPoint x: 273, endPoint y: 326, distance: 113.5
click at [273, 330] on input "[PERSON_NAME]" at bounding box center [708, 331] width 888 height 40
drag, startPoint x: 397, startPoint y: 279, endPoint x: 272, endPoint y: 277, distance: 125.1
click at [272, 277] on input "where leads me" at bounding box center [723, 279] width 918 height 40
type input "Glory of Love"
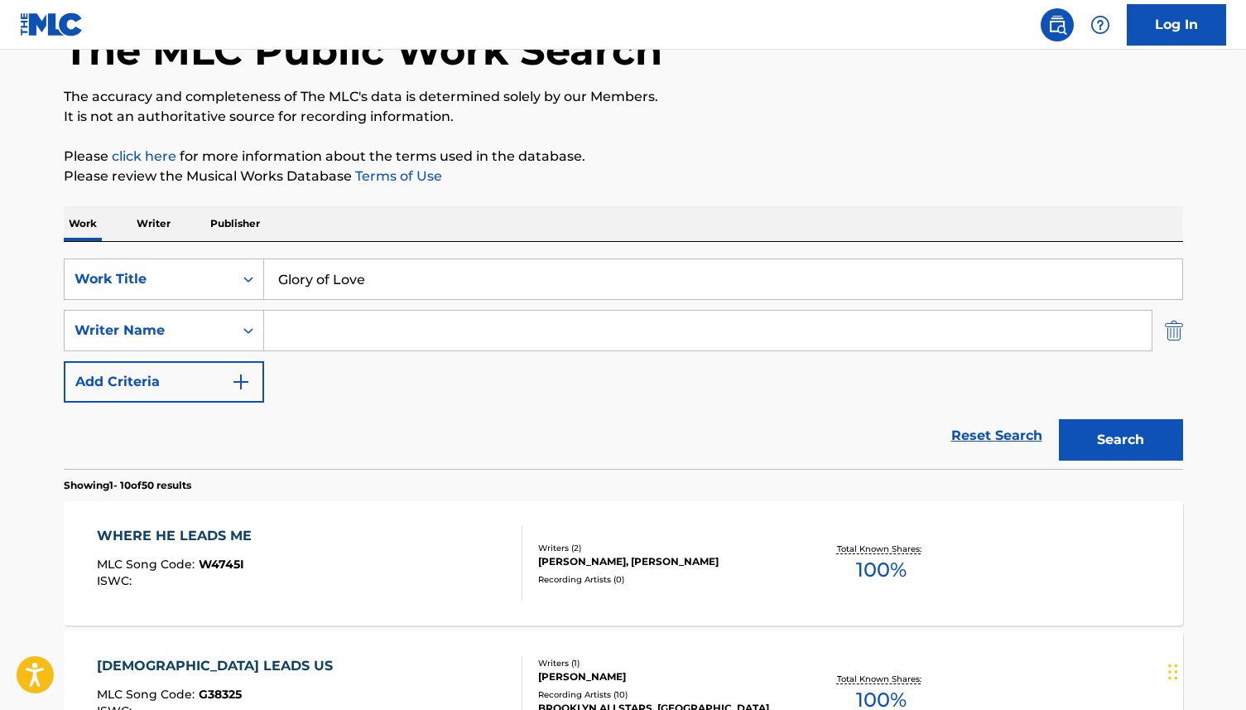
click at [1171, 336] on img "Search Form" at bounding box center [1174, 330] width 18 height 41
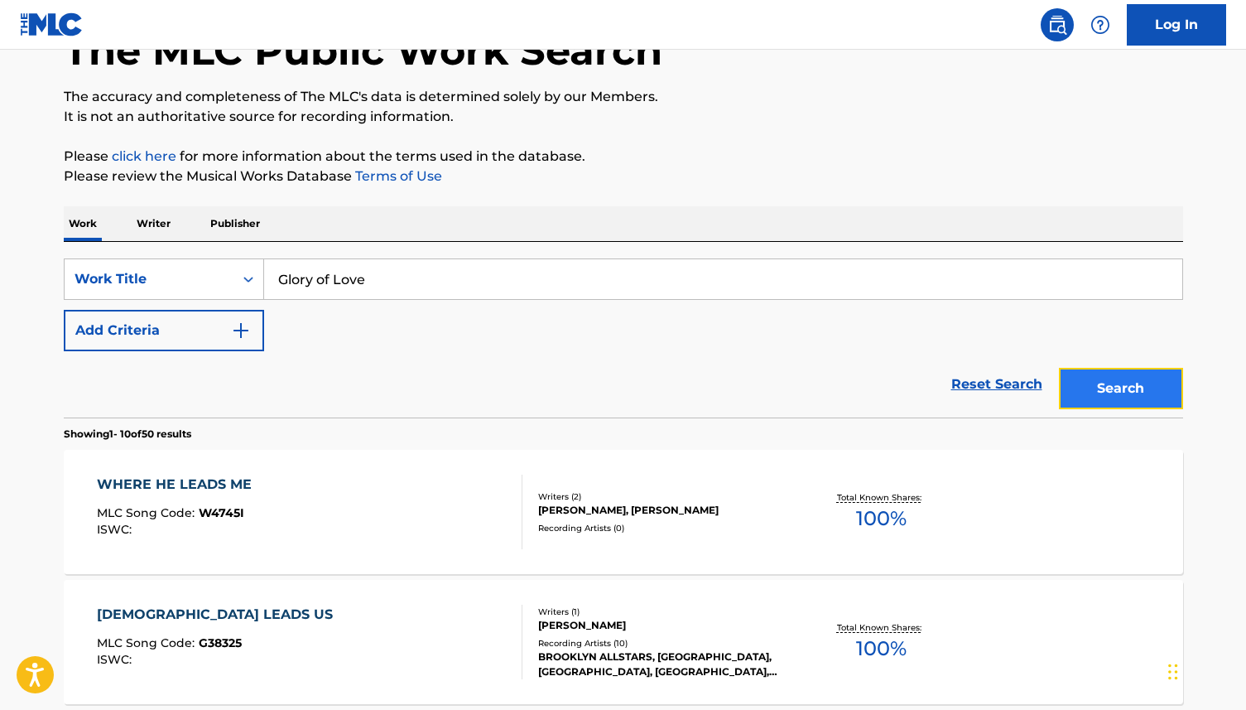
click at [1155, 387] on button "Search" at bounding box center [1121, 388] width 124 height 41
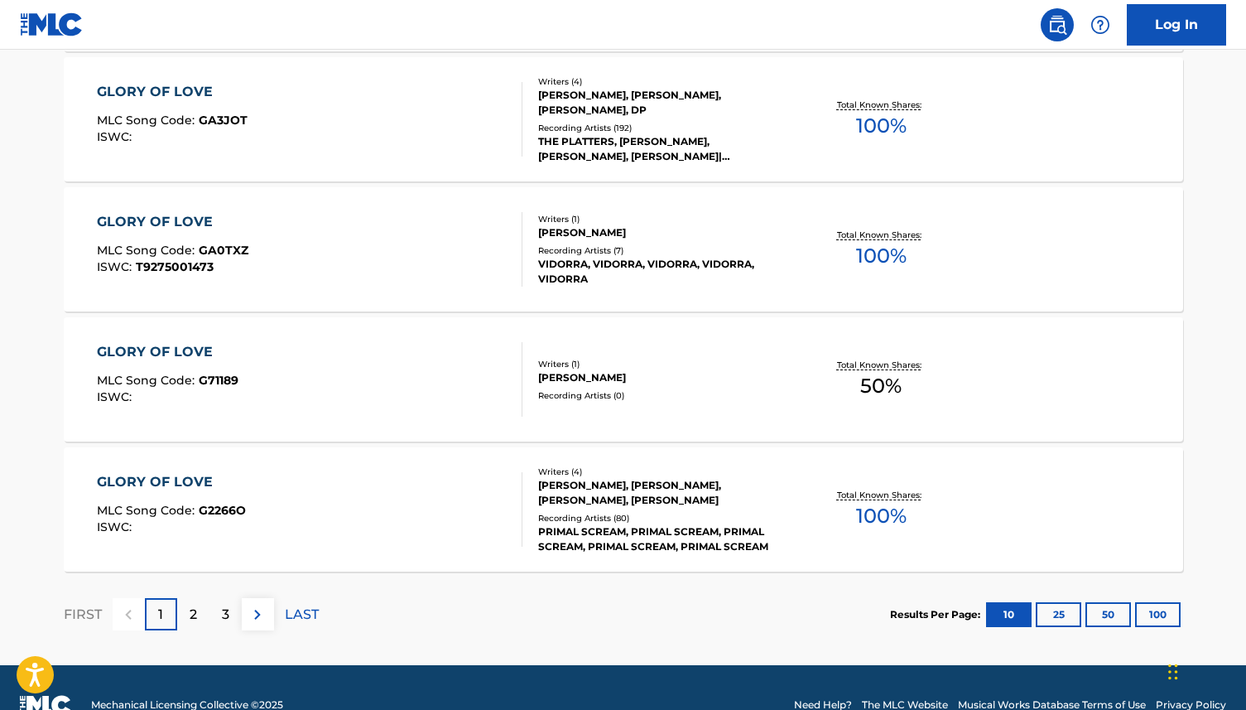
scroll to position [1284, 0]
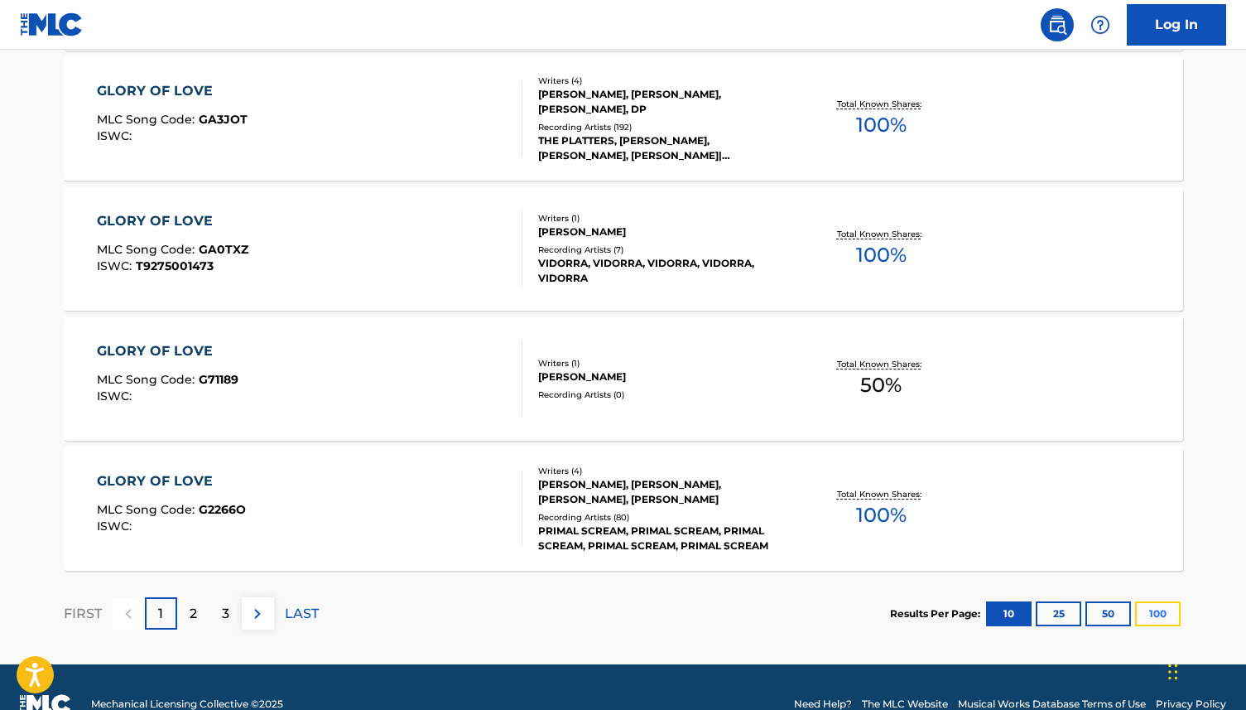
click at [1152, 612] on button "100" at bounding box center [1158, 613] width 46 height 25
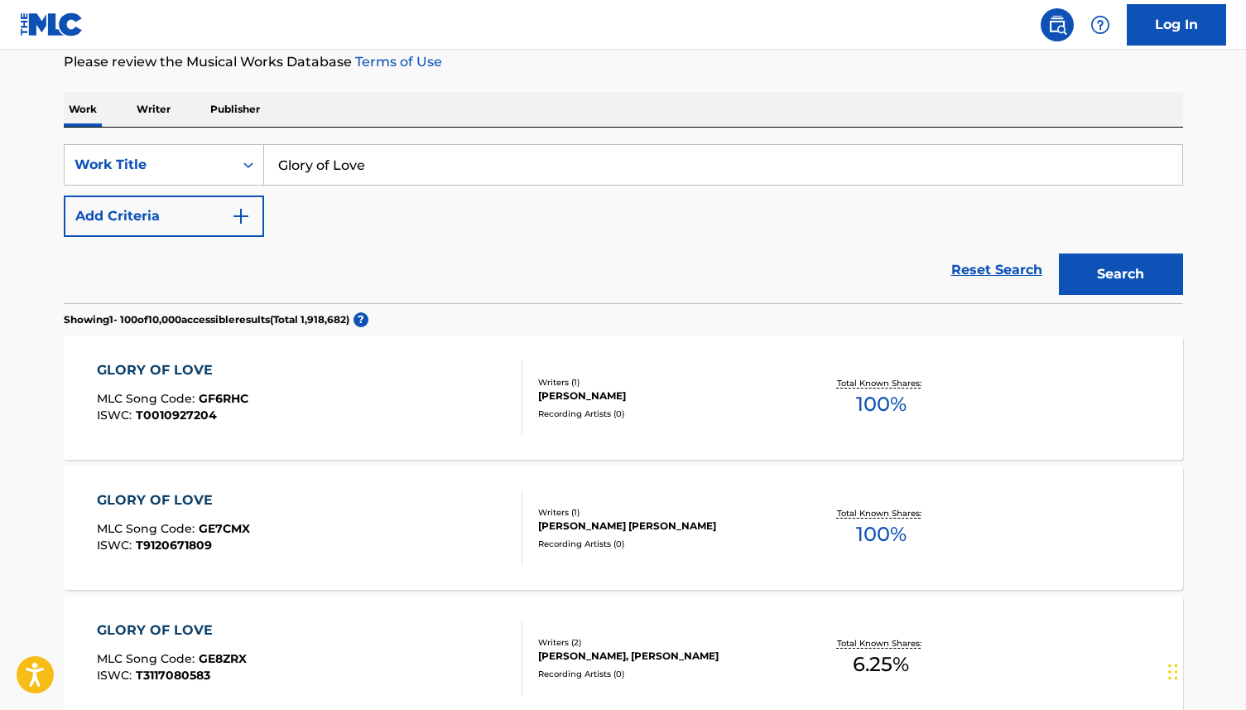
scroll to position [0, 0]
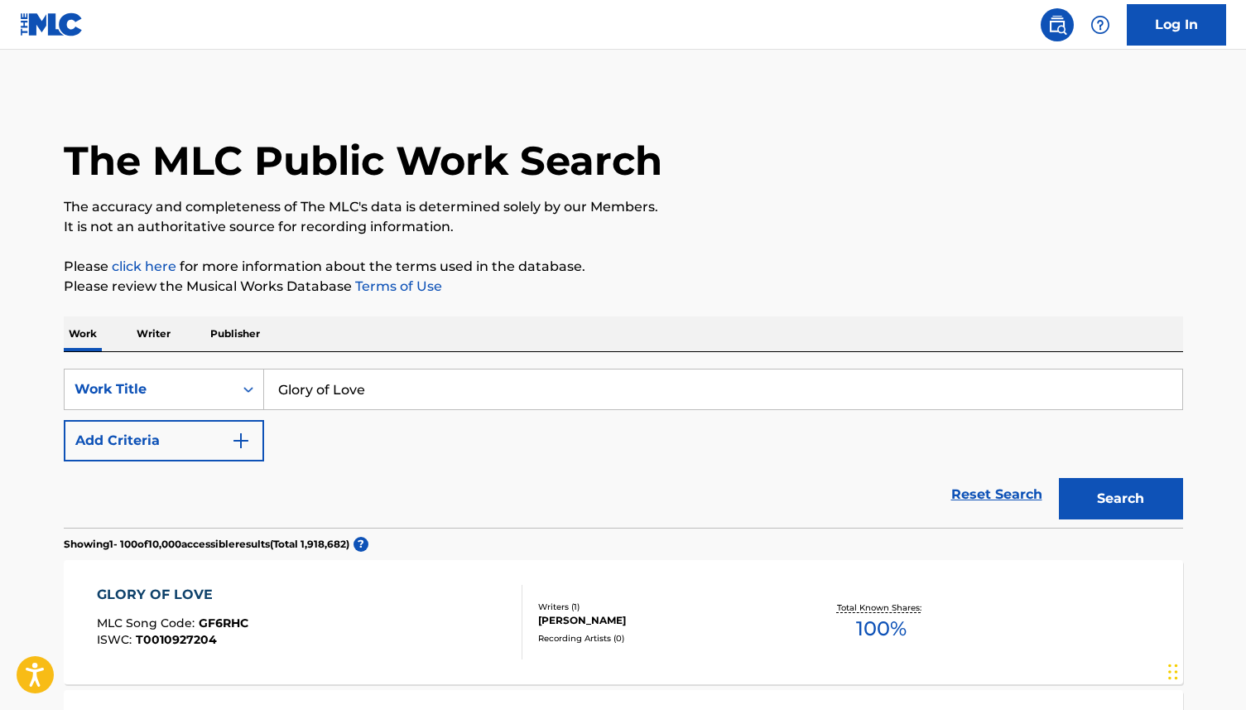
click at [166, 332] on p "Writer" at bounding box center [154, 333] width 44 height 35
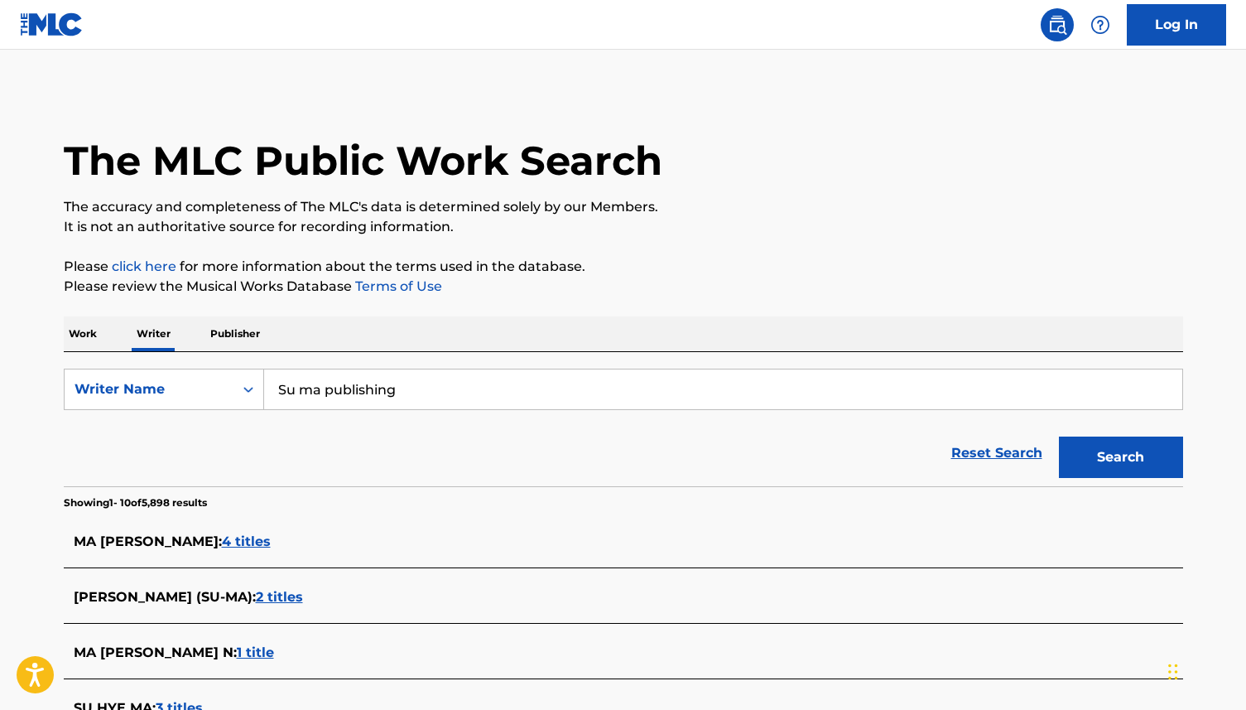
drag, startPoint x: 412, startPoint y: 392, endPoint x: 288, endPoint y: 390, distance: 123.4
click at [288, 390] on input "Su ma publishing" at bounding box center [723, 389] width 918 height 40
type input "S"
type input "[PERSON_NAME]"
click at [1101, 448] on button "Search" at bounding box center [1121, 456] width 124 height 41
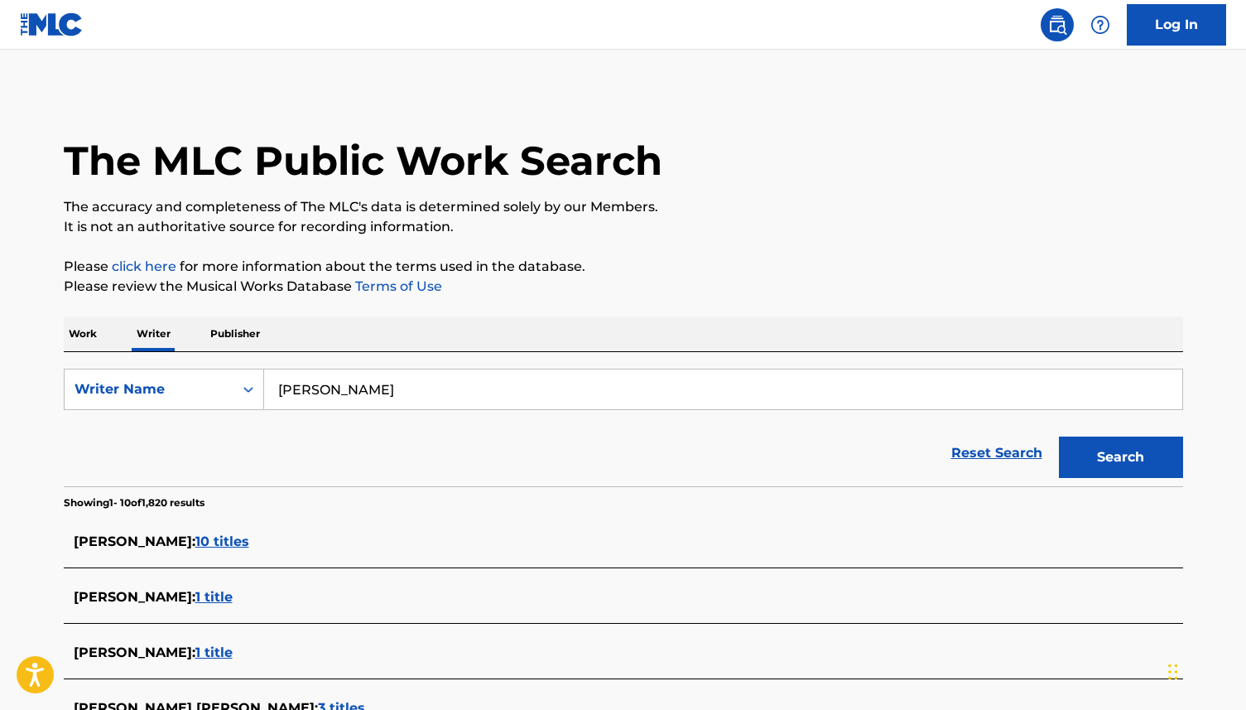
click at [243, 545] on span "10 titles" at bounding box center [222, 541] width 54 height 16
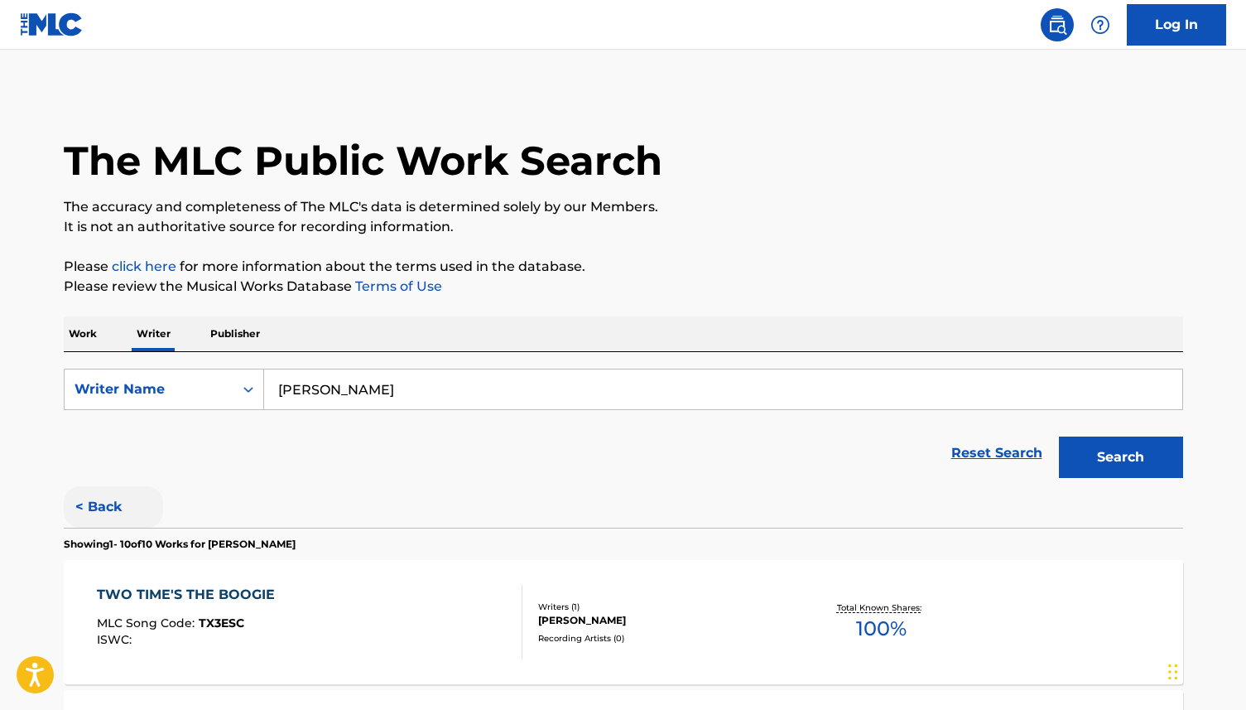
click at [102, 509] on button "< Back" at bounding box center [113, 506] width 99 height 41
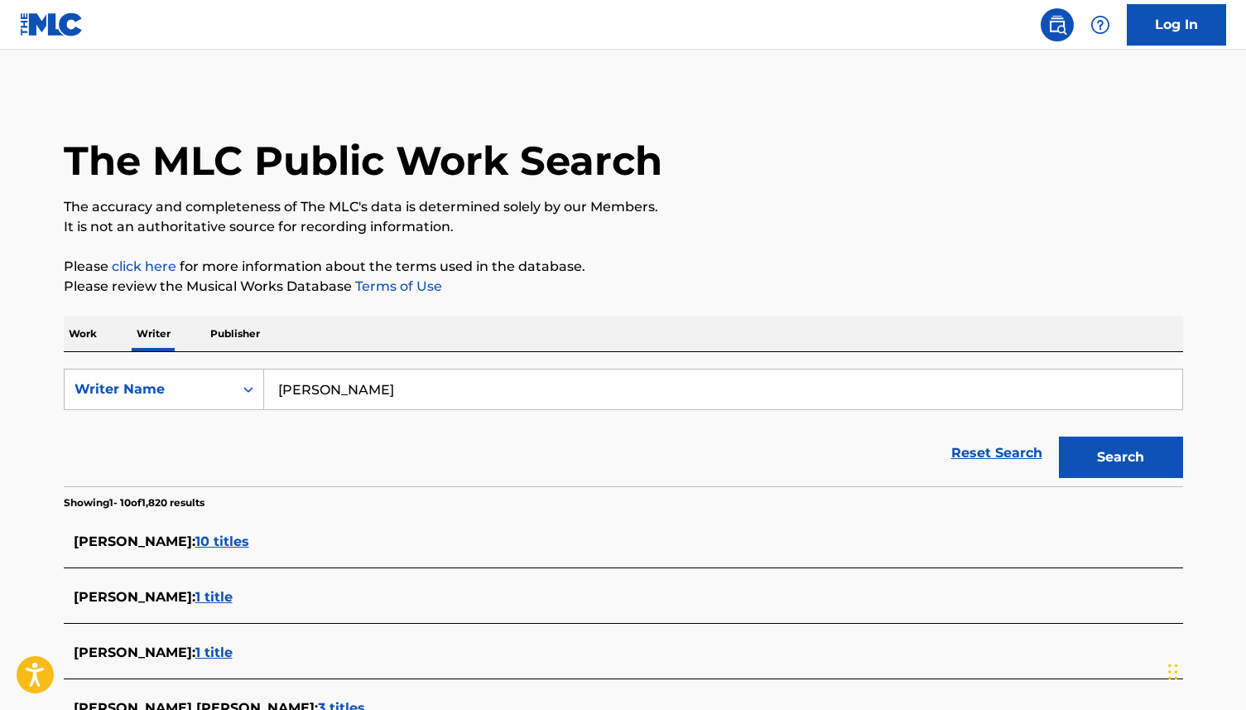
click at [94, 331] on p "Work" at bounding box center [83, 333] width 38 height 35
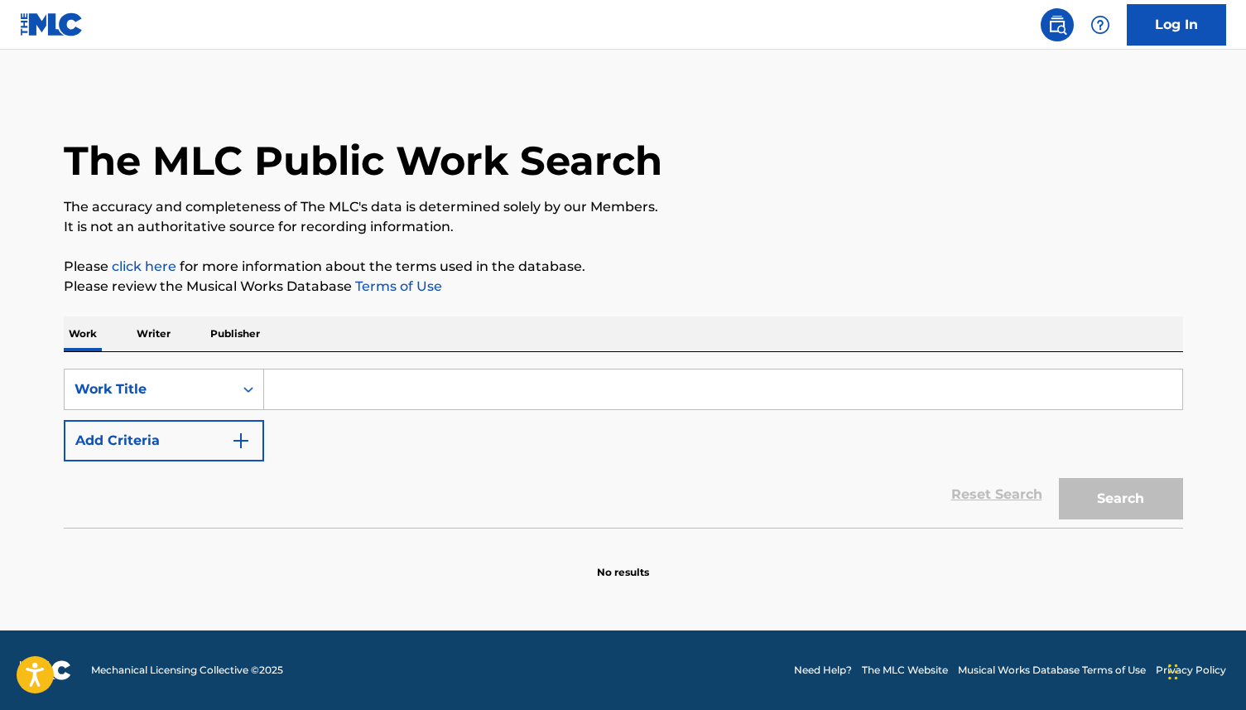
click at [350, 387] on input "Search Form" at bounding box center [723, 389] width 918 height 40
type input "Glory of Love"
click at [1090, 499] on button "Search" at bounding box center [1121, 498] width 124 height 41
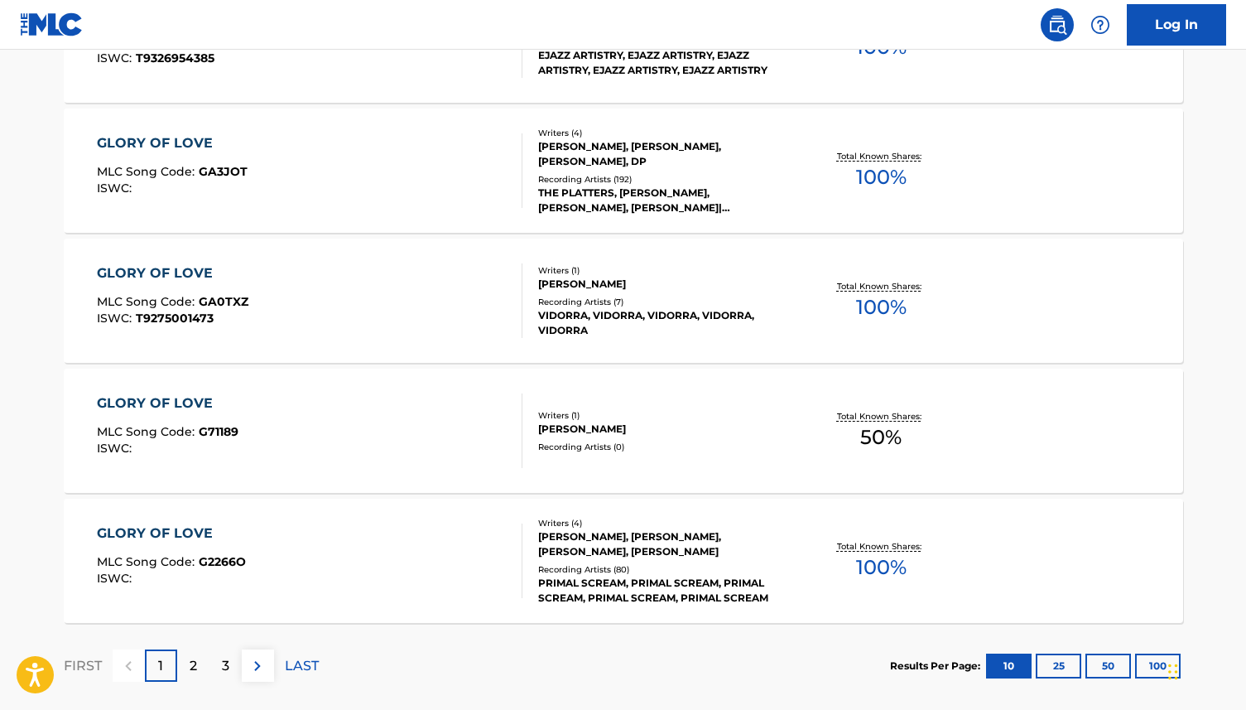
scroll to position [1233, 0]
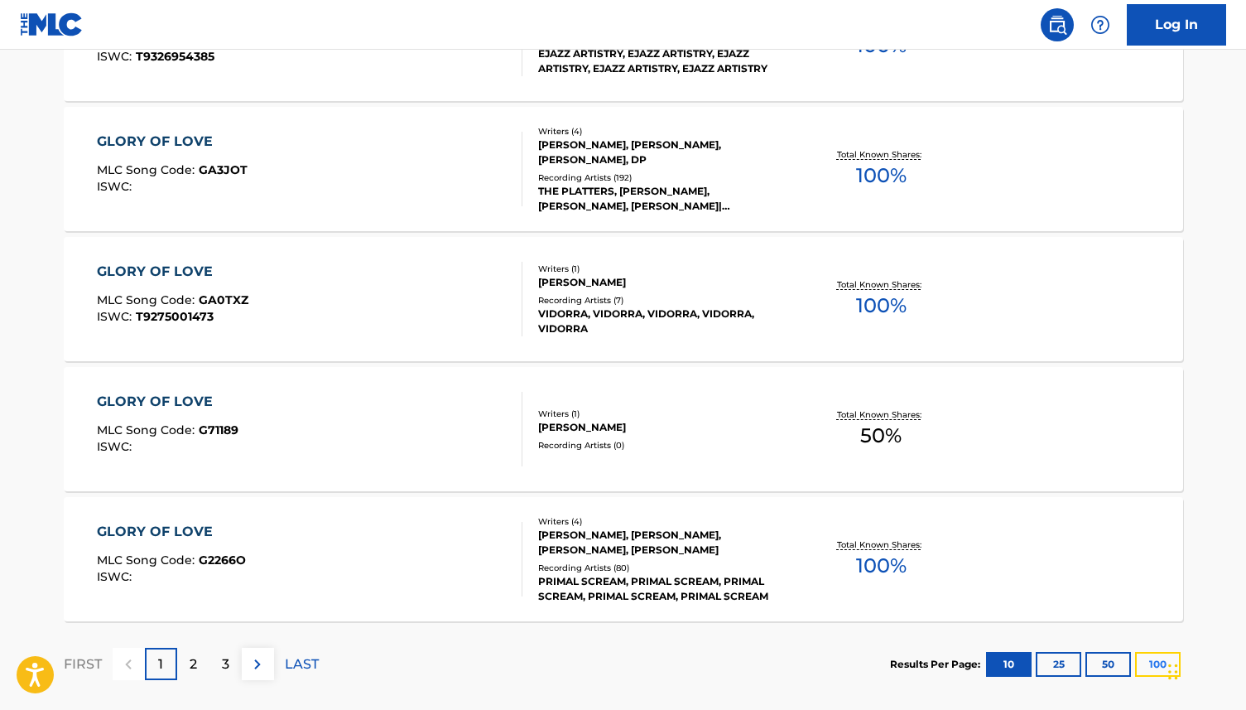
click at [1146, 659] on button "100" at bounding box center [1158, 664] width 46 height 25
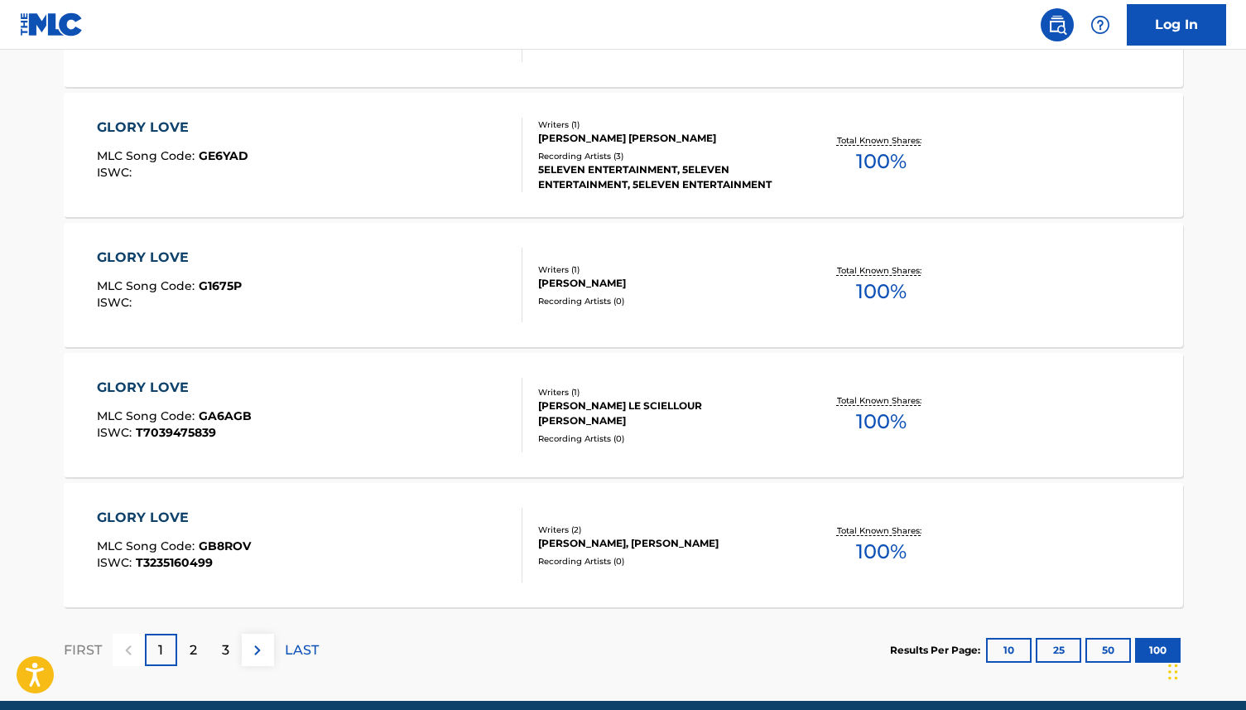
scroll to position [13020, 0]
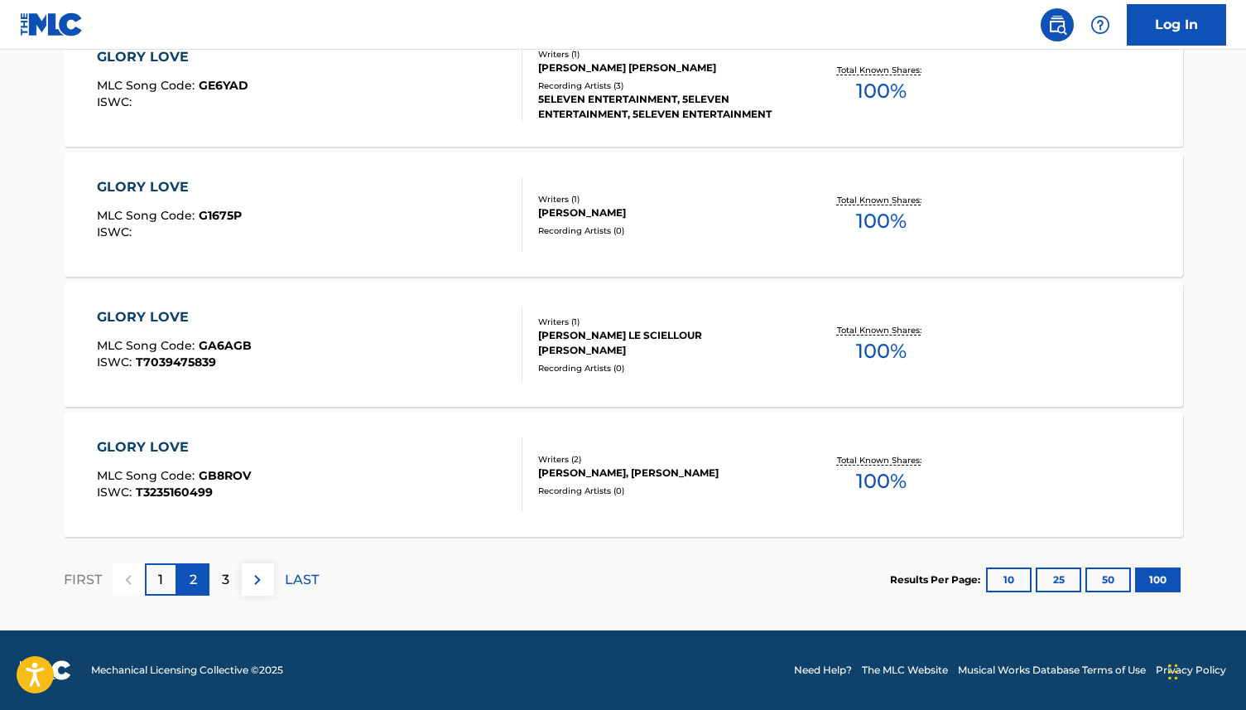
click at [192, 574] on p "2" at bounding box center [193, 580] width 7 height 20
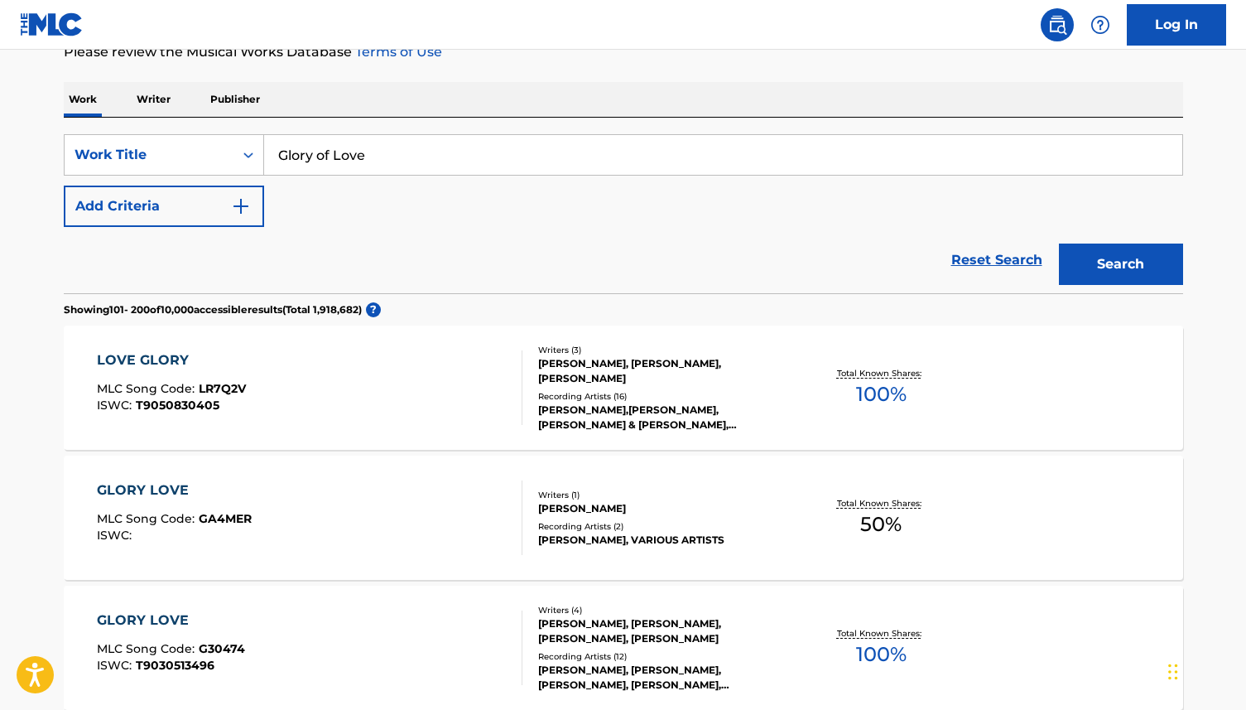
scroll to position [236, 0]
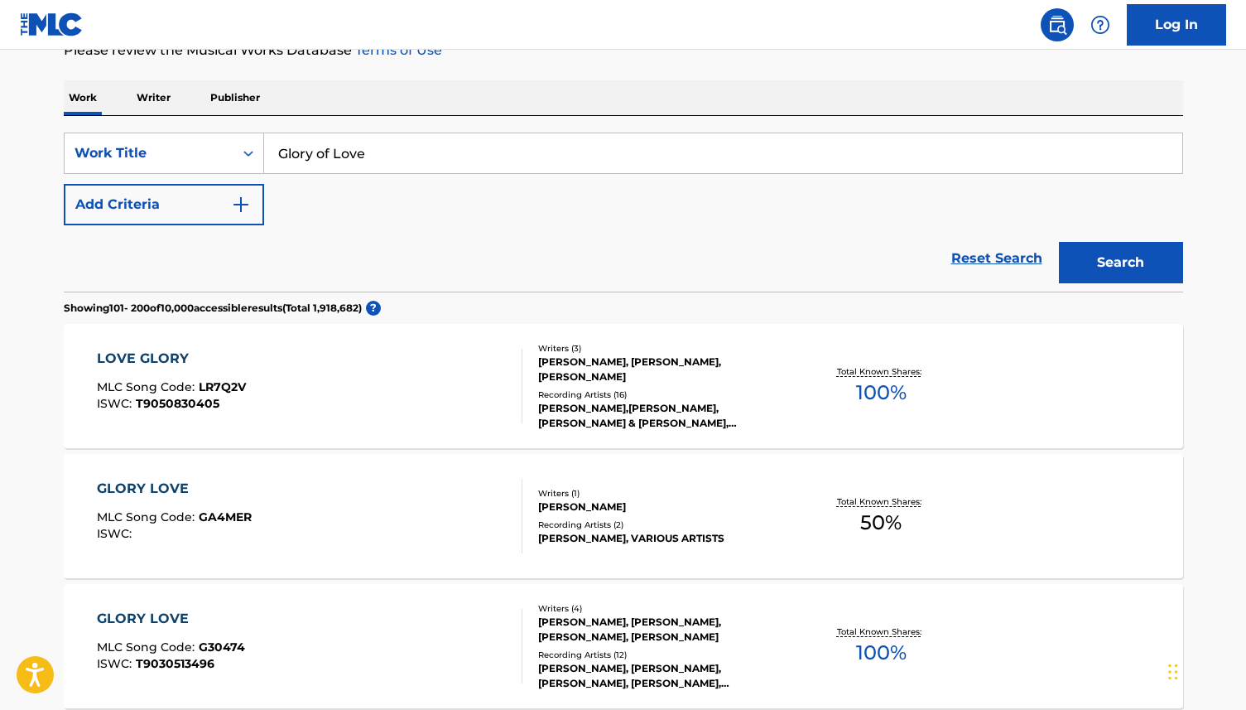
click at [166, 96] on p "Writer" at bounding box center [154, 97] width 44 height 35
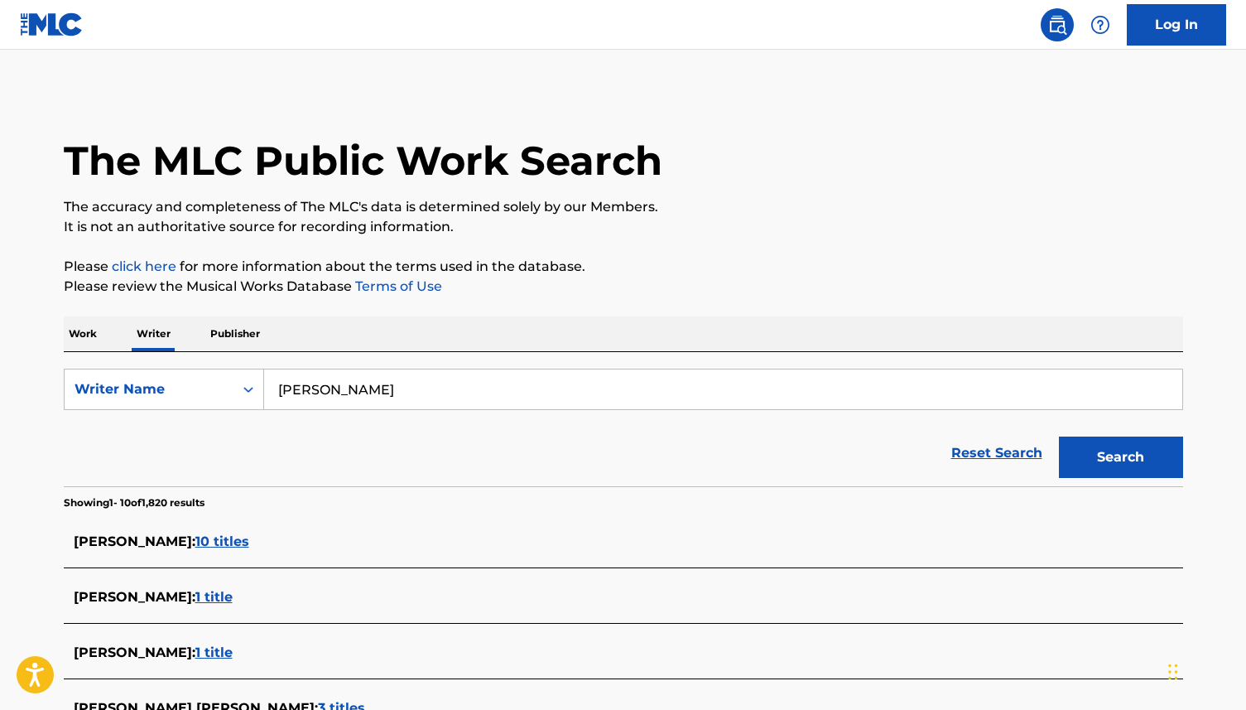
drag, startPoint x: 375, startPoint y: 389, endPoint x: 273, endPoint y: 388, distance: 101.9
click at [273, 388] on input "[PERSON_NAME]" at bounding box center [723, 389] width 918 height 40
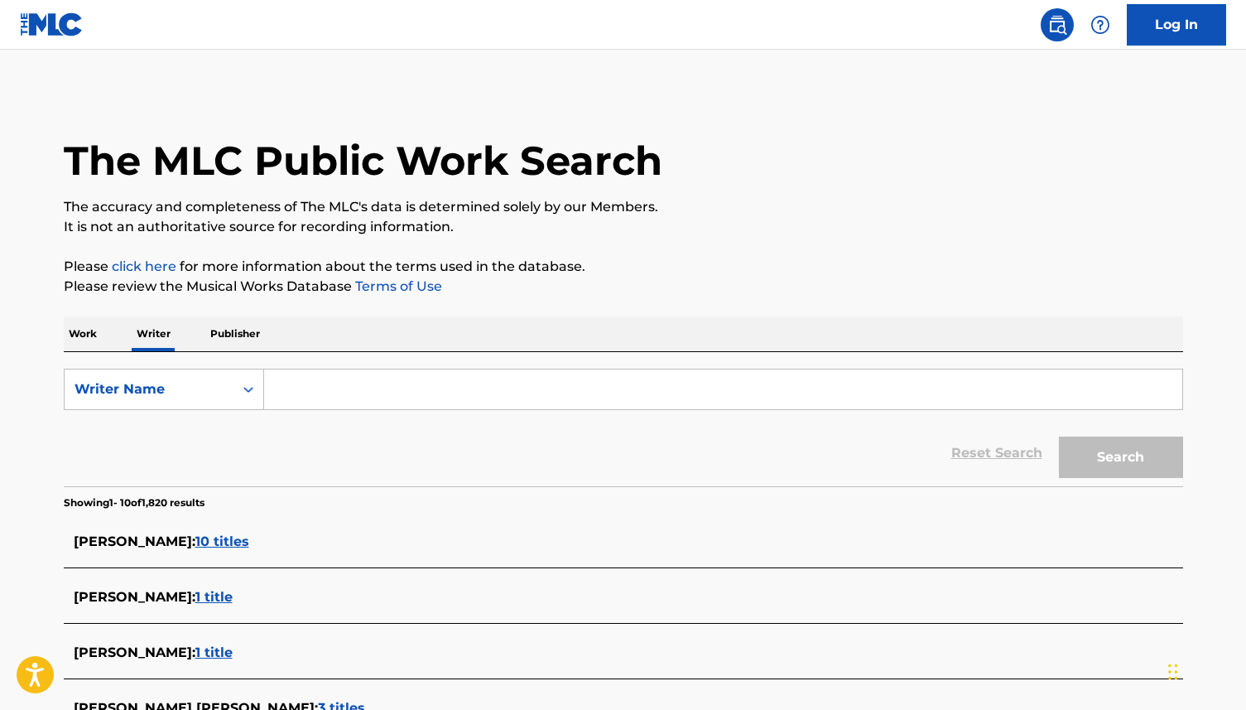
click at [283, 390] on input "Search Form" at bounding box center [723, 389] width 918 height 40
paste input "[PERSON_NAME] [PERSON_NAME]"
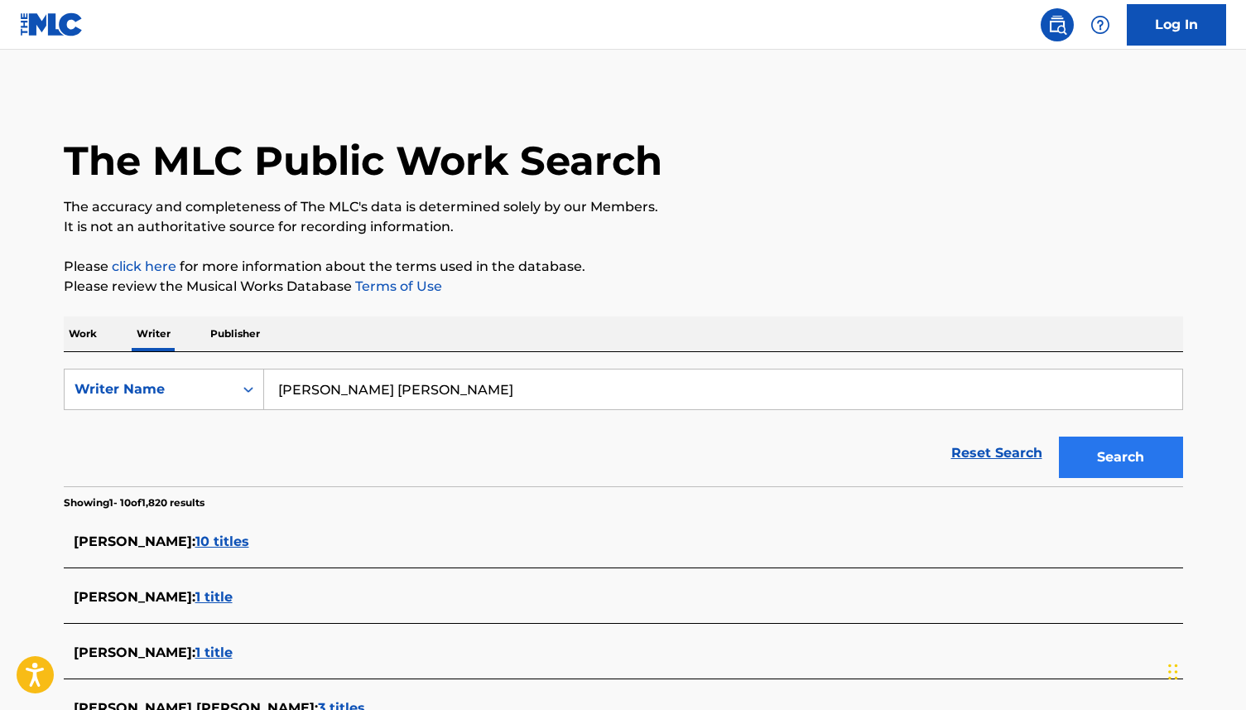
type input "[PERSON_NAME] [PERSON_NAME]"
click at [1127, 465] on button "Search" at bounding box center [1121, 456] width 124 height 41
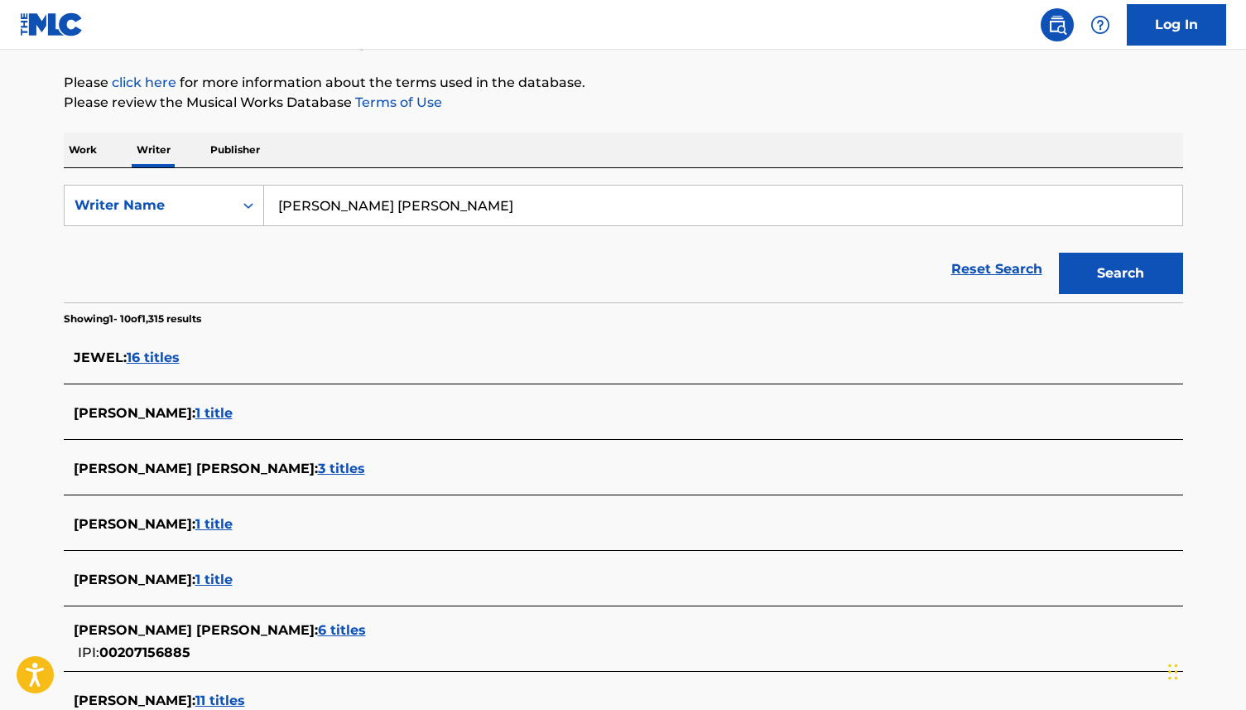
scroll to position [186, 0]
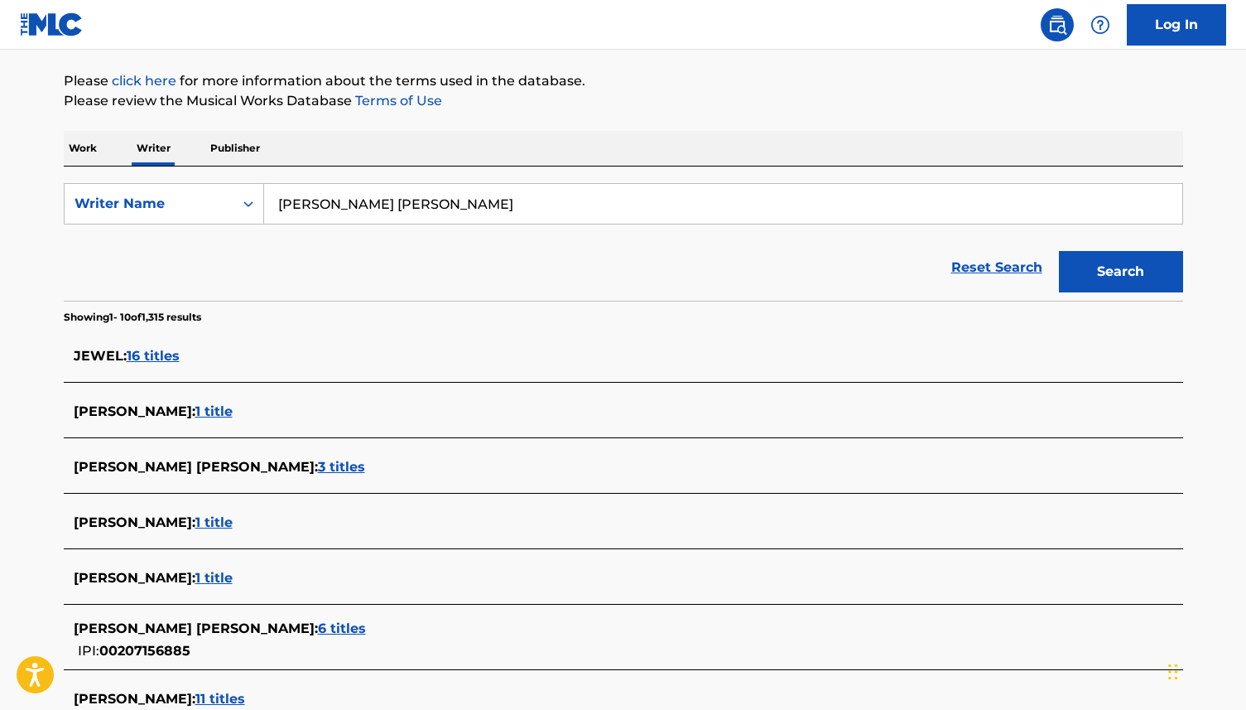
click at [233, 418] on span "1 title" at bounding box center [213, 411] width 37 height 16
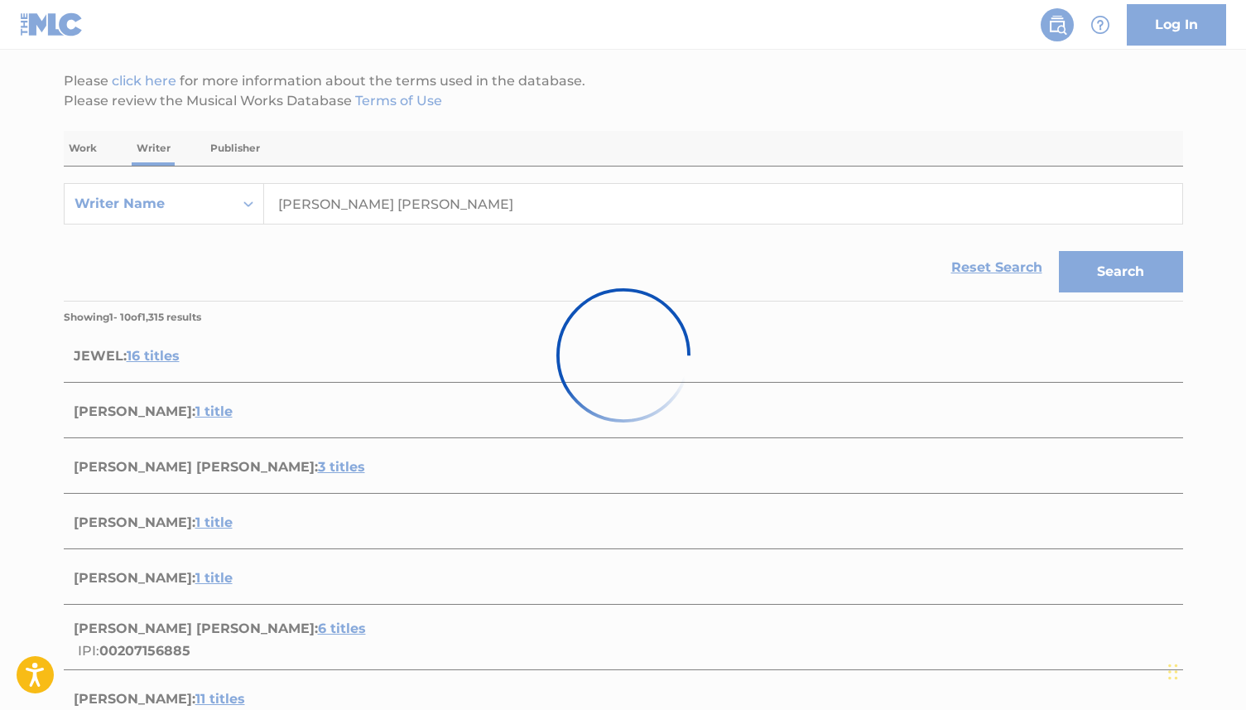
scroll to position [140, 0]
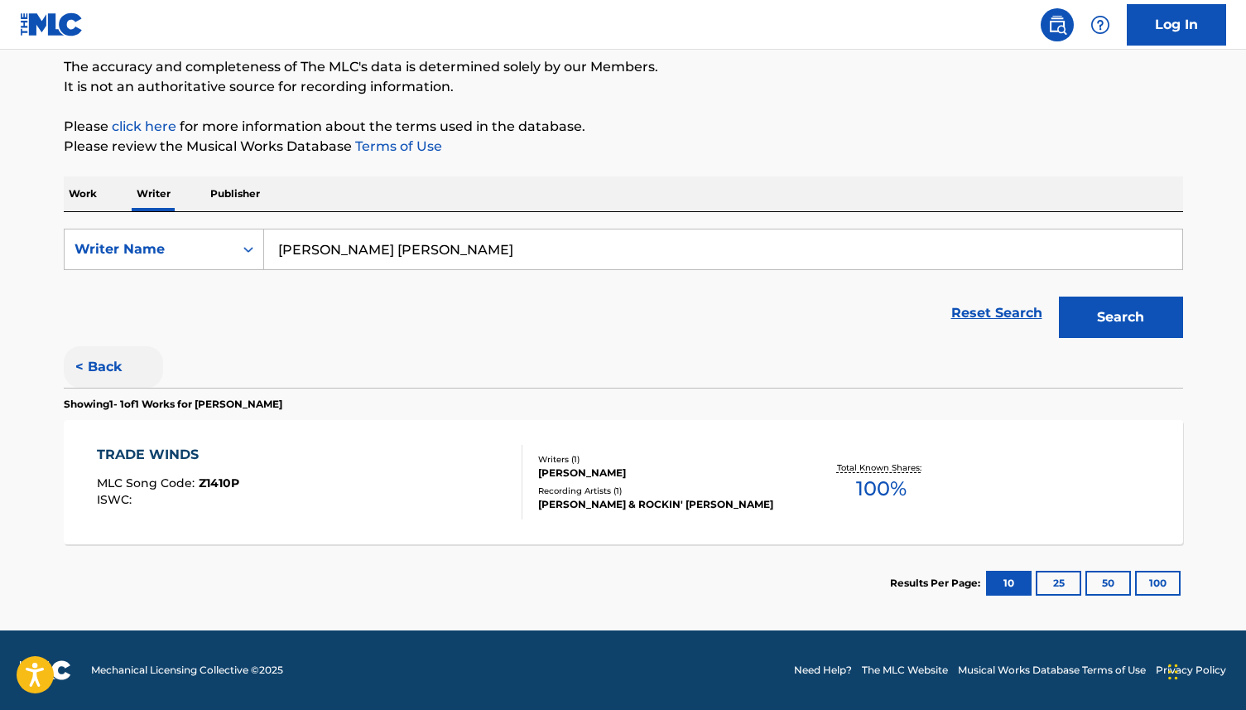
click at [102, 356] on button "< Back" at bounding box center [113, 366] width 99 height 41
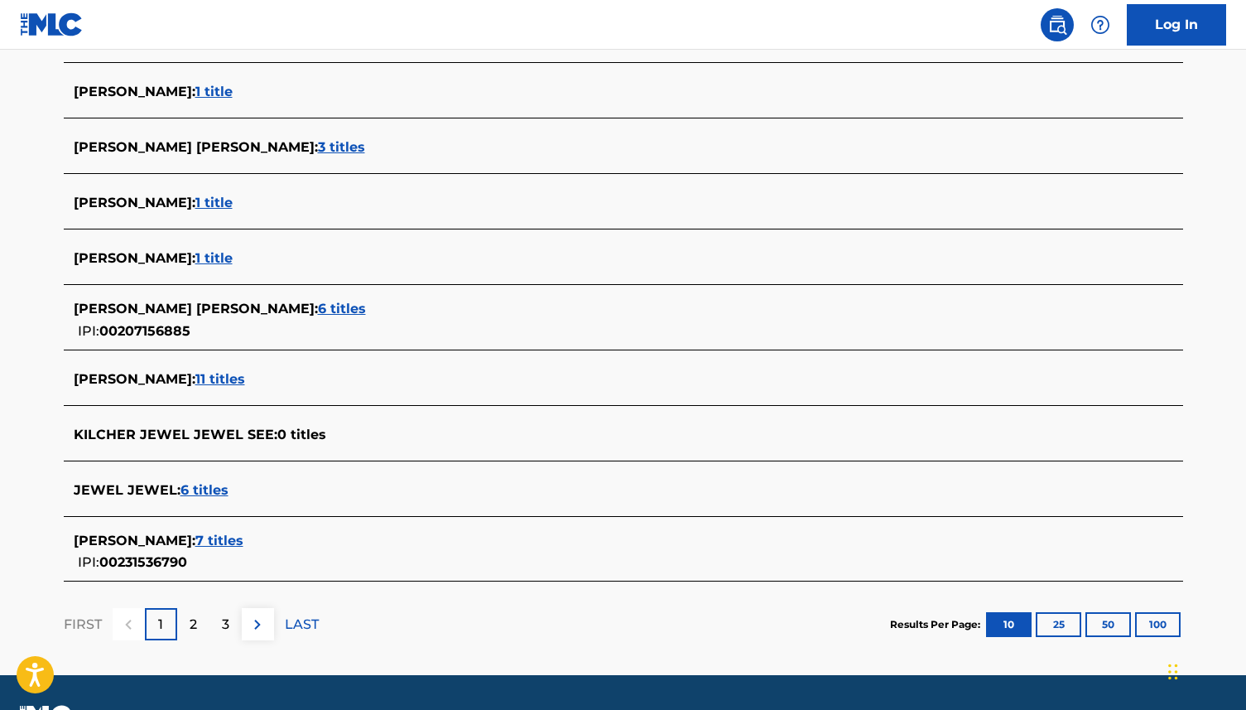
scroll to position [510, 0]
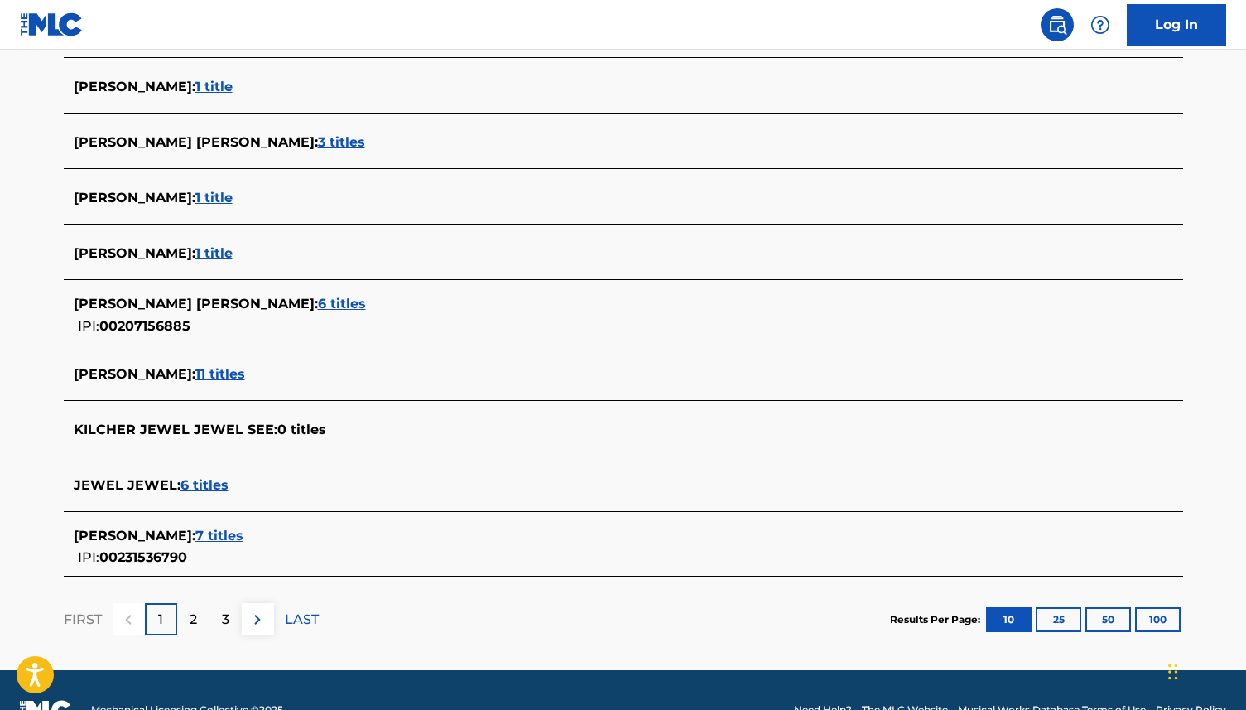
click at [238, 540] on span "7 titles" at bounding box center [219, 536] width 48 height 16
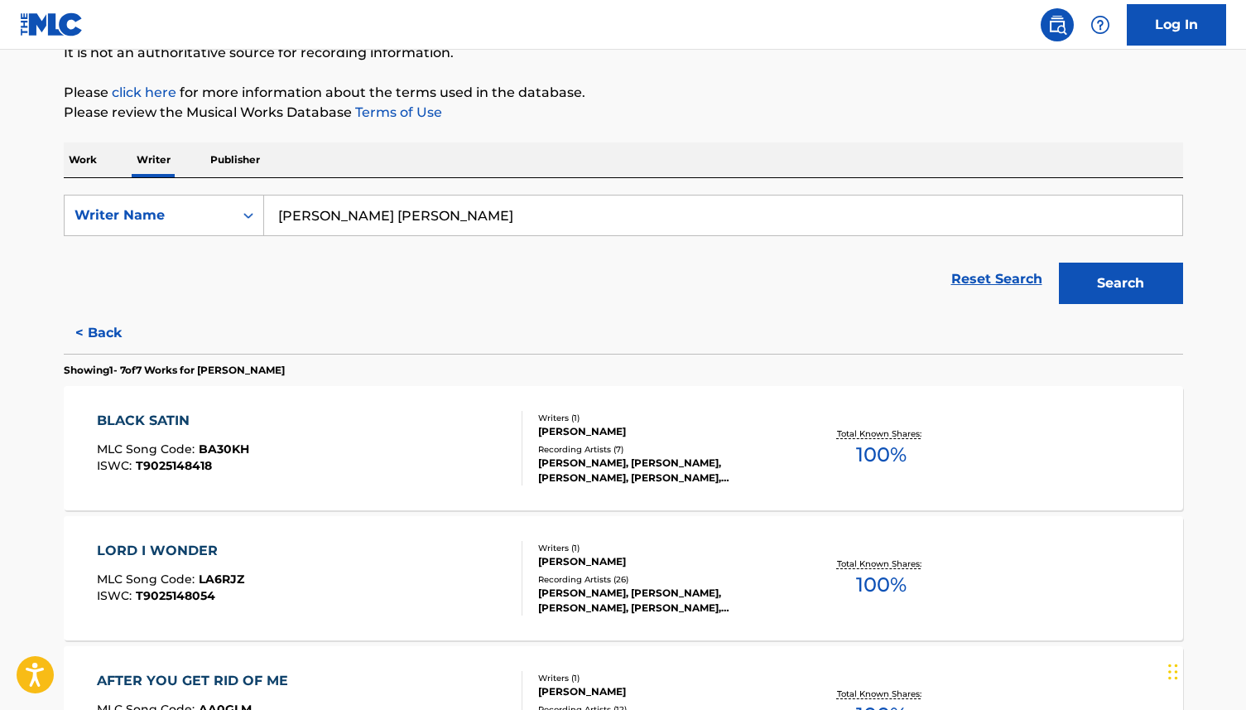
scroll to position [139, 0]
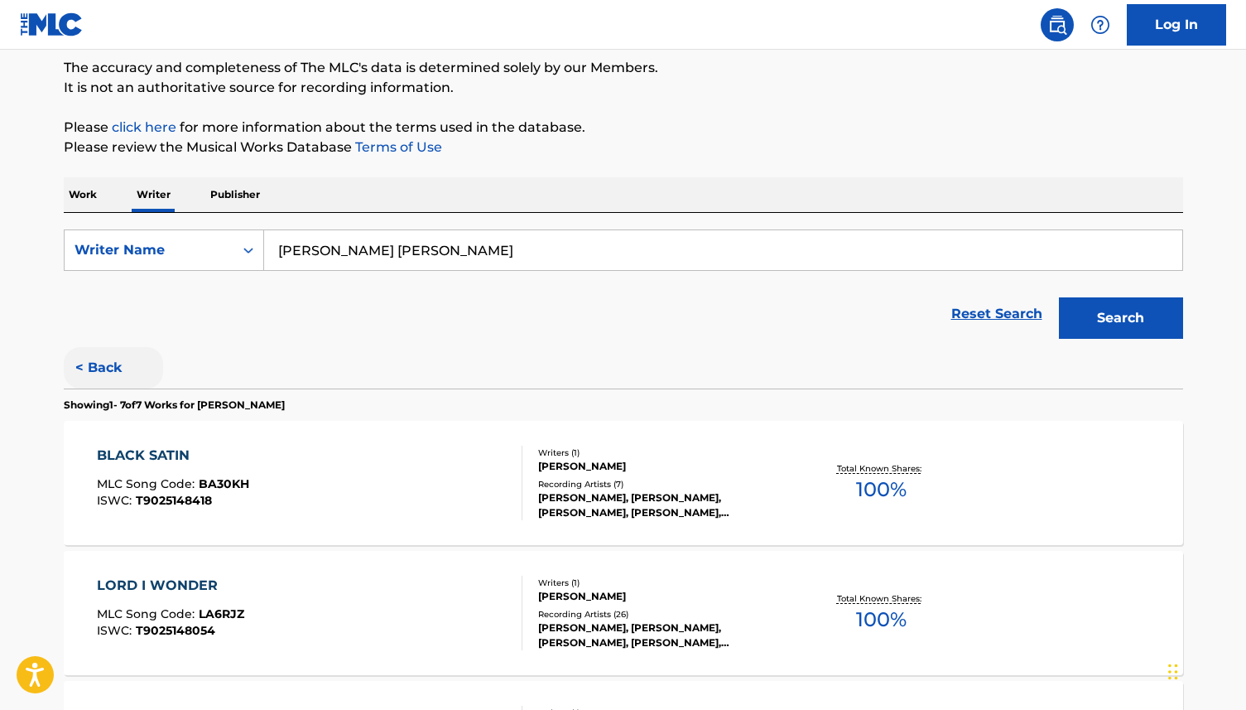
click at [104, 364] on button "< Back" at bounding box center [113, 367] width 99 height 41
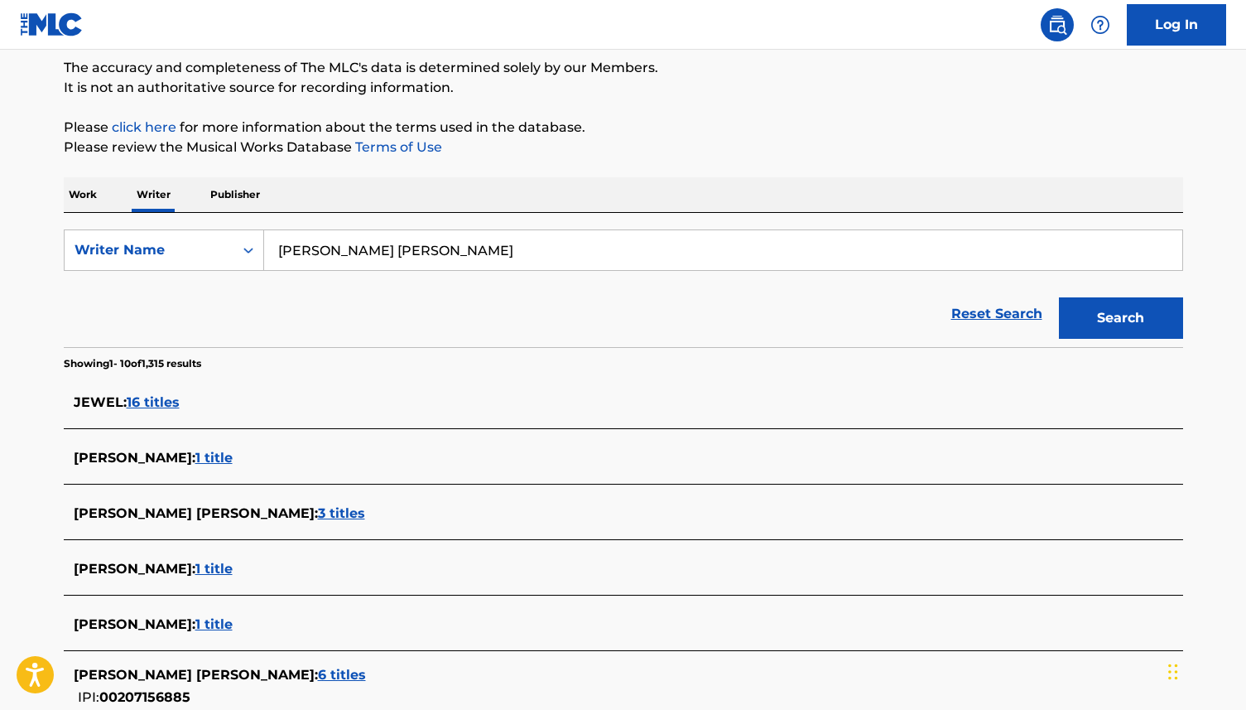
click at [156, 401] on span "16 titles" at bounding box center [153, 402] width 53 height 16
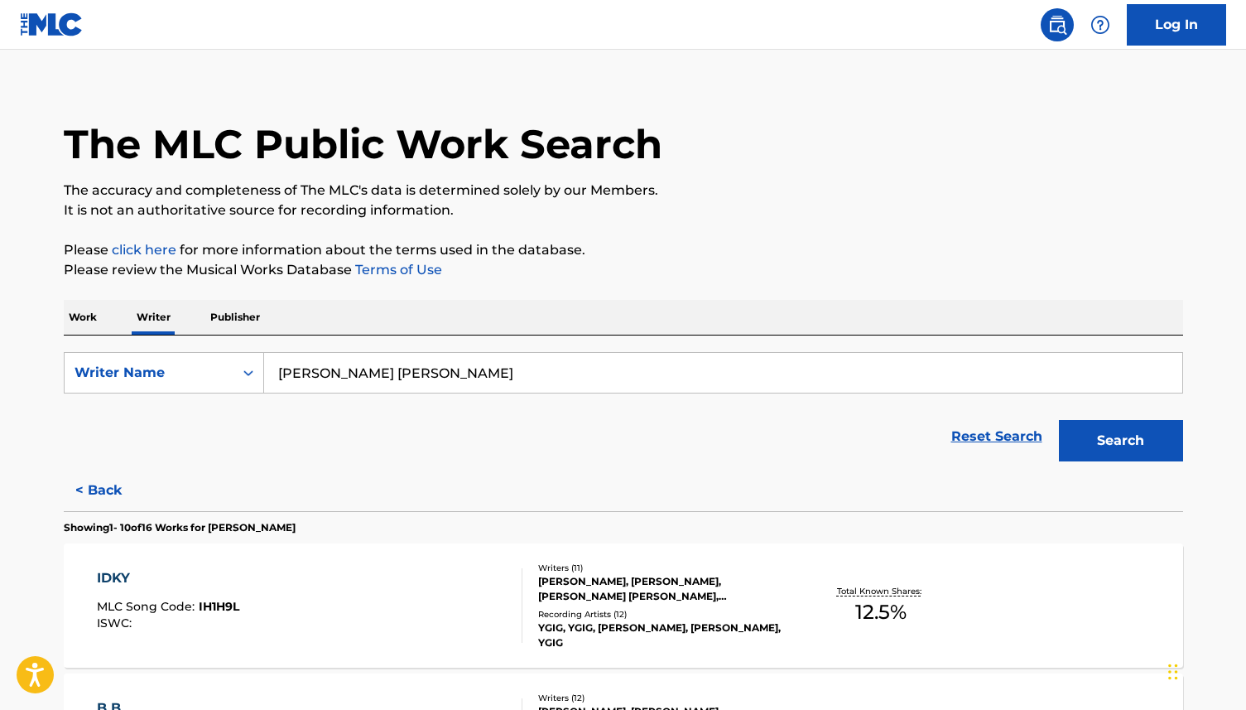
scroll to position [0, 0]
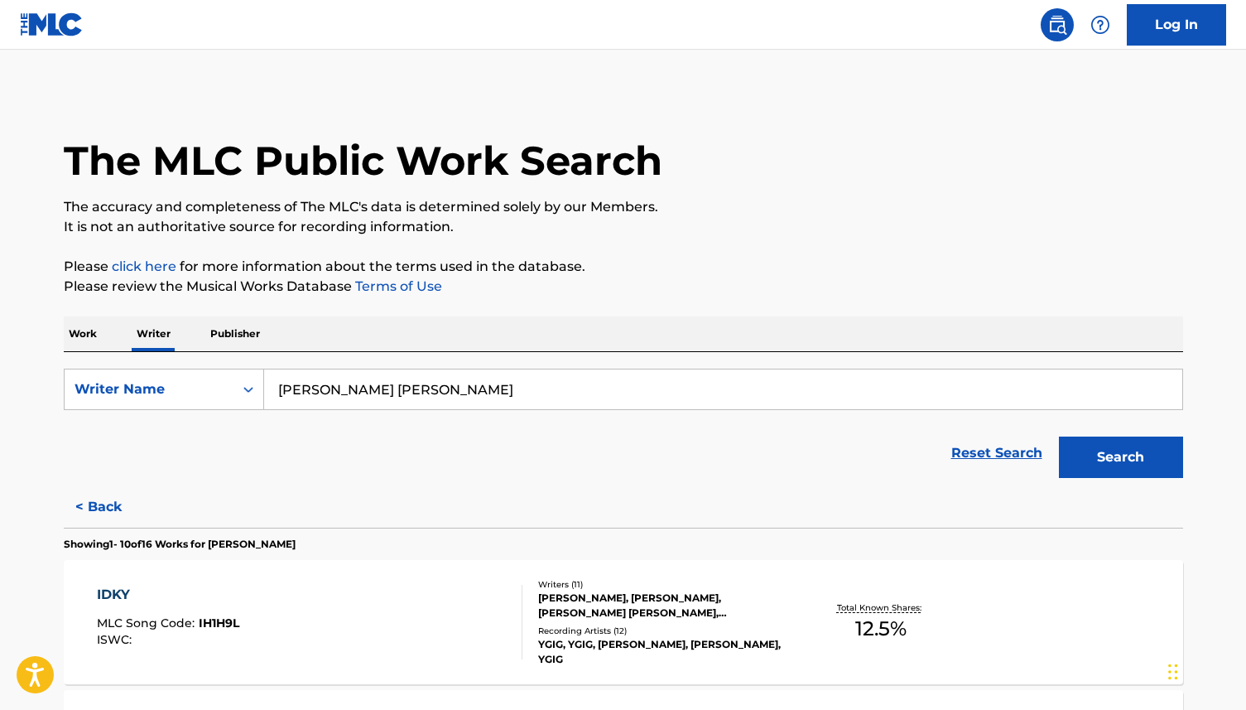
click at [94, 335] on p "Work" at bounding box center [83, 333] width 38 height 35
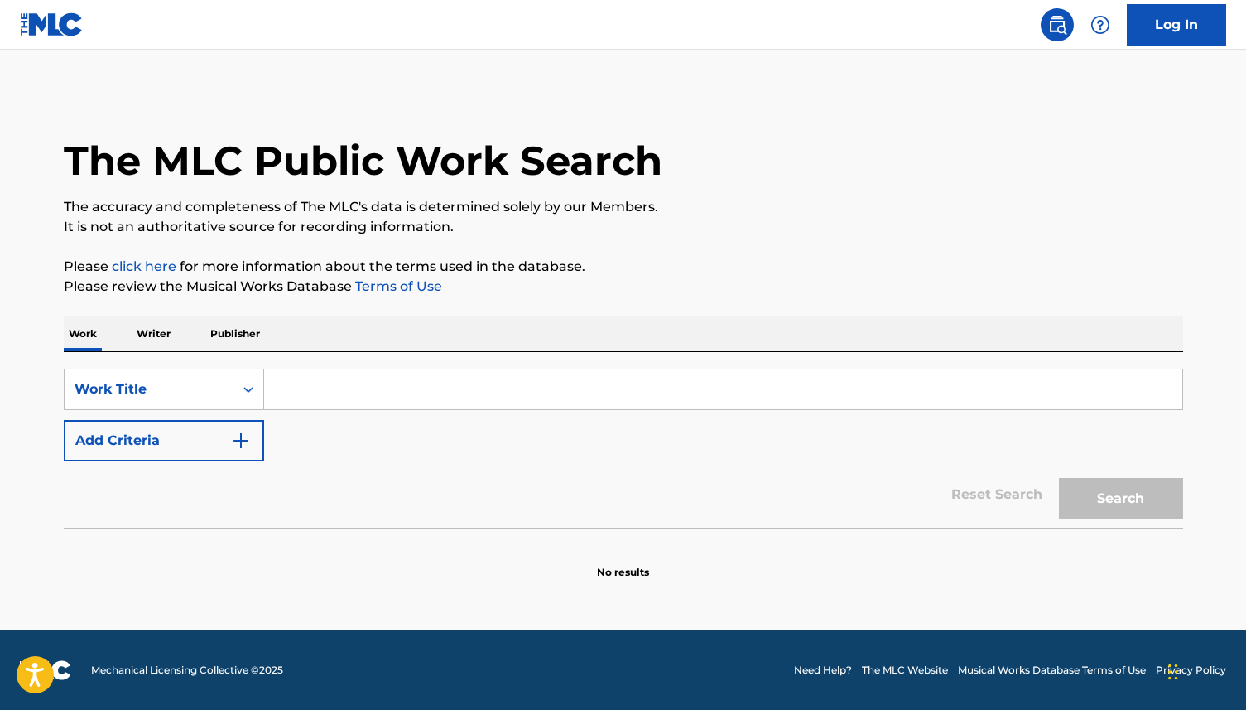
click at [307, 385] on input "Search Form" at bounding box center [723, 389] width 918 height 40
type input "Glory of Love"
click at [1130, 506] on button "Search" at bounding box center [1121, 498] width 124 height 41
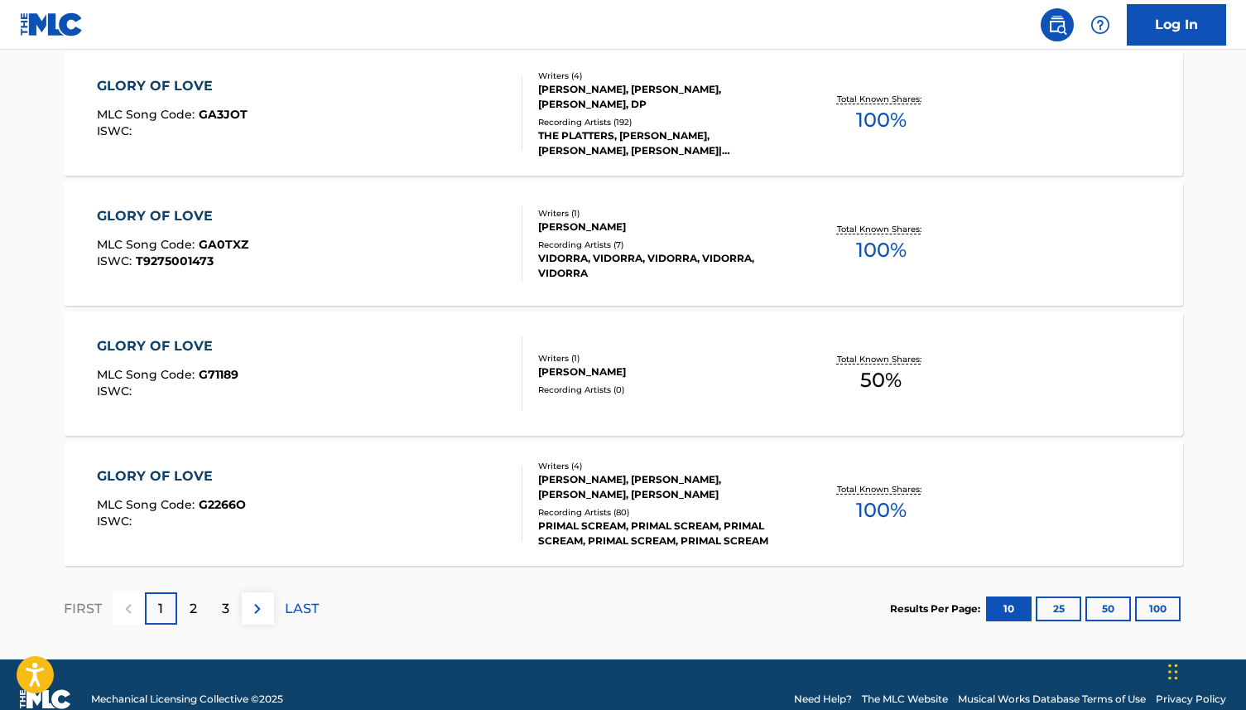
scroll to position [1318, 0]
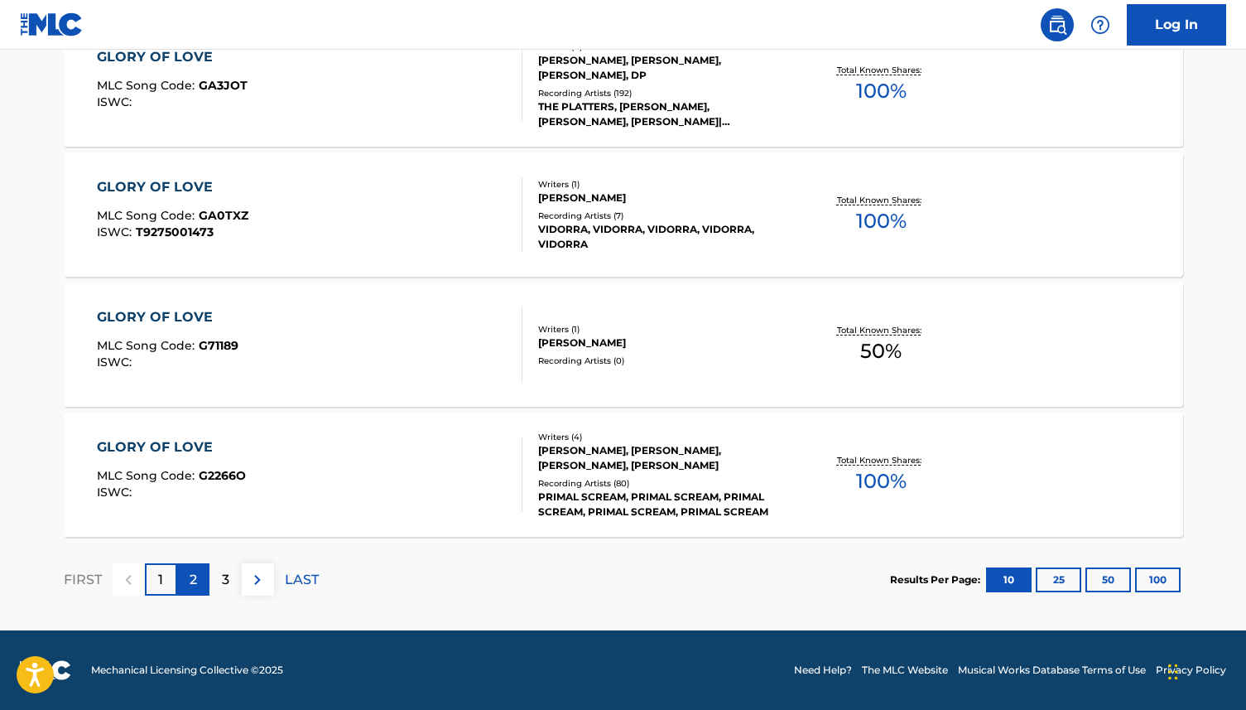
click at [200, 587] on div "2" at bounding box center [193, 579] width 32 height 32
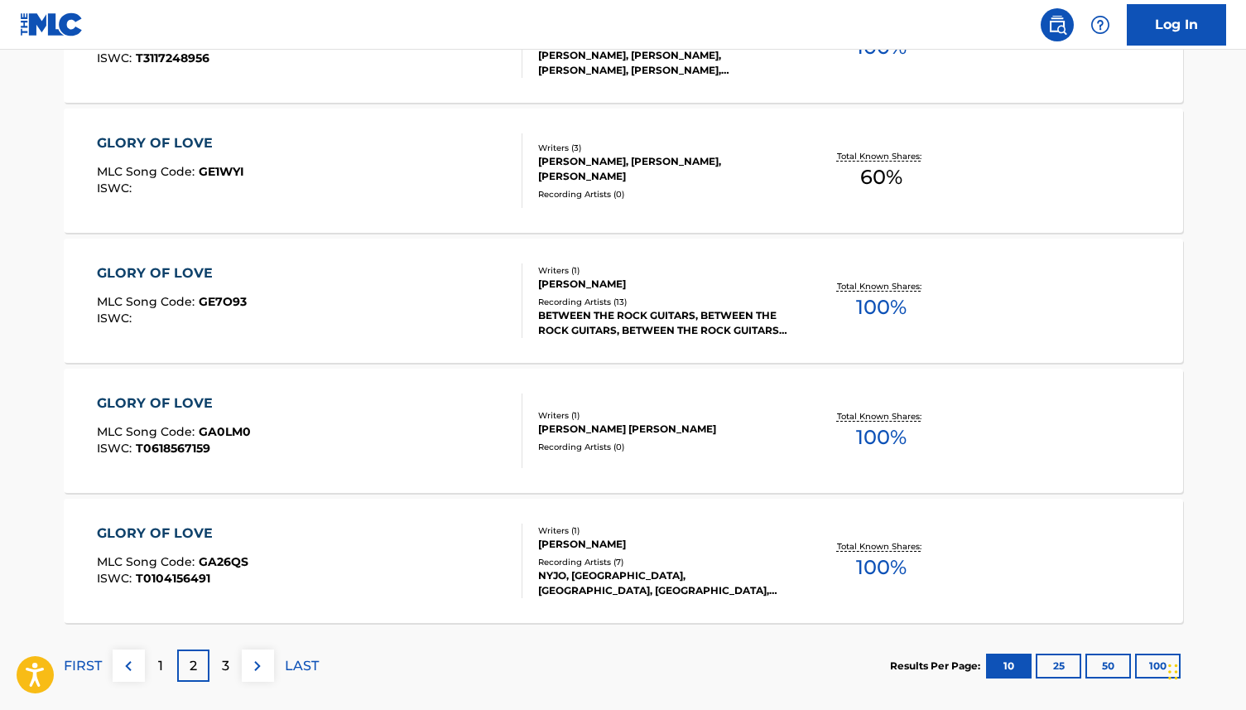
scroll to position [1282, 0]
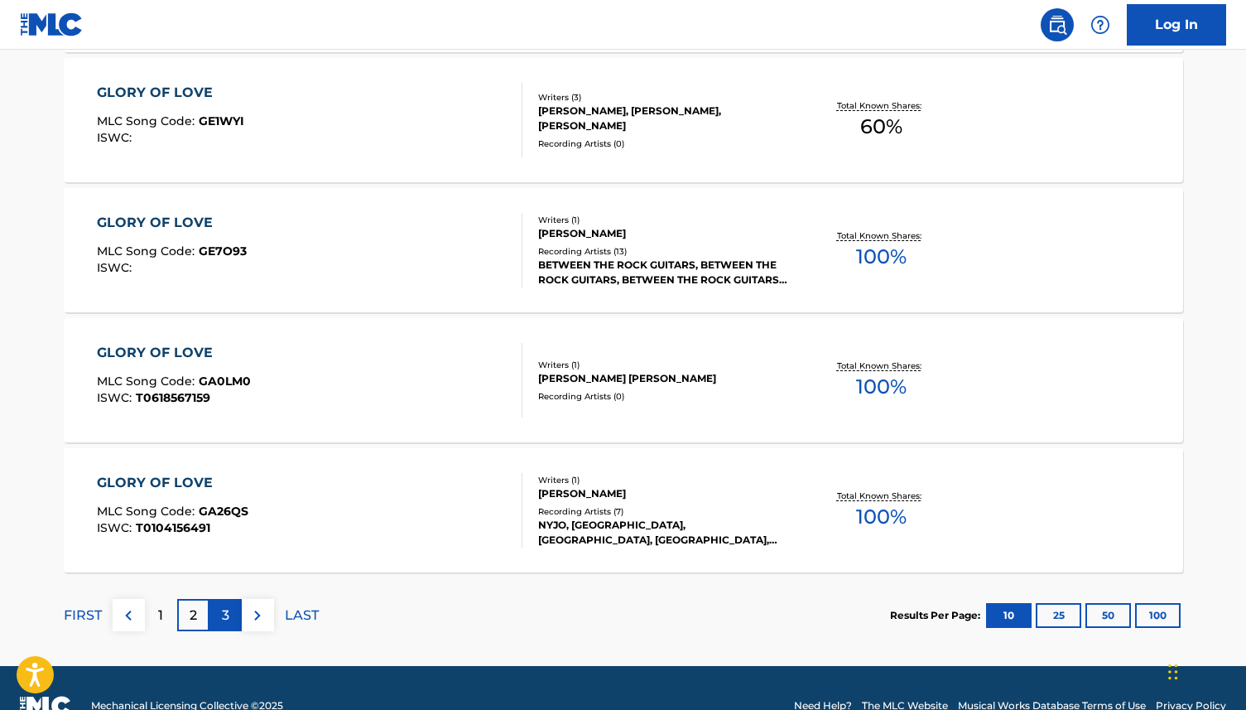
click at [229, 610] on div "3" at bounding box center [226, 615] width 32 height 32
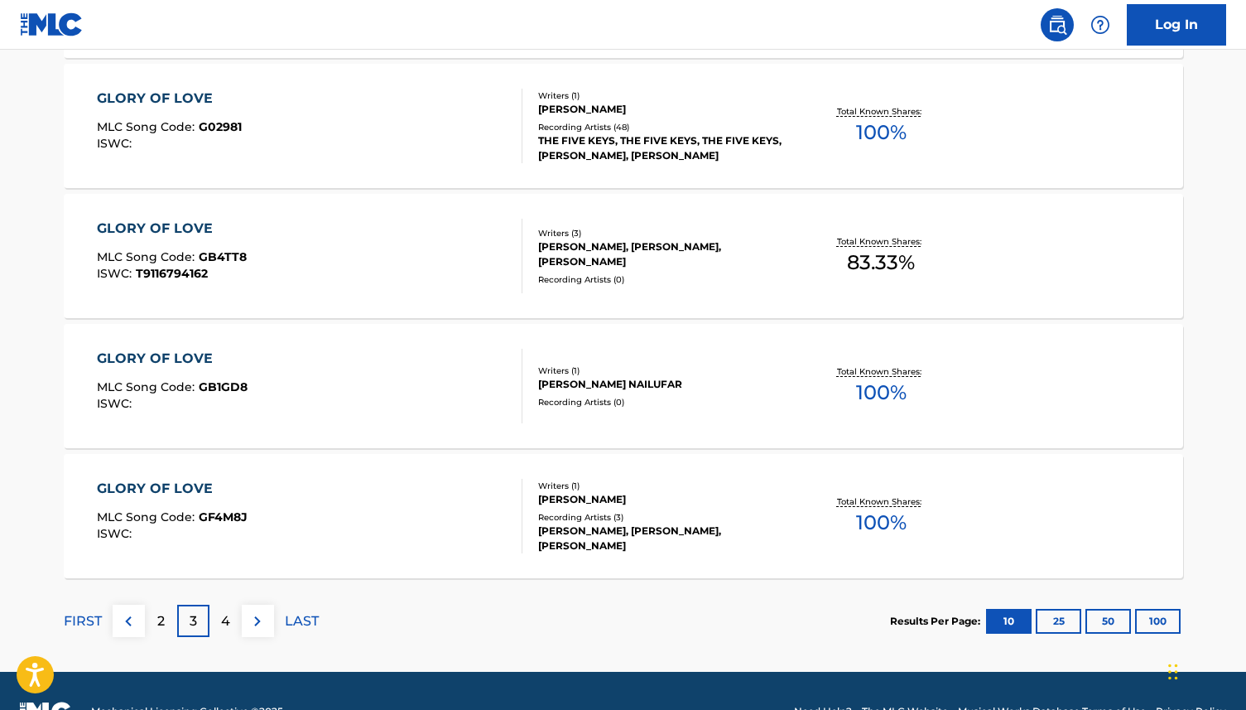
scroll to position [1318, 0]
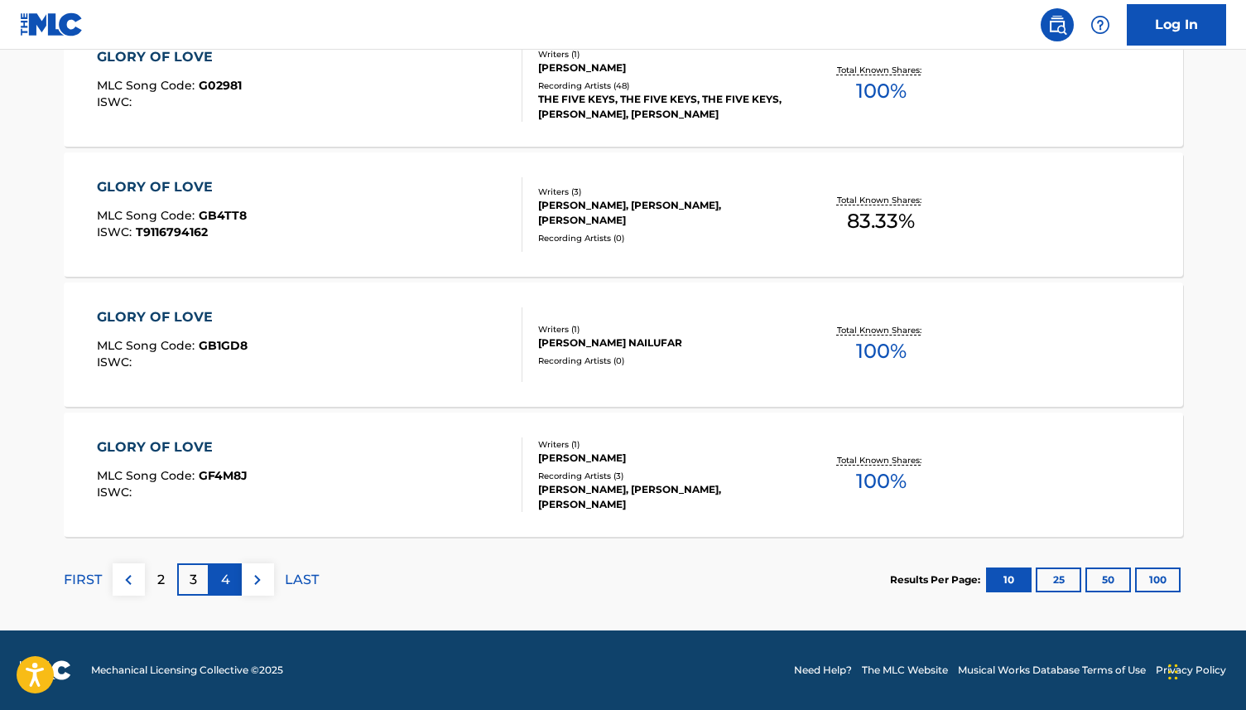
click at [223, 581] on p "4" at bounding box center [225, 580] width 9 height 20
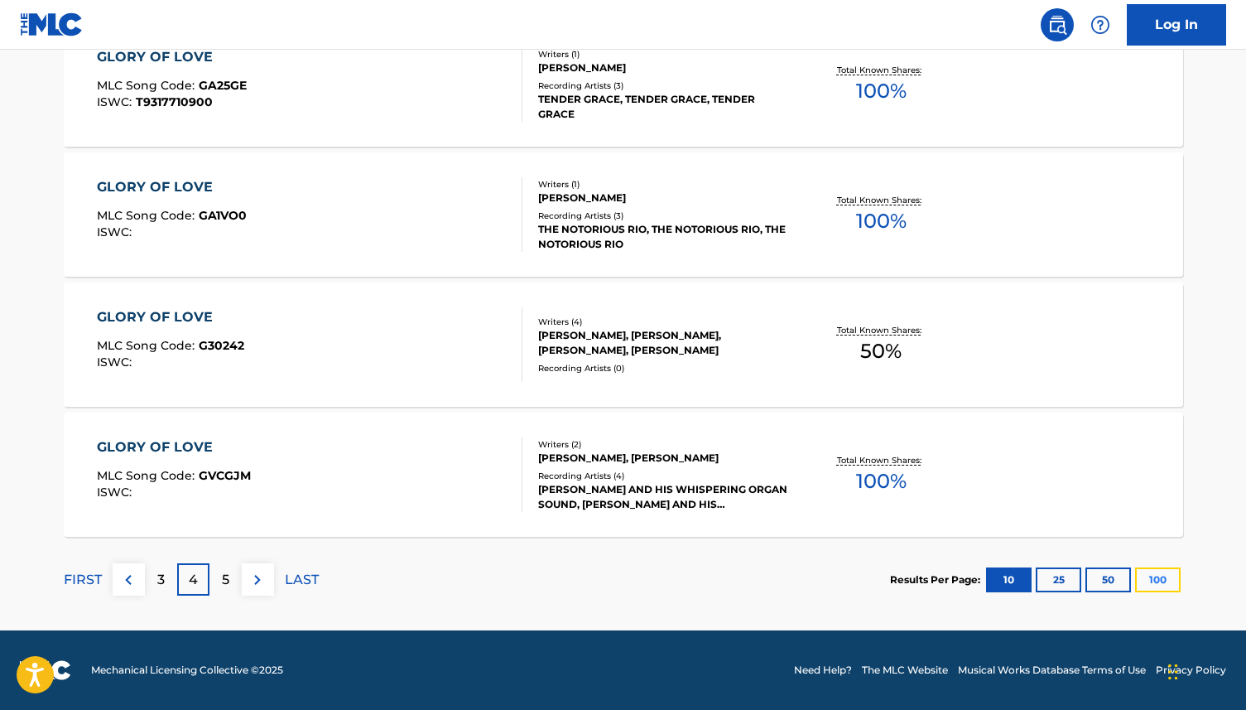
click at [1156, 574] on button "100" at bounding box center [1158, 579] width 46 height 25
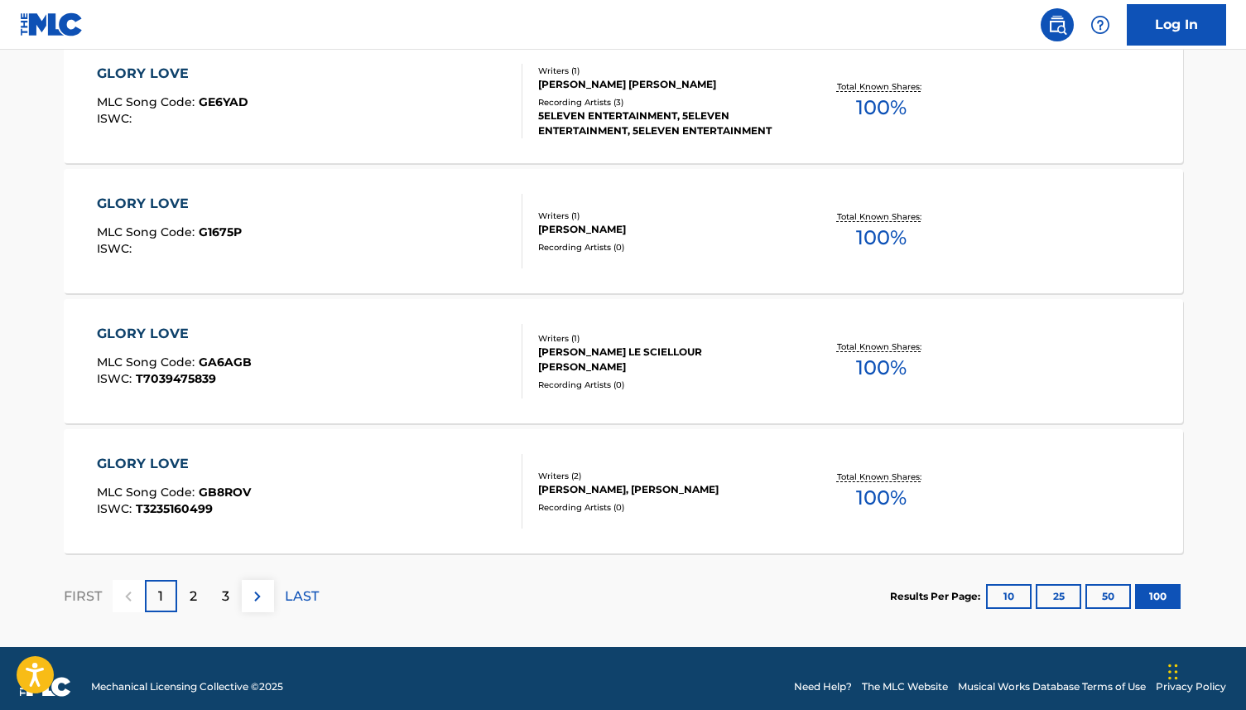
scroll to position [13020, 0]
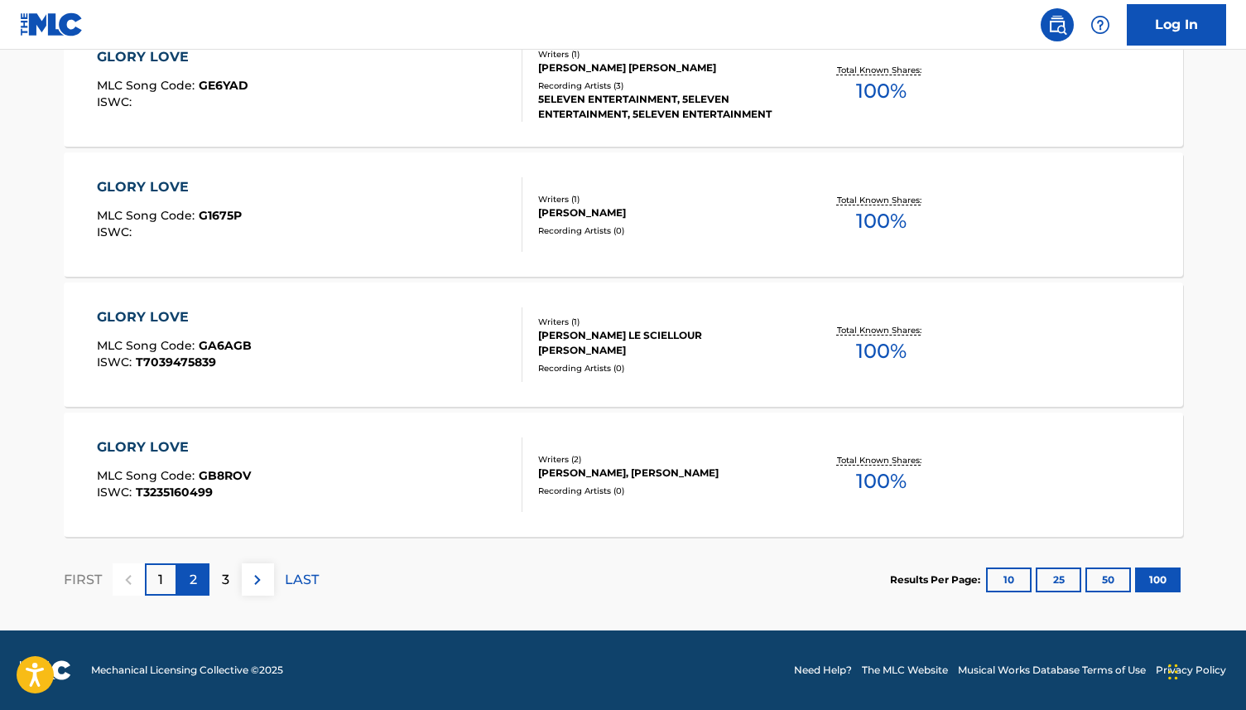
click at [195, 589] on p "2" at bounding box center [193, 580] width 7 height 20
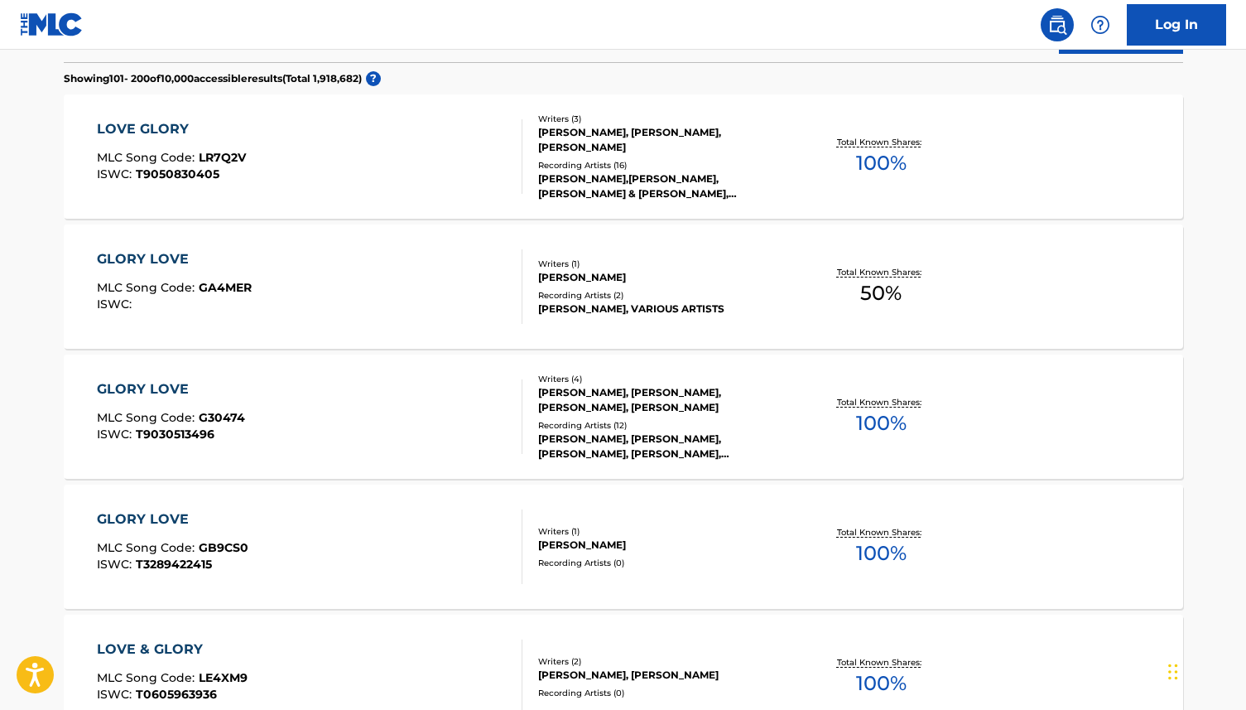
scroll to position [466, 0]
